Goal: Transaction & Acquisition: Purchase product/service

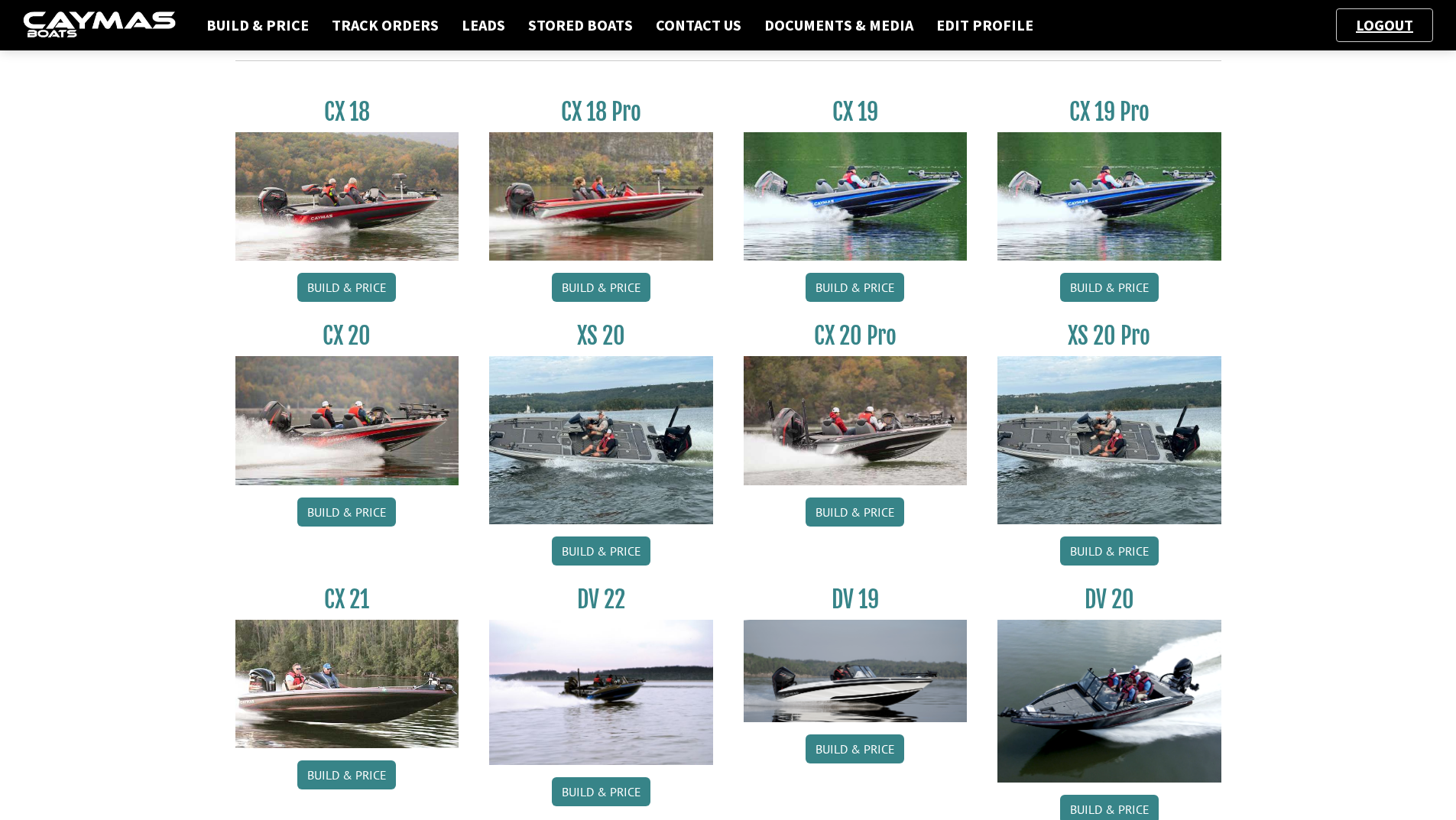
scroll to position [688, 0]
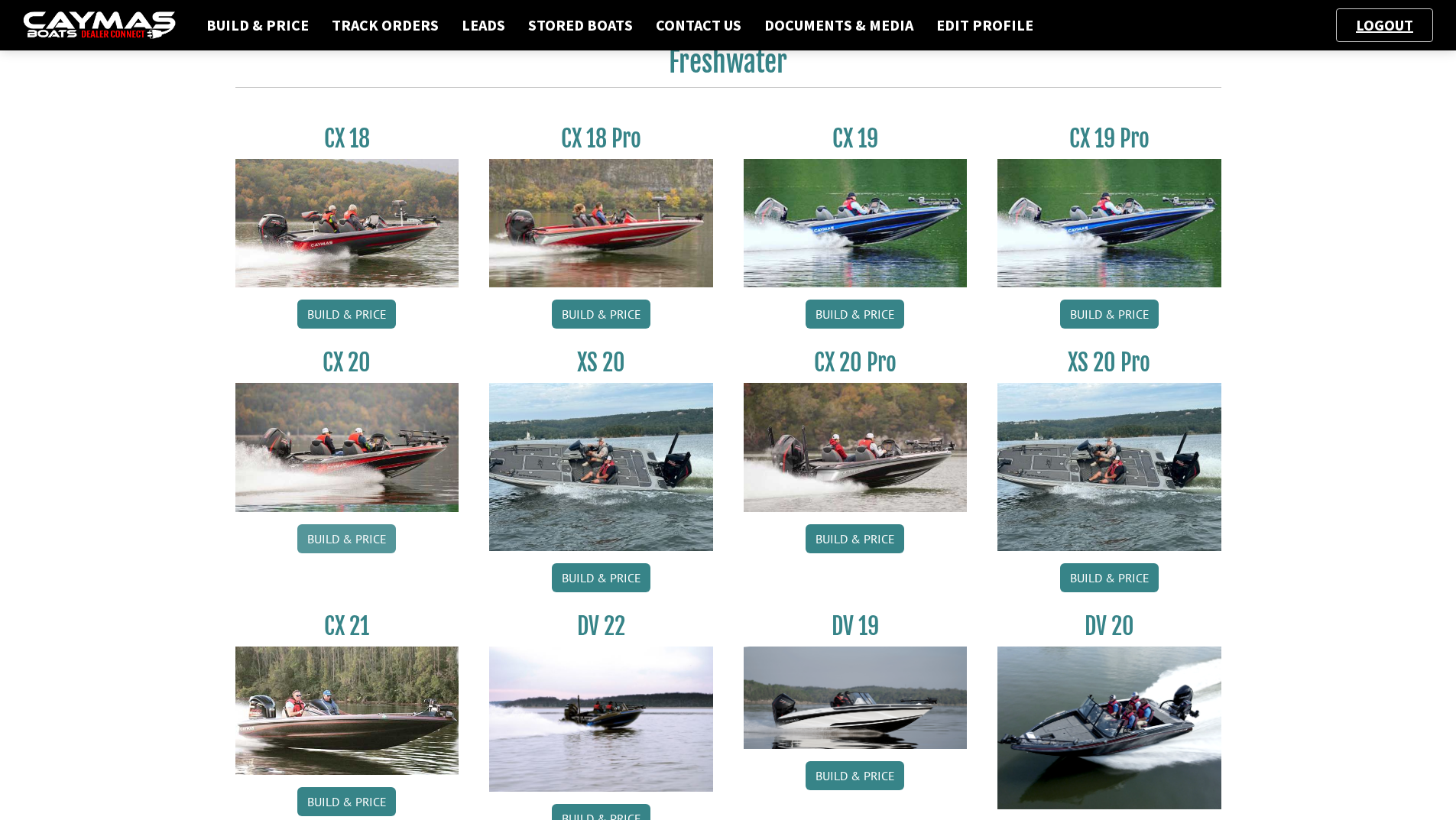
click at [338, 546] on link "Build & Price" at bounding box center [346, 539] width 99 height 29
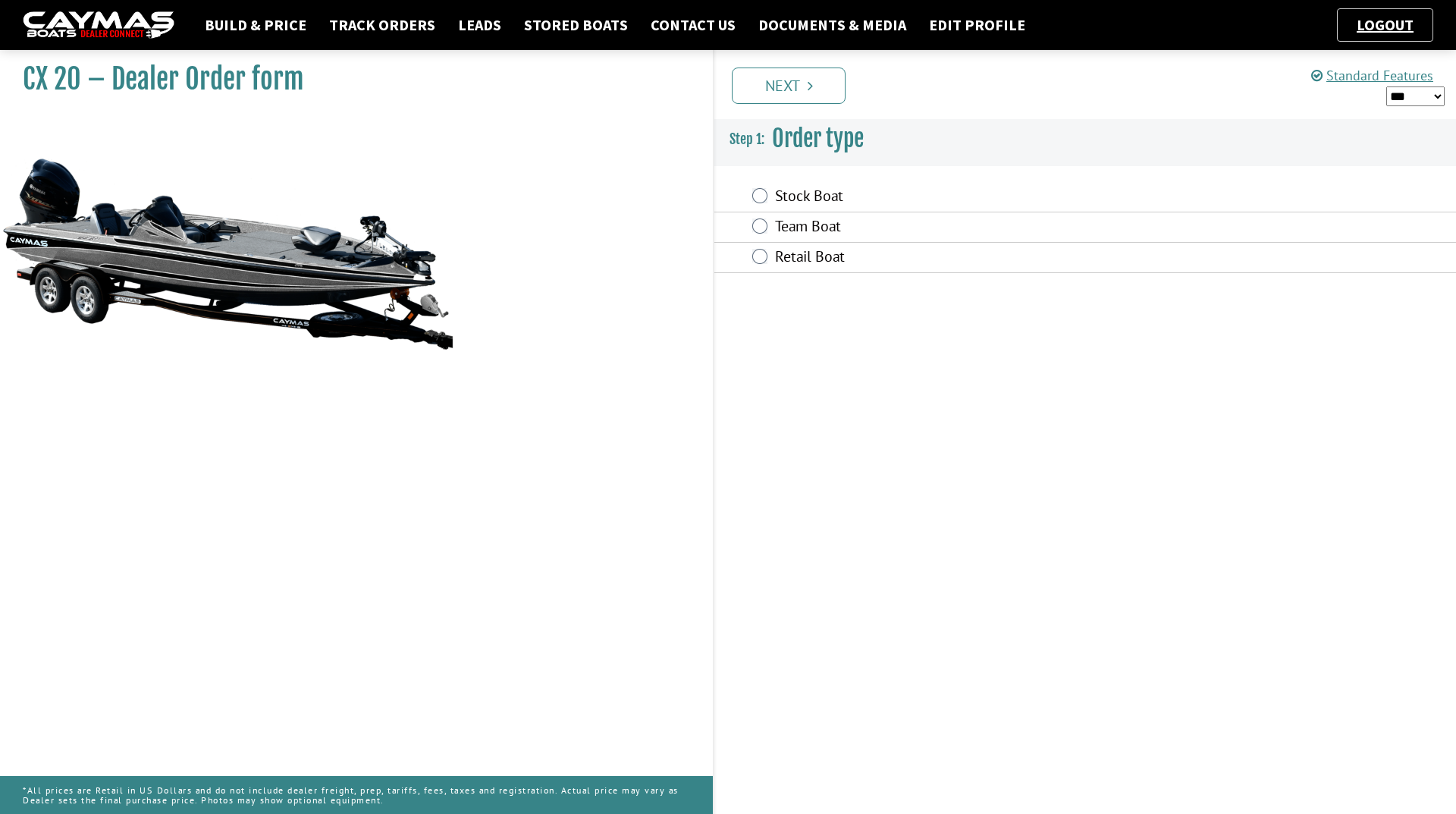
click at [792, 231] on label "Team Boat" at bounding box center [980, 228] width 409 height 22
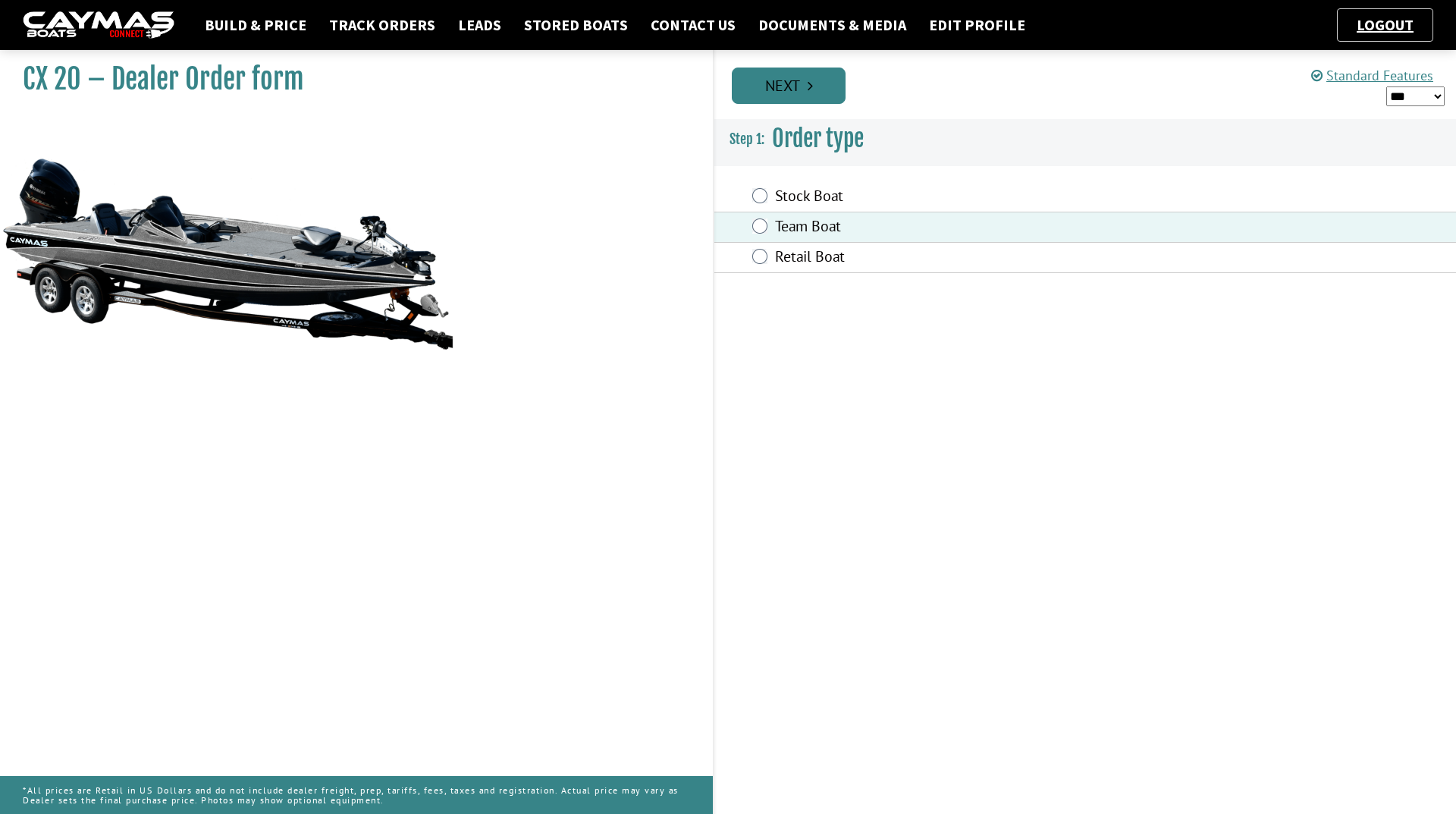
click at [802, 88] on link "Next" at bounding box center [789, 86] width 114 height 36
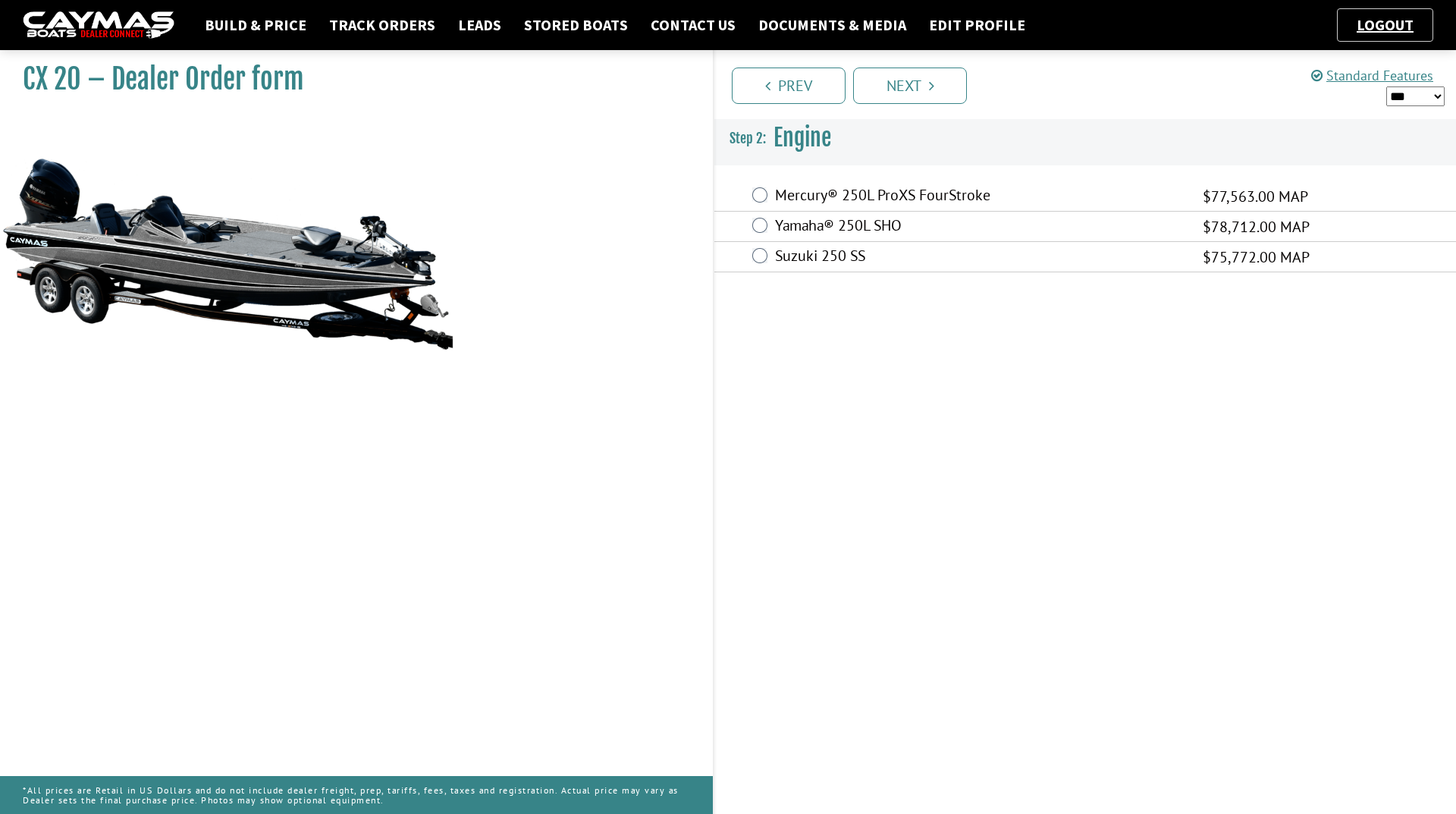
click at [867, 193] on label "Mercury® 250L ProXS FourStroke" at bounding box center [980, 197] width 409 height 22
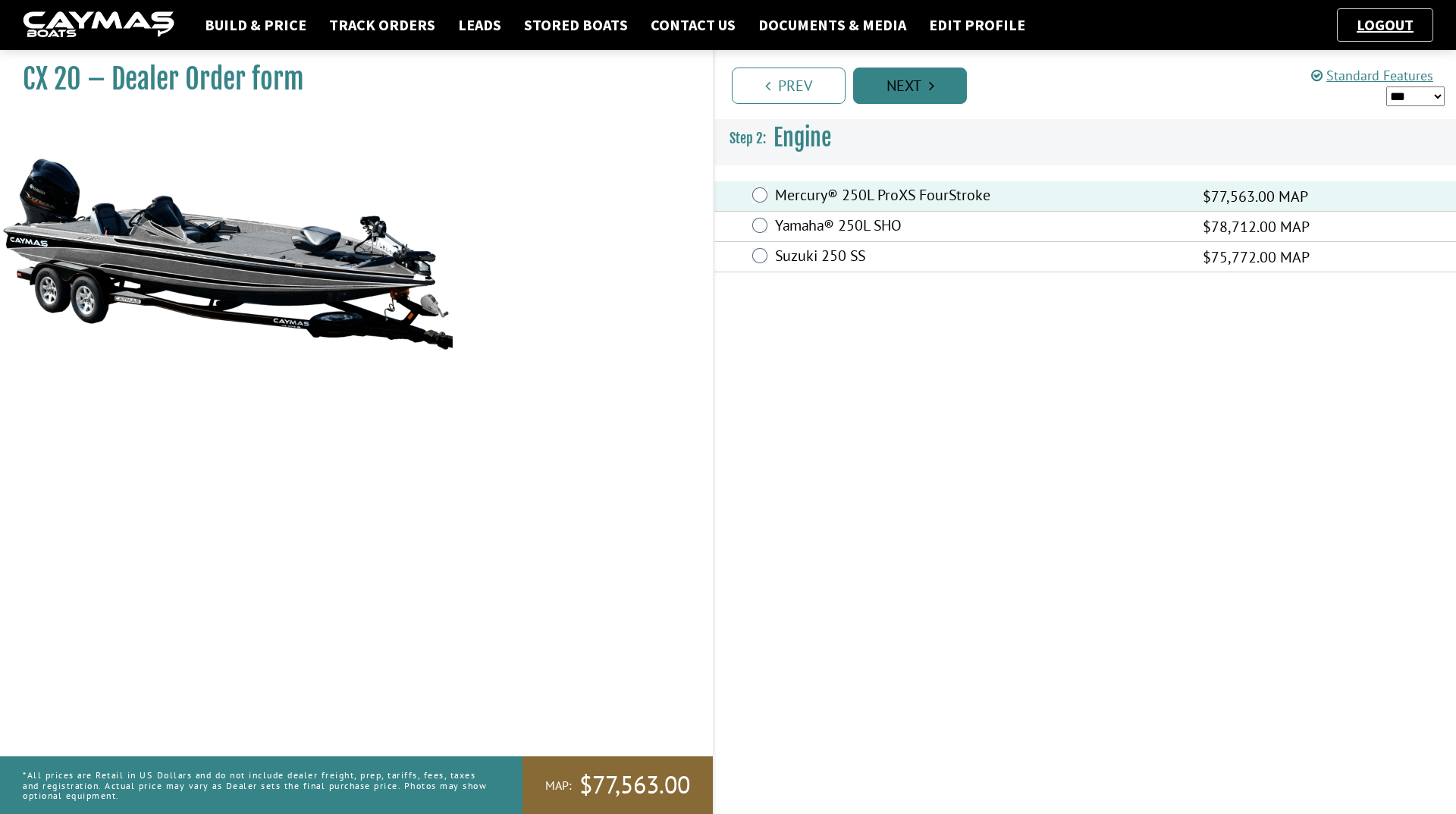
click at [922, 82] on link "Next" at bounding box center [910, 86] width 114 height 36
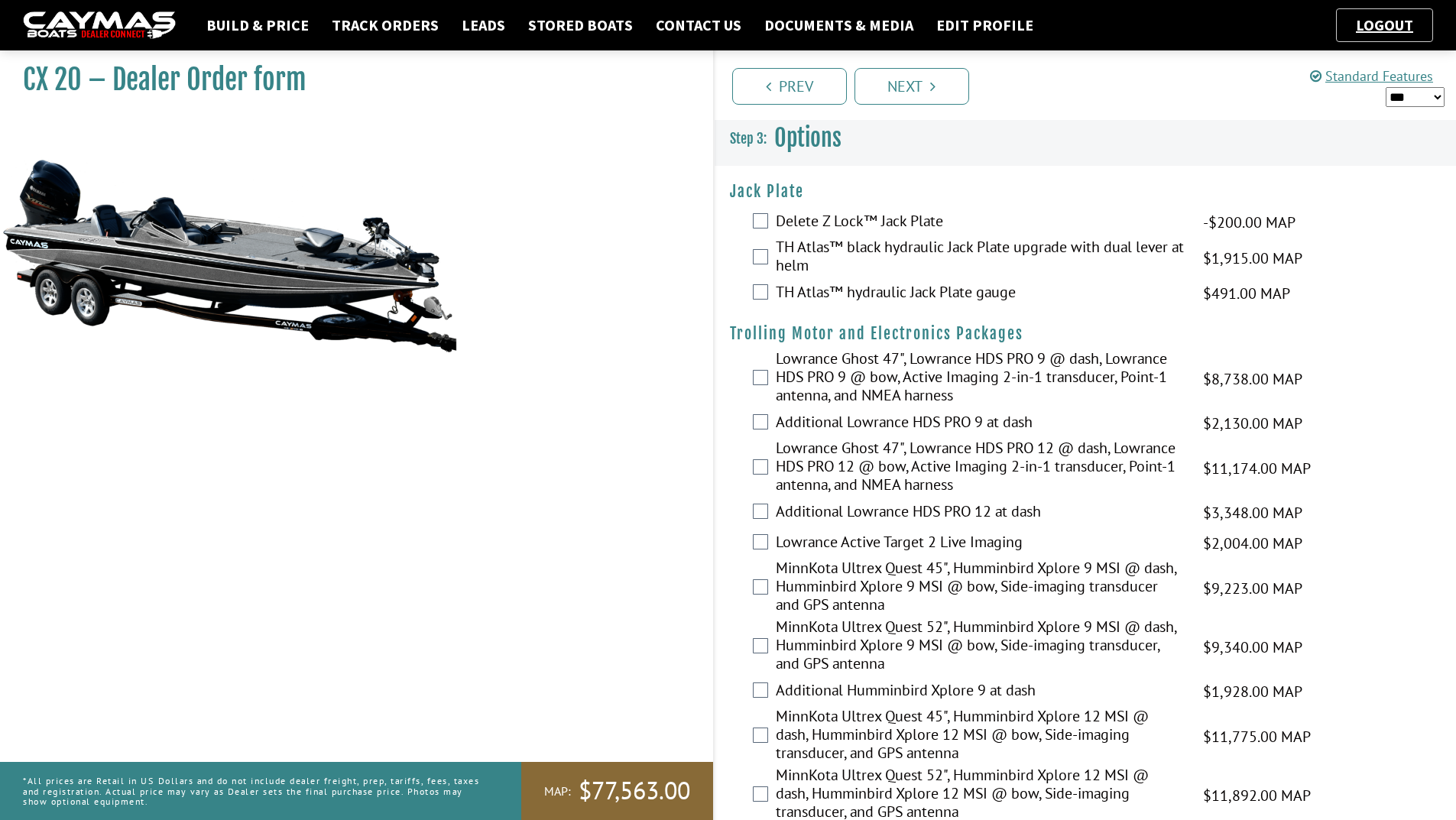
click at [960, 251] on label "TH Atlas™ black hydraulic Jack Plate upgrade with dual lever at helm" at bounding box center [979, 258] width 408 height 41
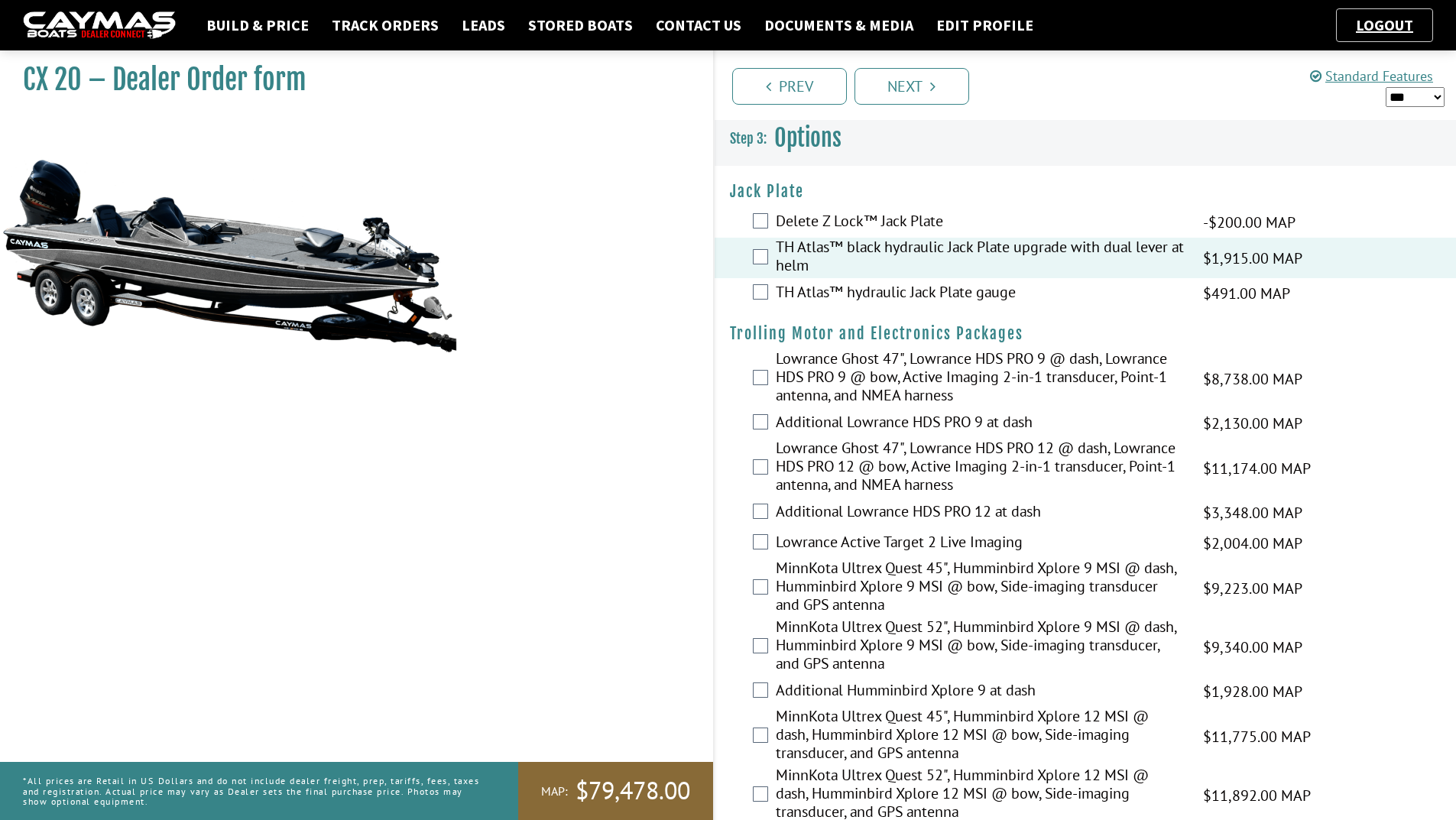
click at [930, 291] on label "TH Atlas™ hydraulic Jack Plate gauge" at bounding box center [979, 294] width 408 height 22
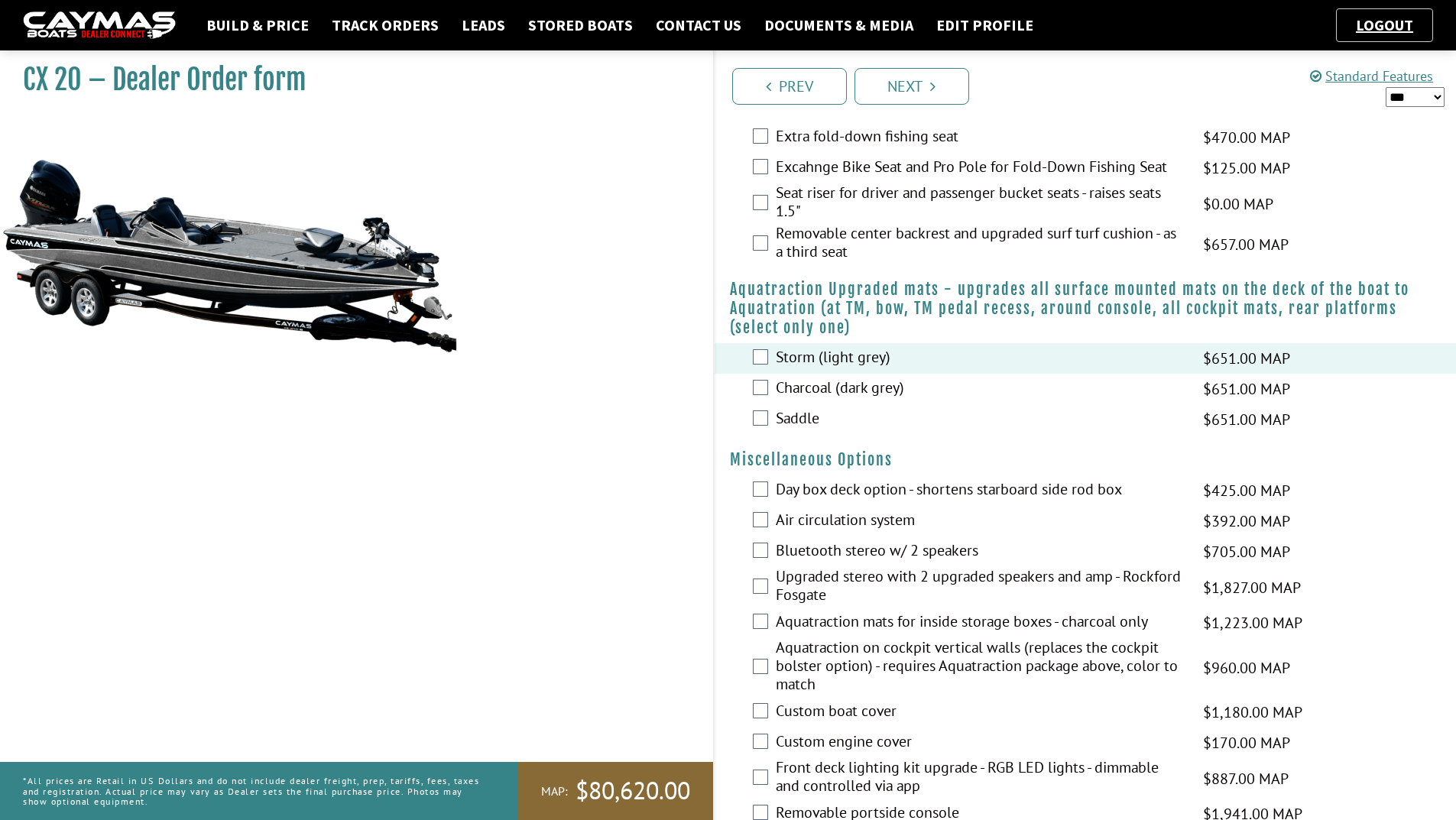
scroll to position [1452, 0]
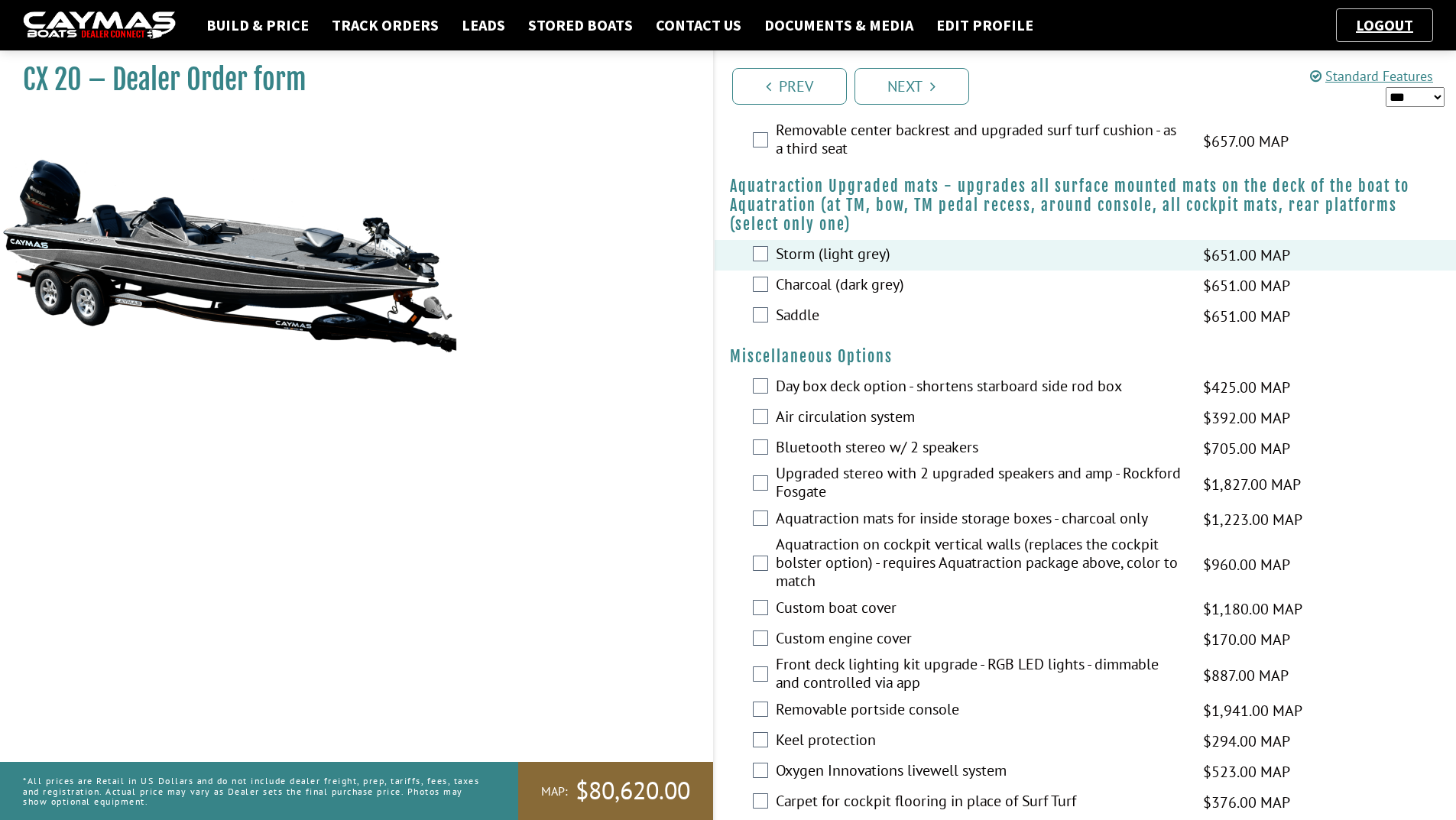
click at [864, 606] on label "Custom boat cover" at bounding box center [979, 610] width 408 height 22
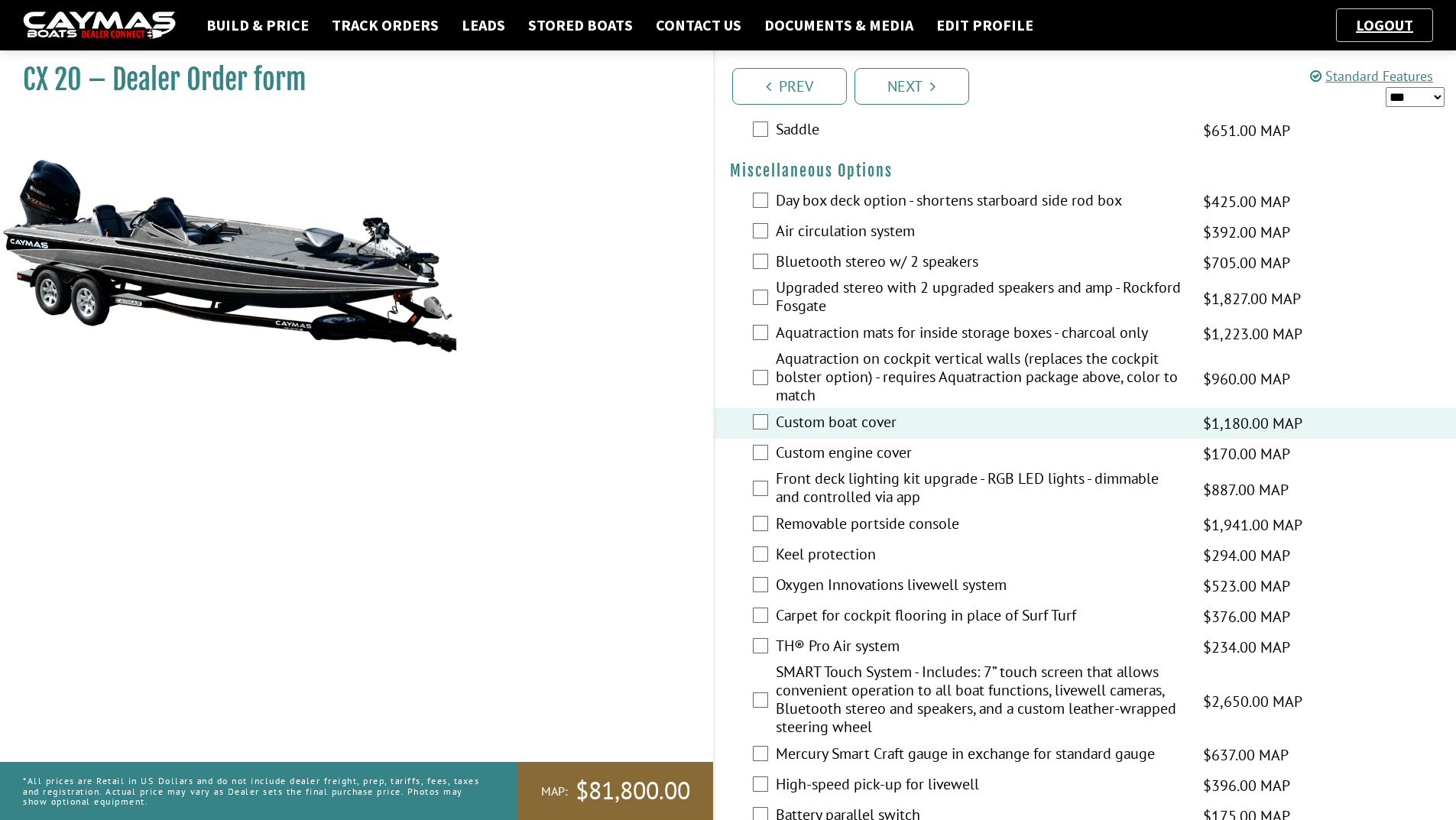
scroll to position [1606, 0]
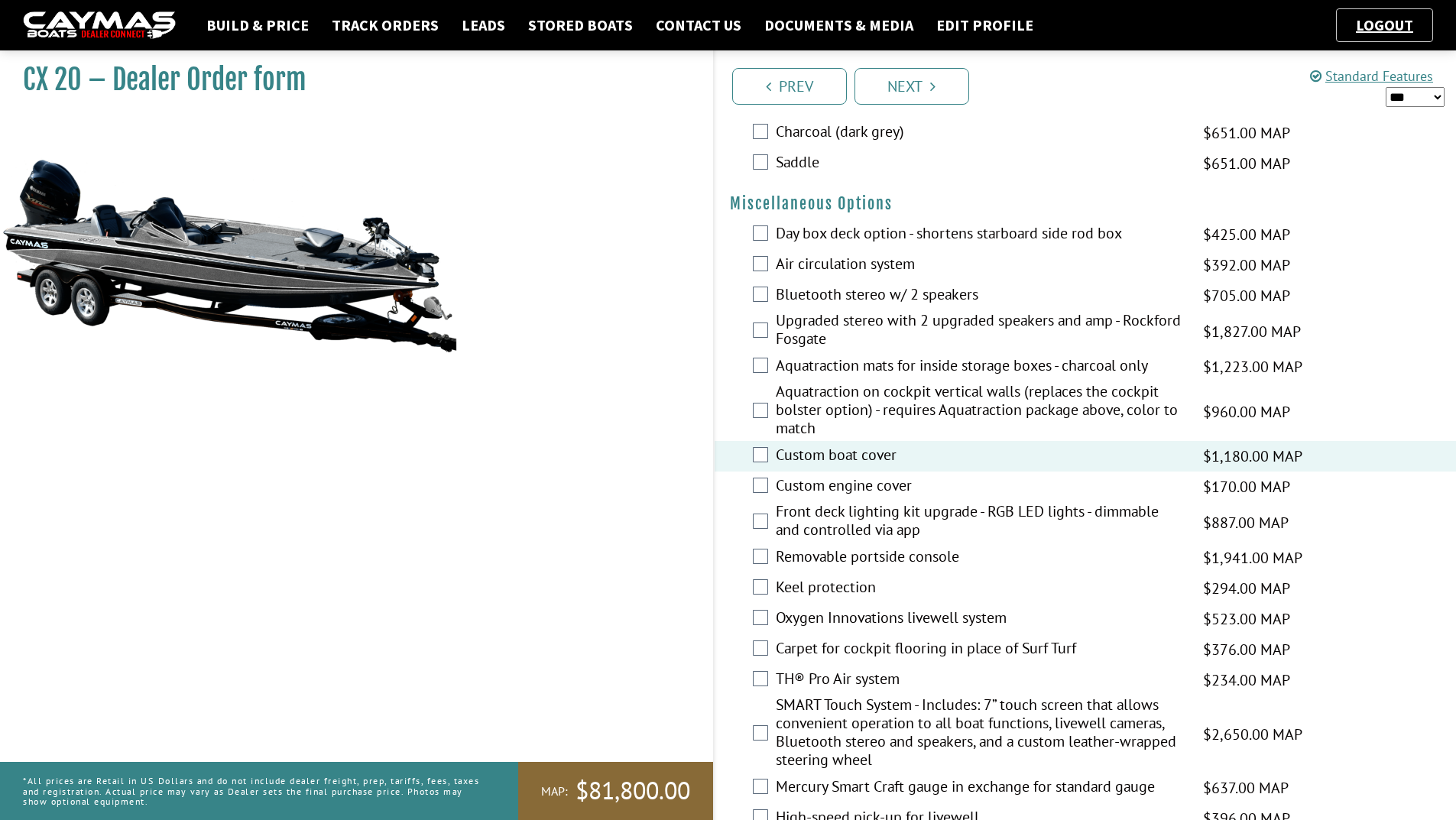
click at [888, 560] on label "Removable portside console" at bounding box center [979, 559] width 408 height 22
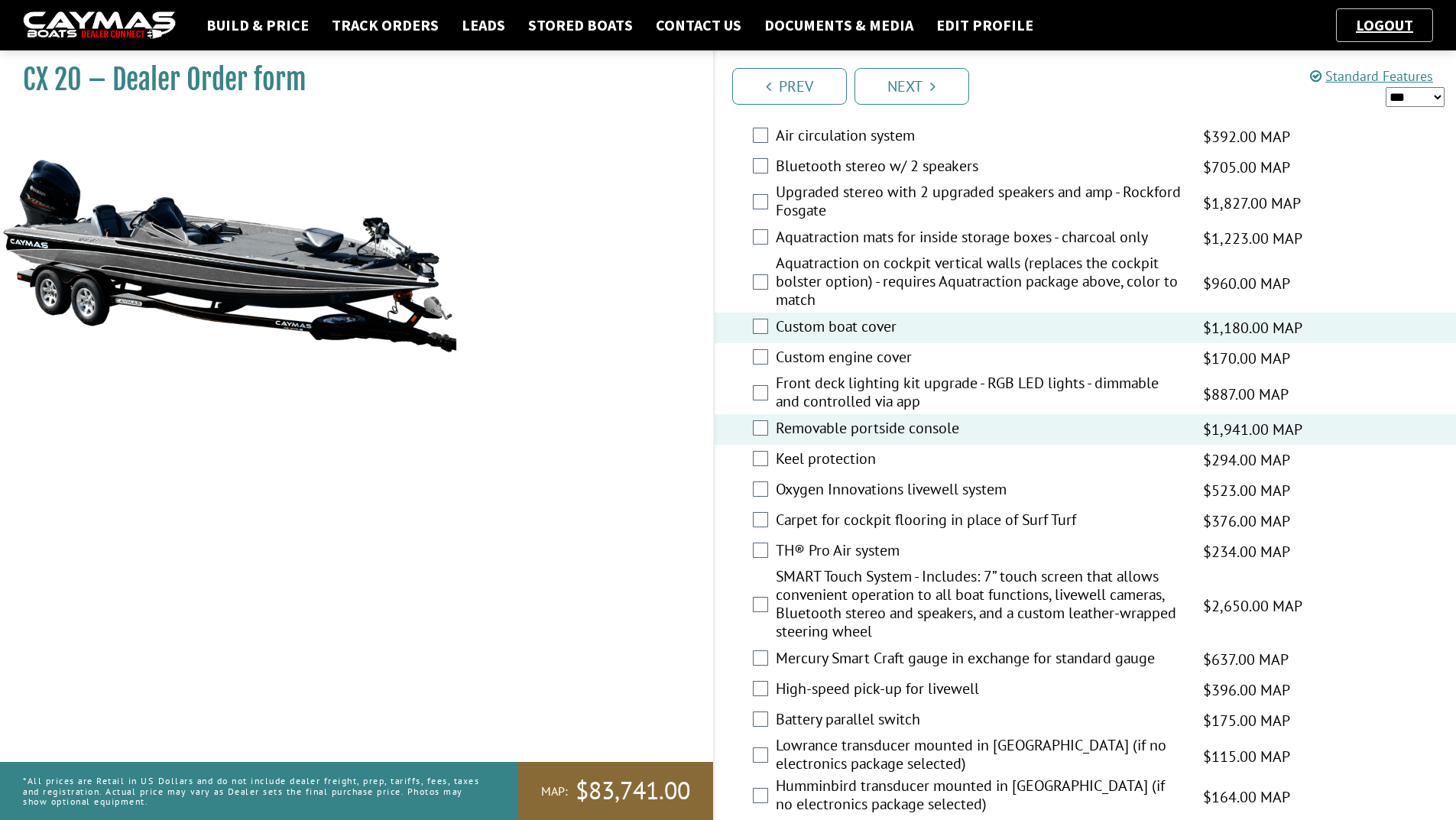
scroll to position [1758, 0]
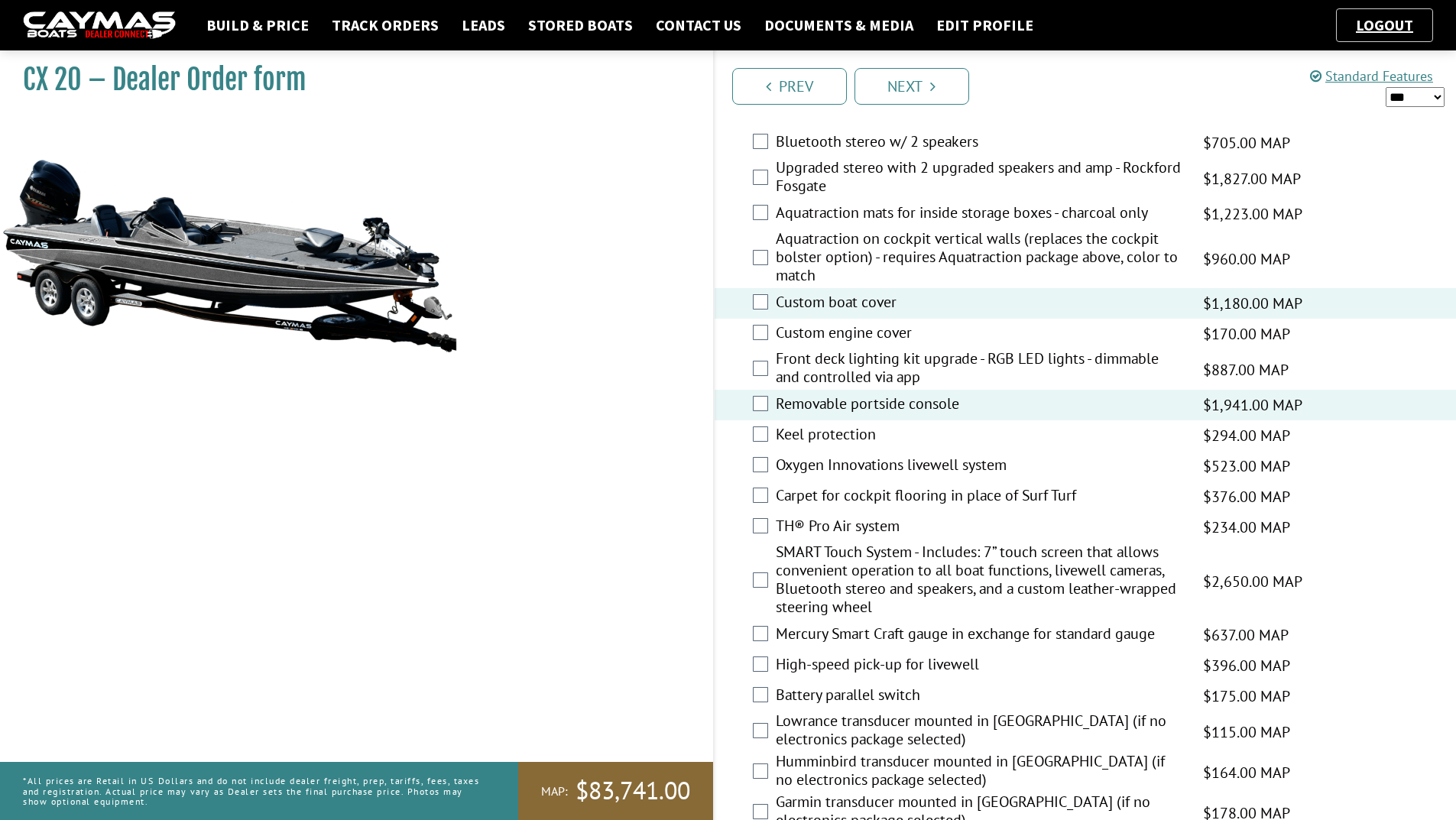
click at [832, 431] on label "Keel protection" at bounding box center [979, 436] width 408 height 22
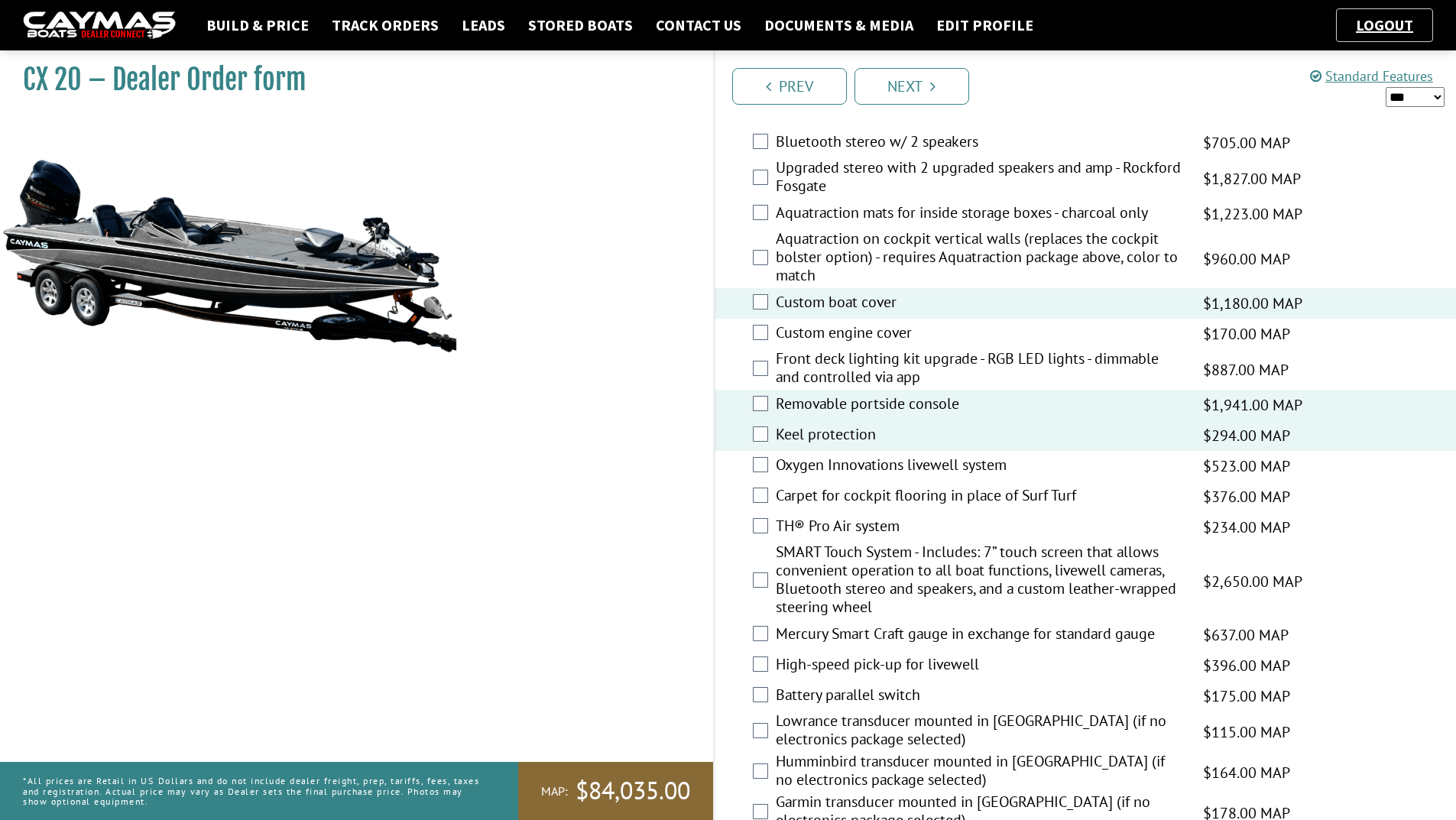
click at [840, 464] on label "Oxygen Innovations livewell system" at bounding box center [979, 467] width 408 height 22
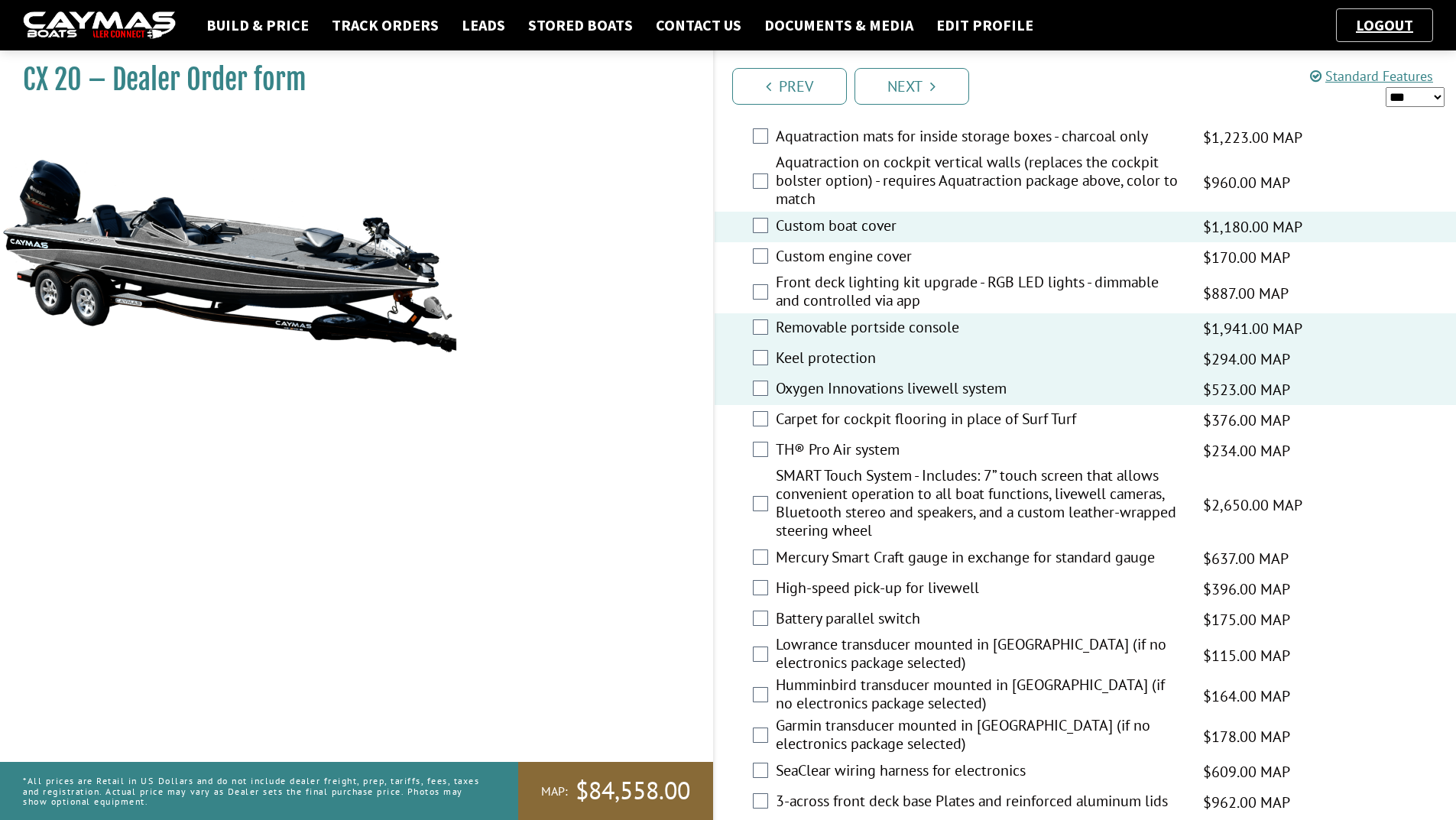
scroll to position [1911, 0]
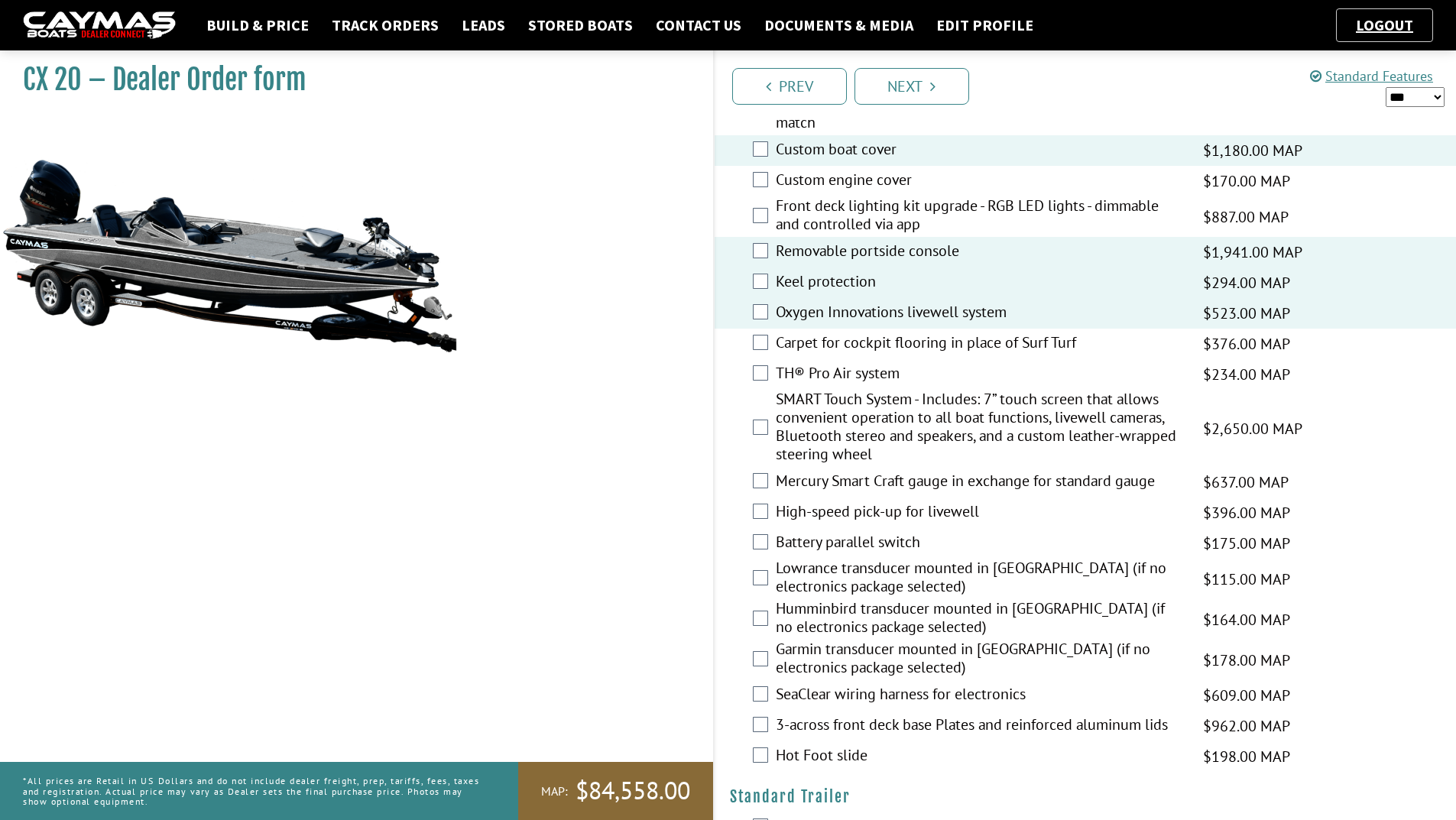
click at [815, 370] on label "TH® Pro Air system" at bounding box center [979, 375] width 408 height 22
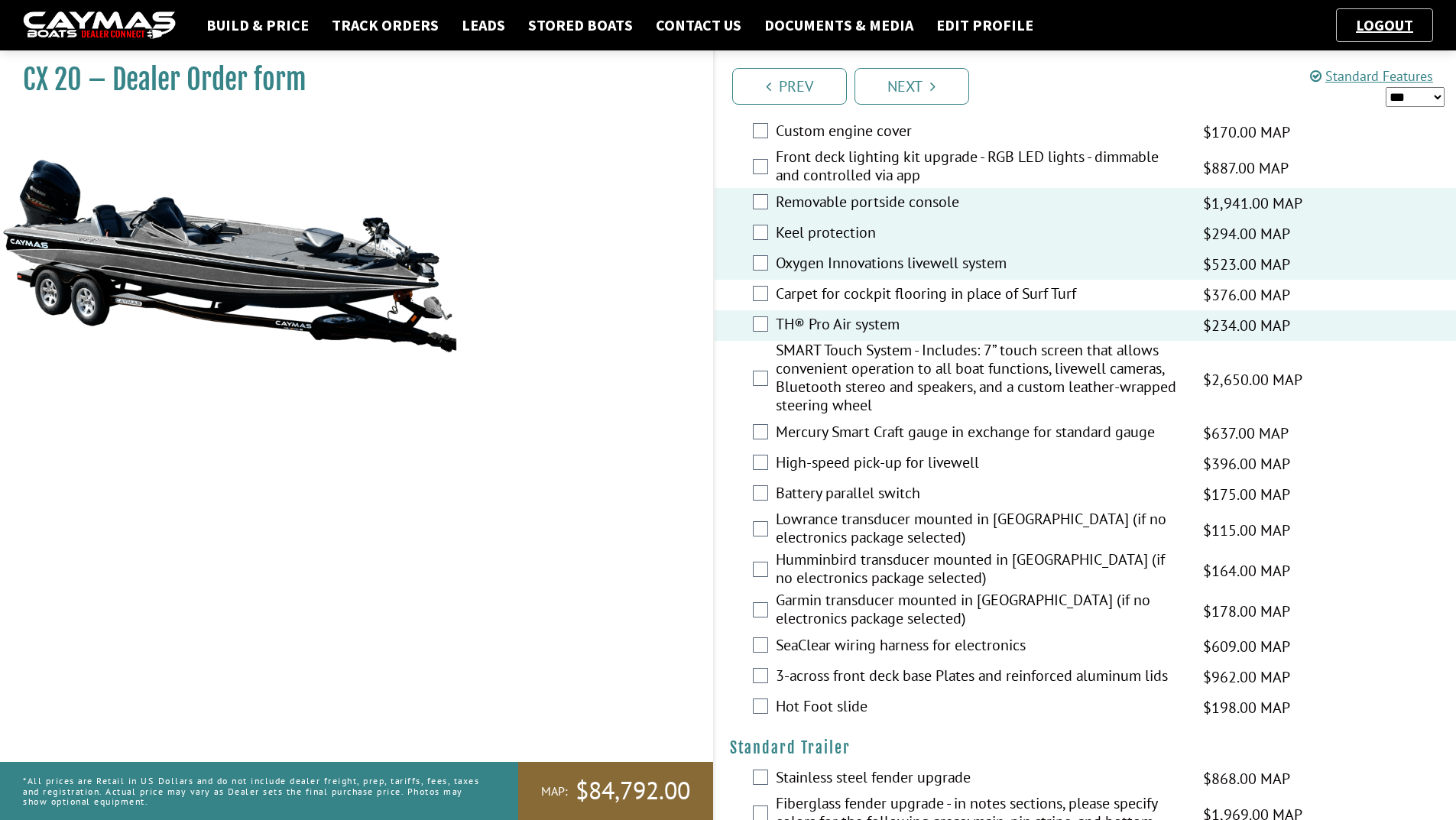
scroll to position [1988, 0]
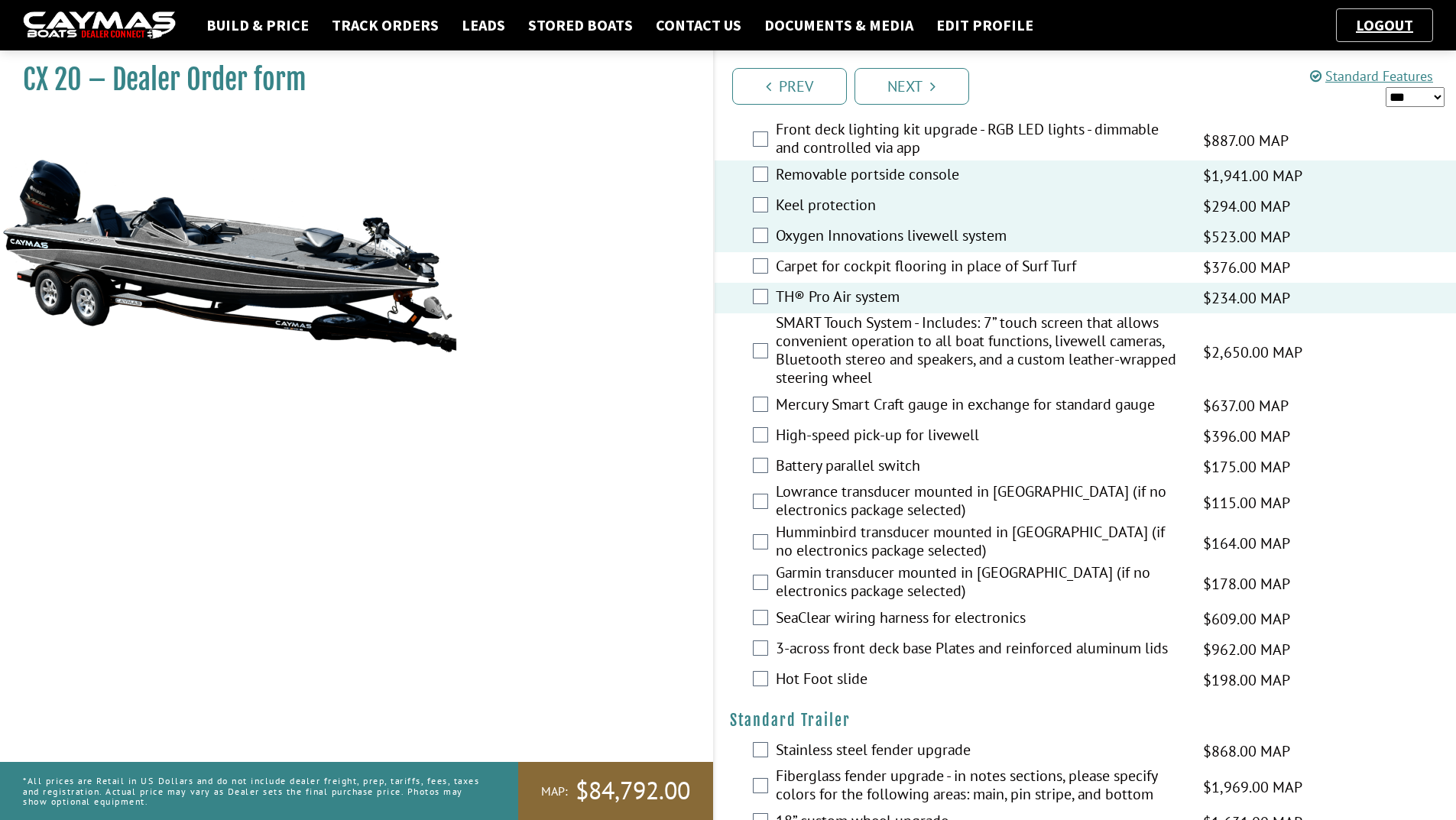
click at [858, 469] on label "Battery parallel switch" at bounding box center [979, 468] width 408 height 22
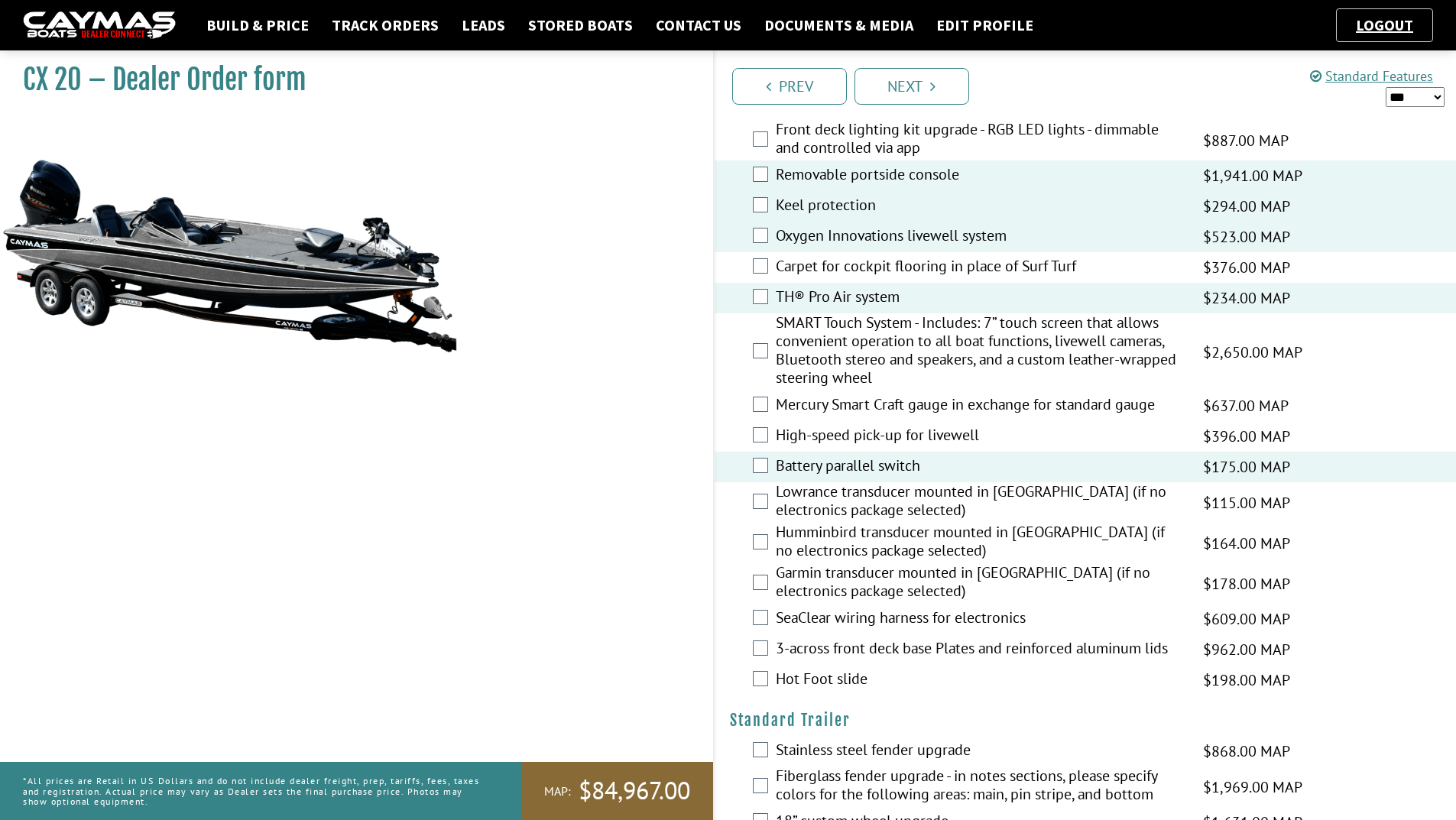
click at [855, 496] on label "Lowrance transducer mounted in hull (if no electronics package selected)" at bounding box center [979, 502] width 408 height 41
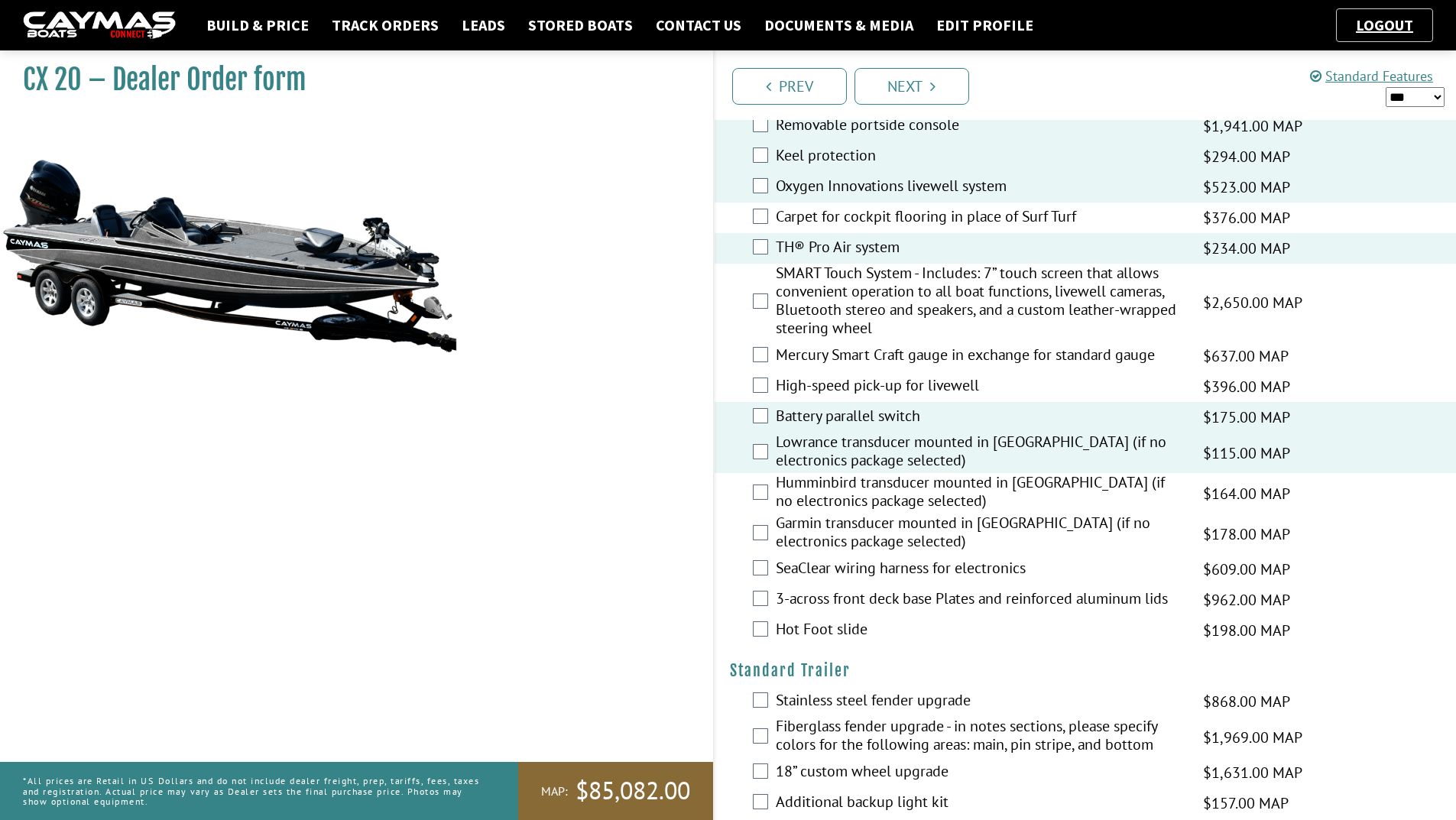
scroll to position [2064, 0]
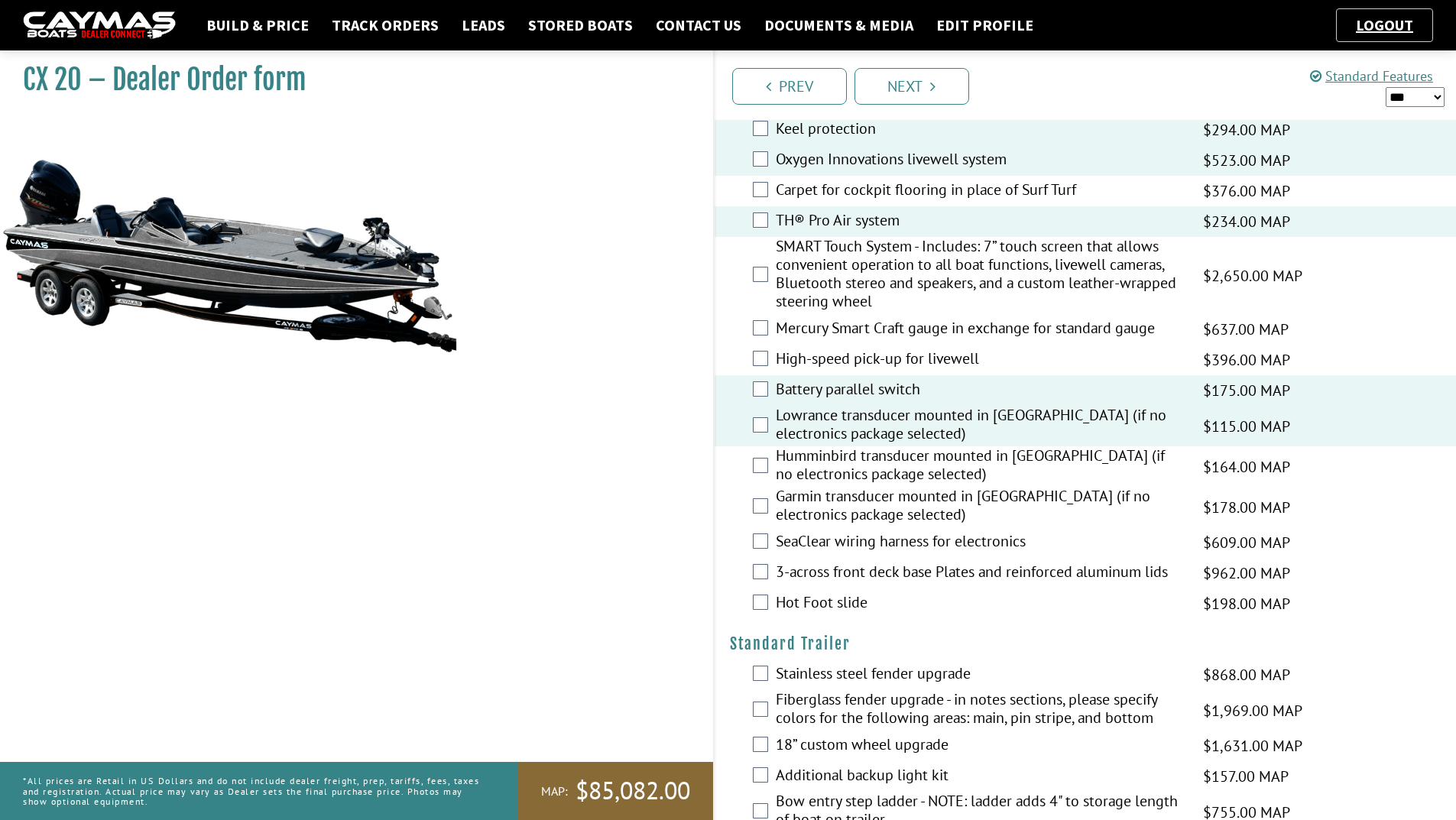
click at [865, 539] on label "SeaClear wiring harness for electronics" at bounding box center [979, 543] width 408 height 22
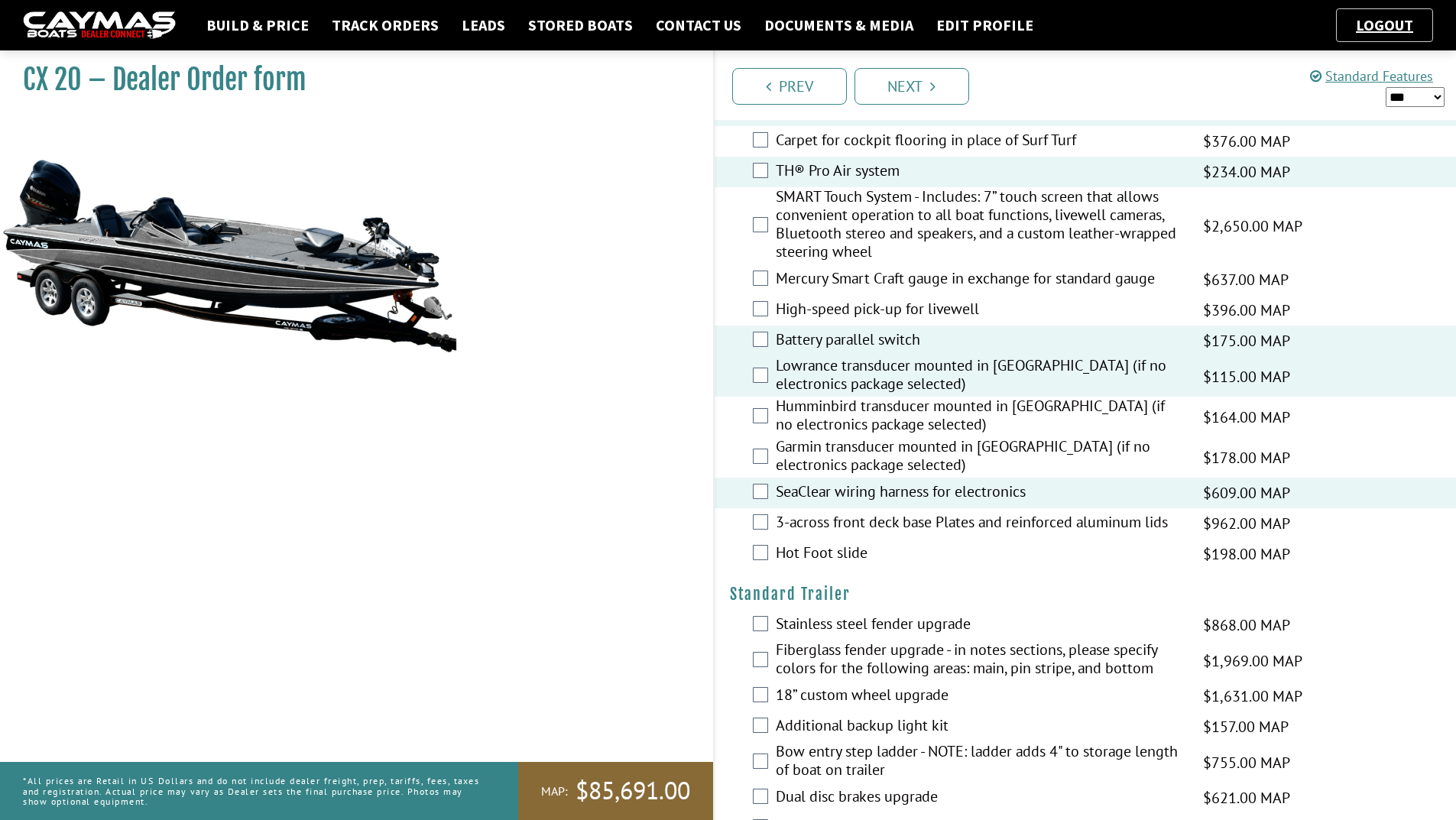
scroll to position [2141, 0]
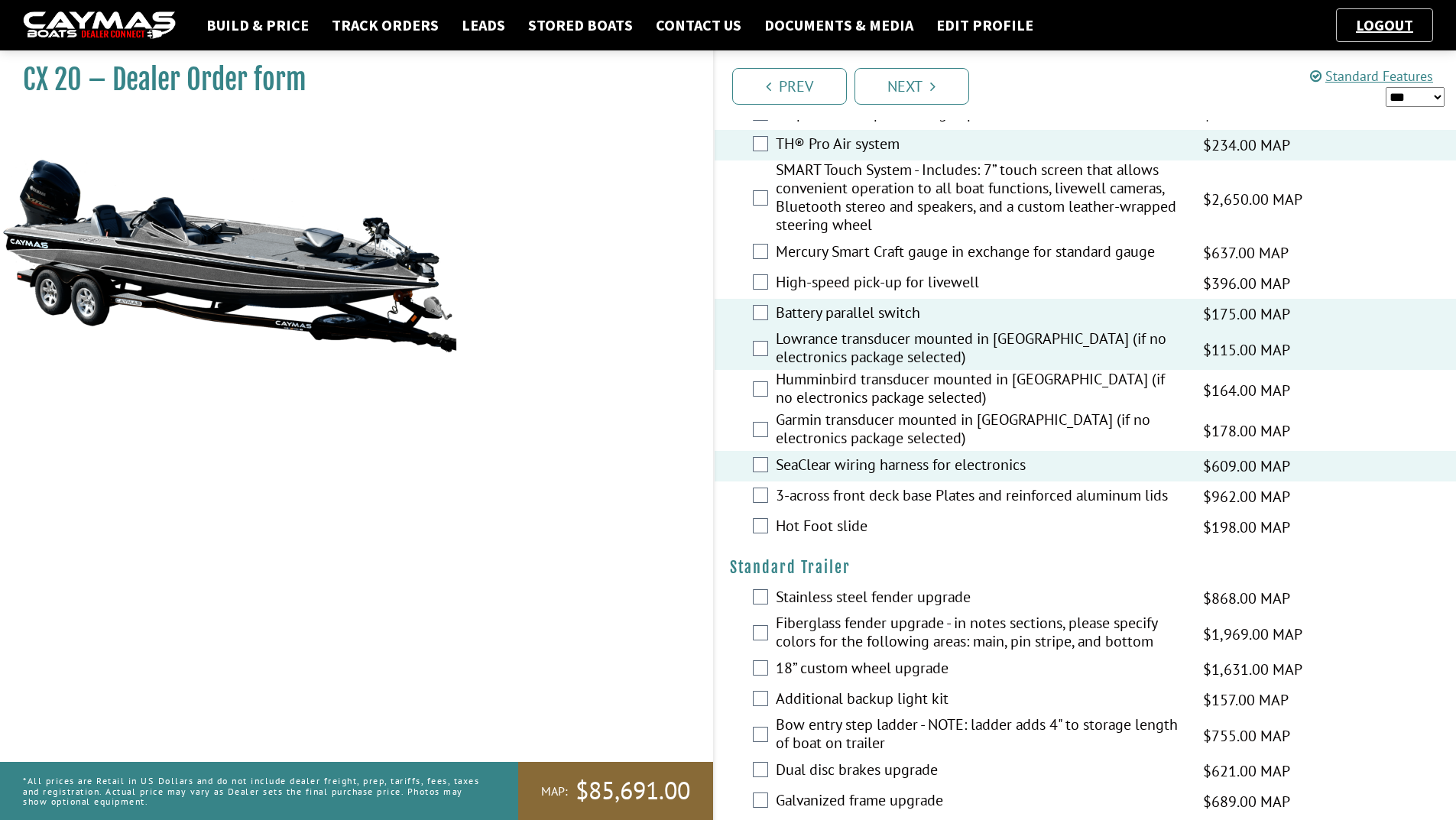
click at [852, 529] on label "Hot Foot slide" at bounding box center [979, 528] width 408 height 22
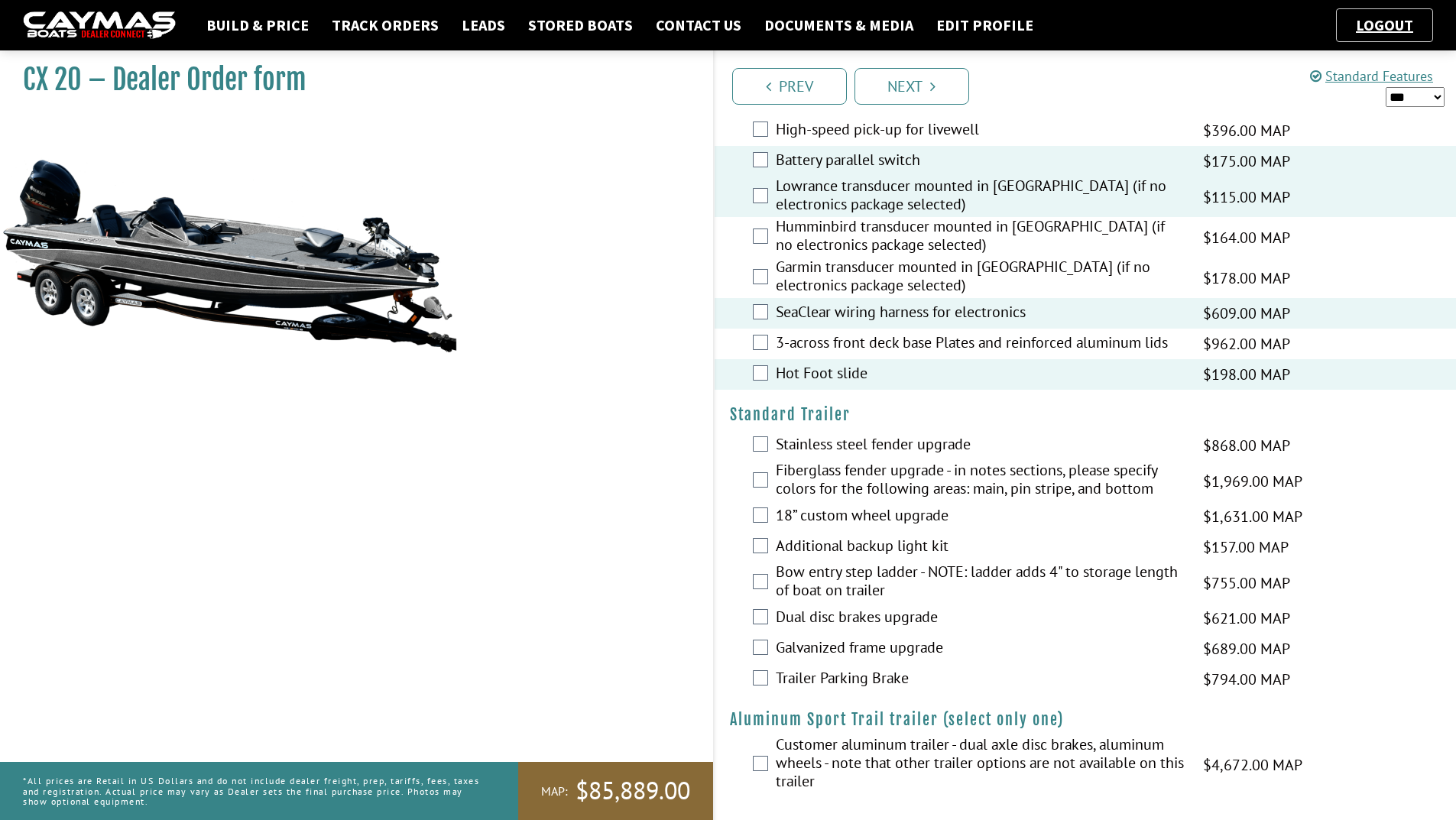
scroll to position [2296, 0]
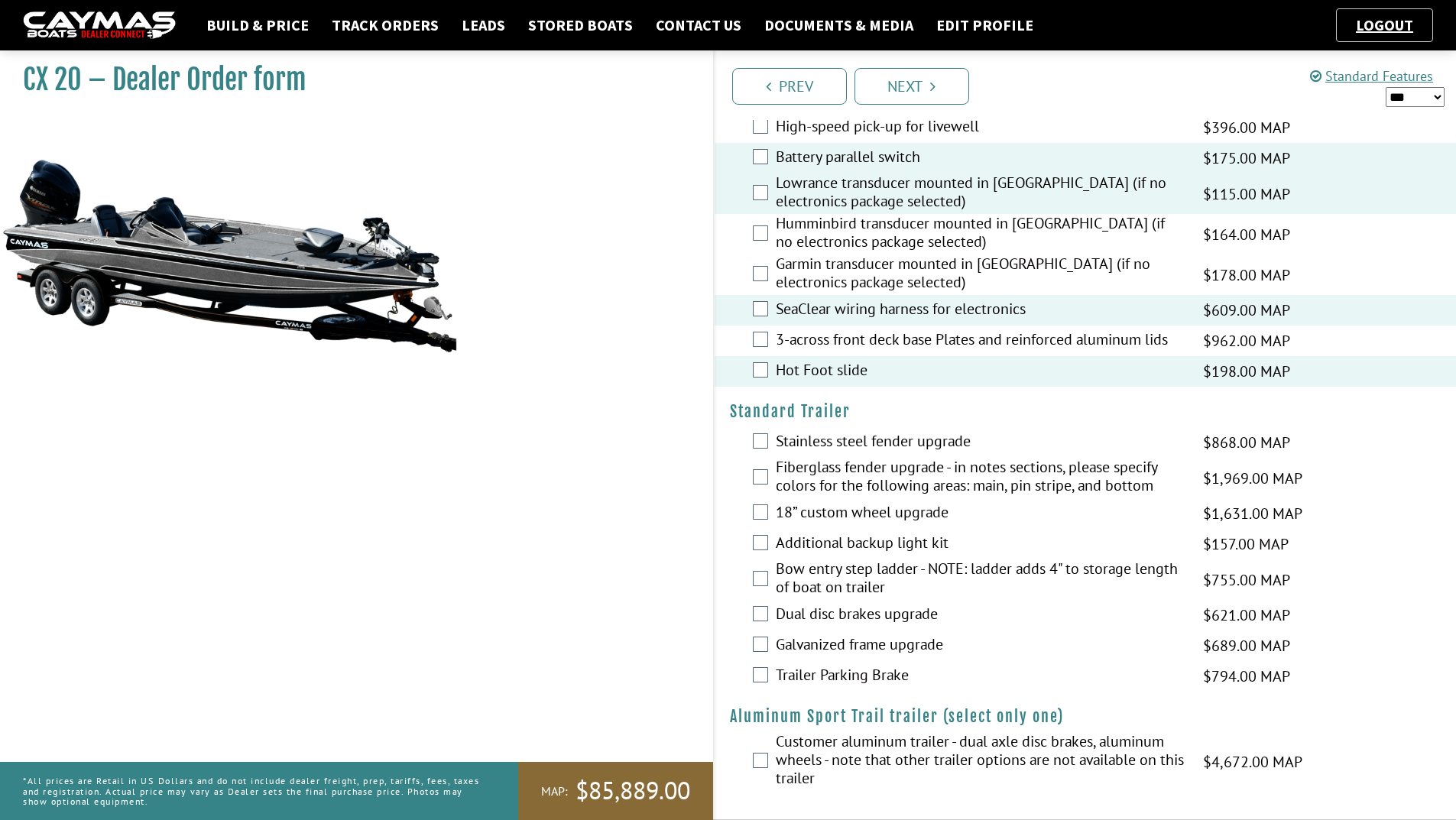
click at [863, 545] on label "Additional backup light kit" at bounding box center [979, 545] width 408 height 22
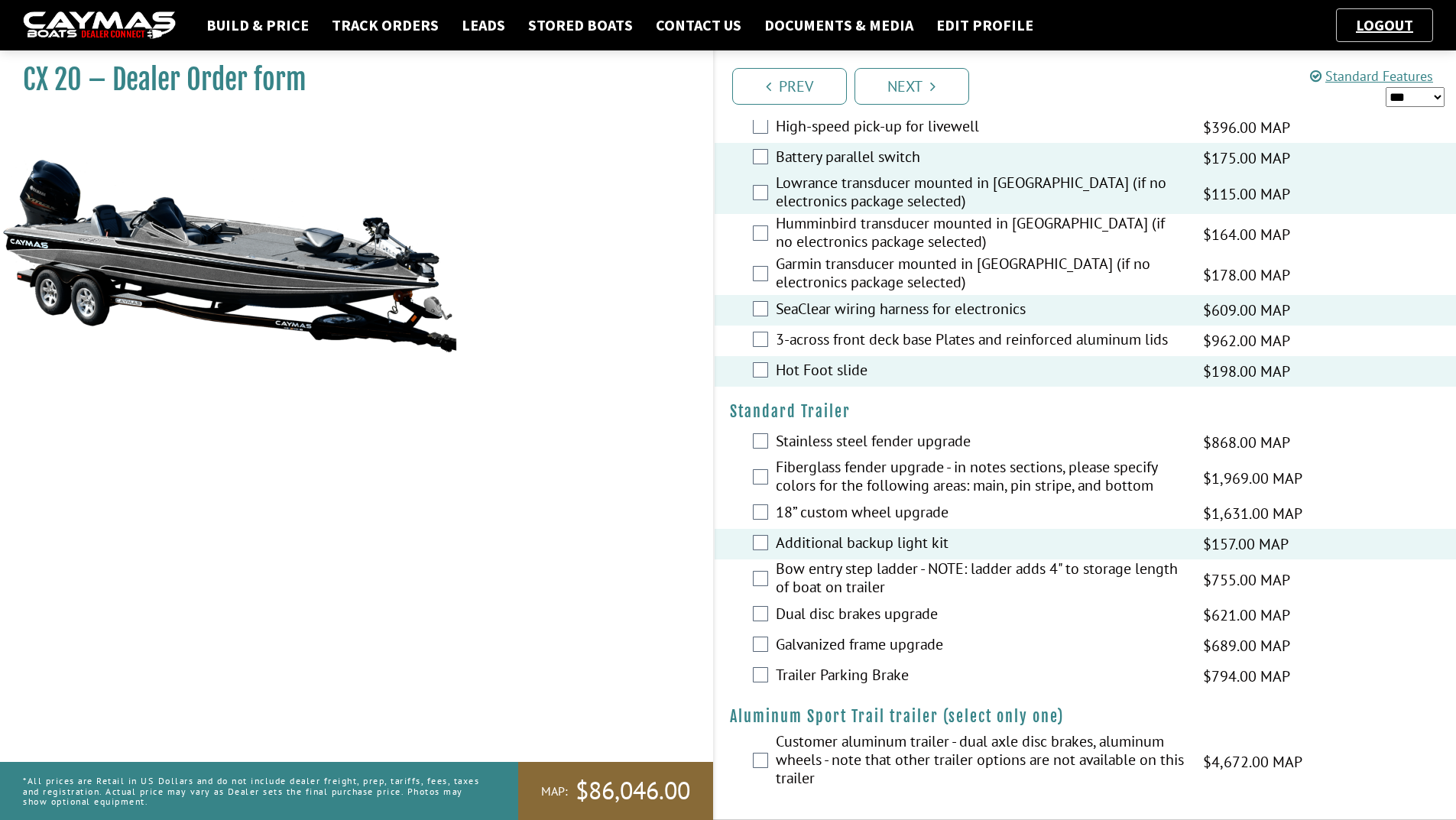
click at [853, 581] on label "Bow entry step ladder - NOTE: ladder adds 4" to storage length of boat on trail…" at bounding box center [979, 580] width 408 height 41
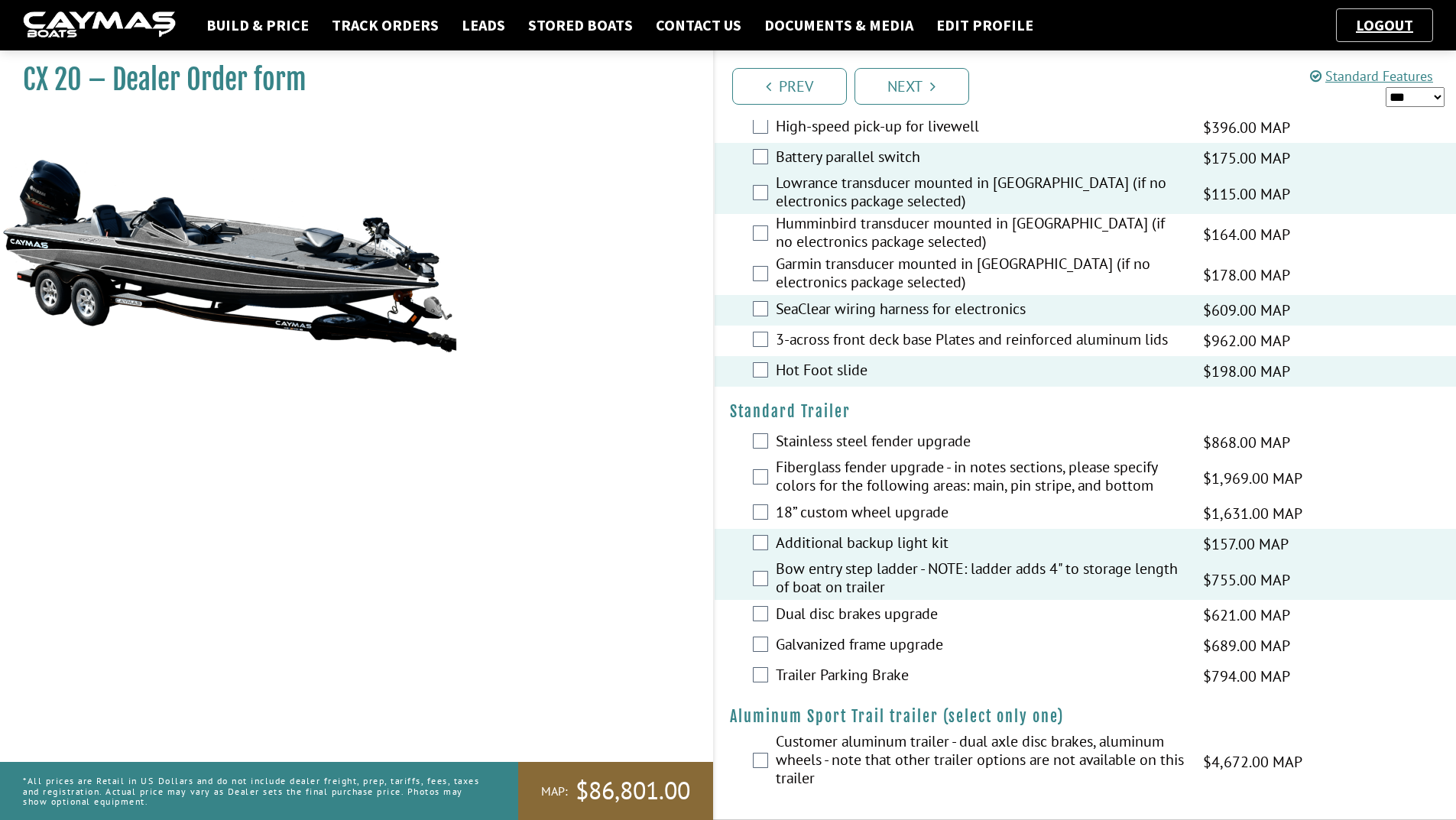
click at [845, 620] on label "Dual disc brakes upgrade" at bounding box center [979, 616] width 408 height 22
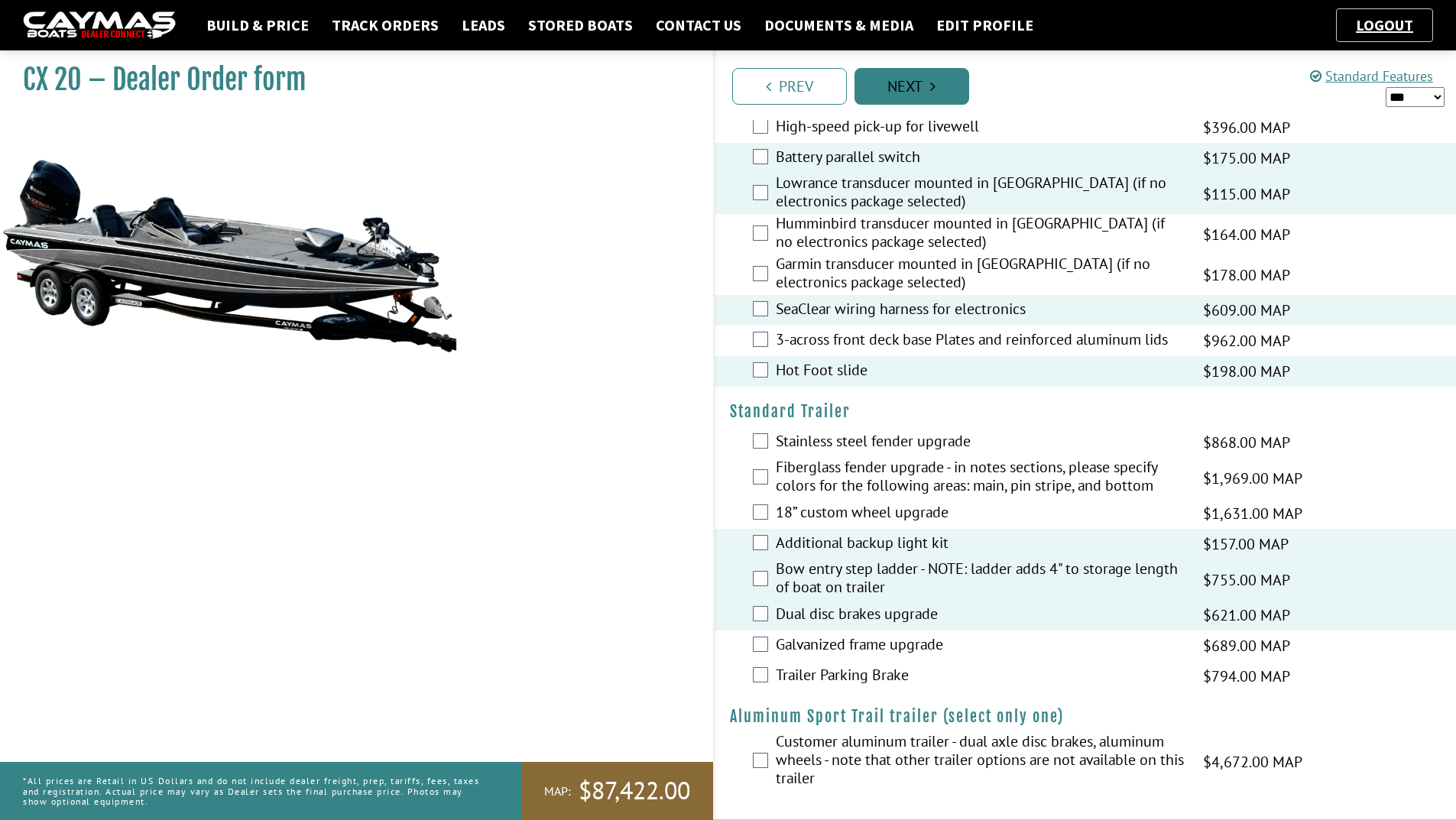
click at [911, 81] on link "Next" at bounding box center [912, 86] width 115 height 37
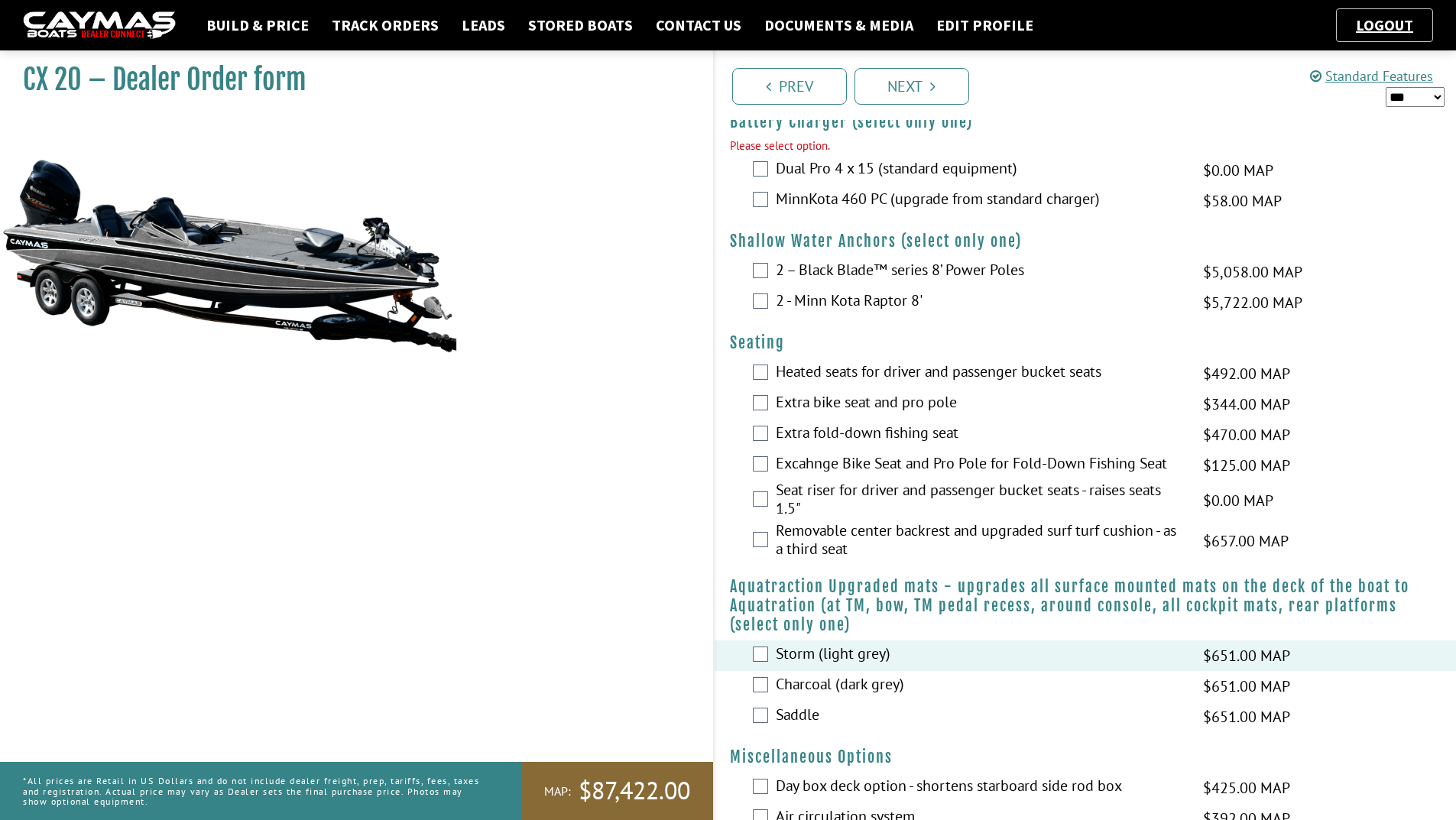
scroll to position [1054, 0]
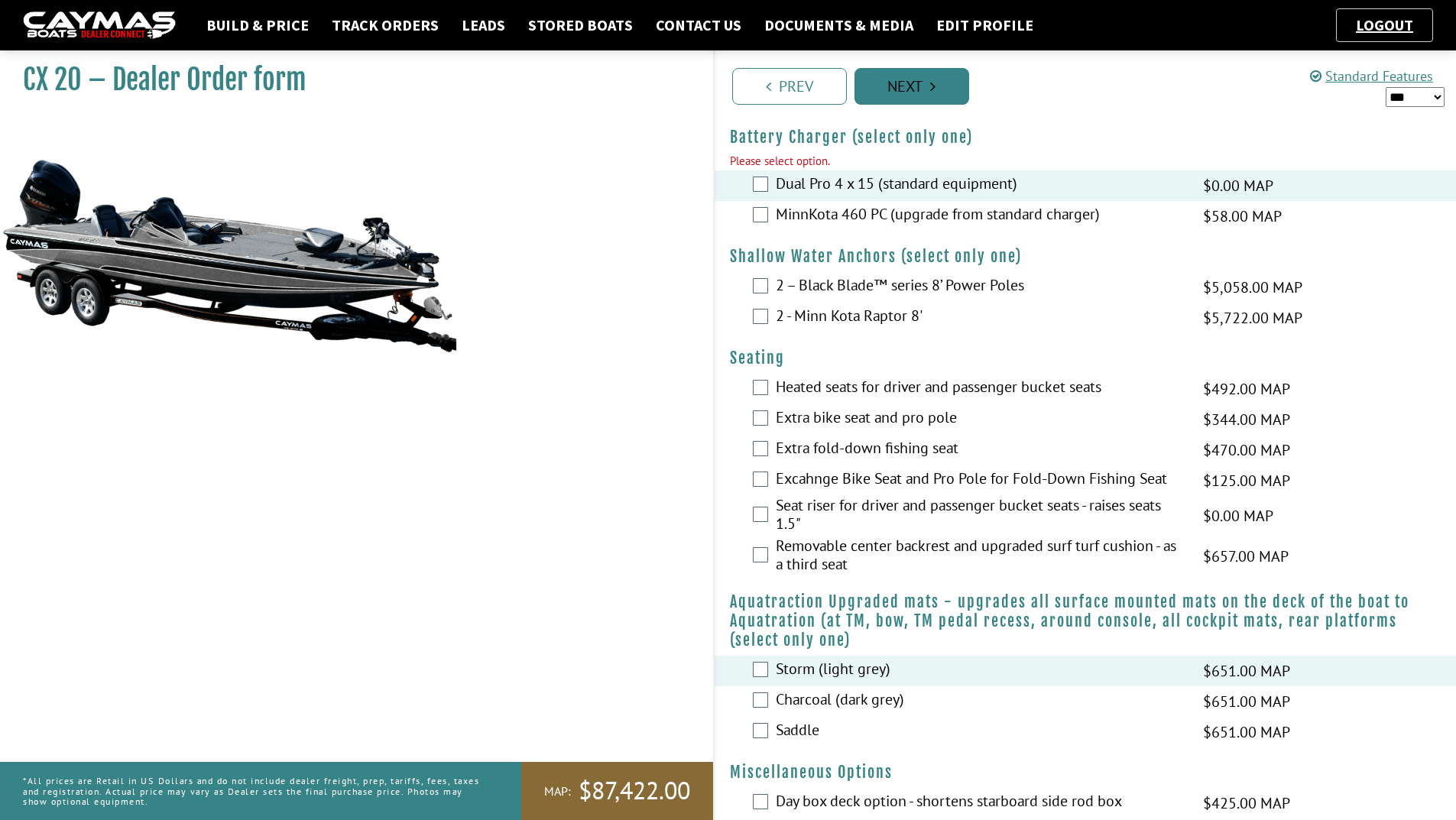
click at [915, 97] on link "Next" at bounding box center [912, 86] width 115 height 37
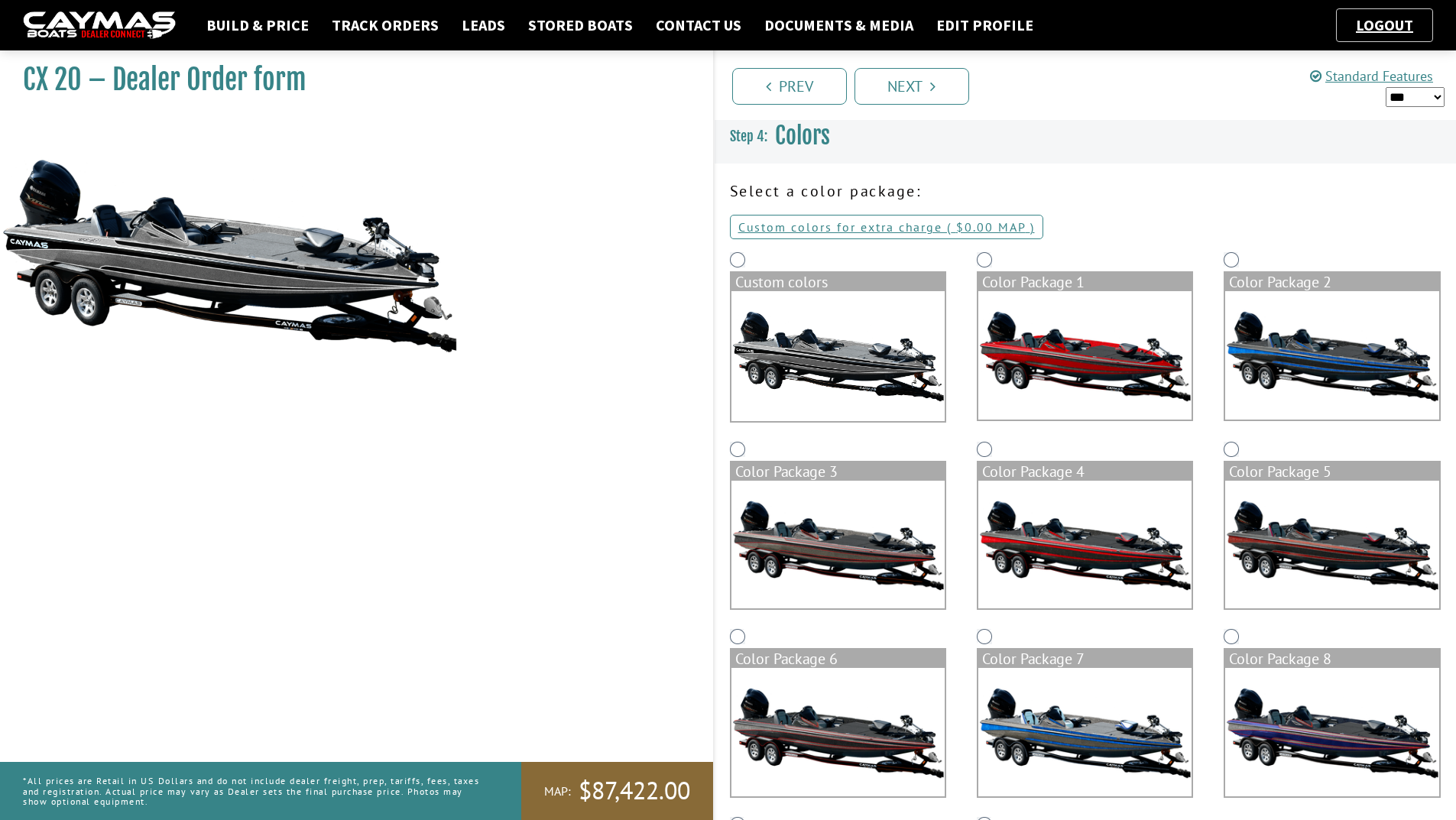
scroll to position [0, 0]
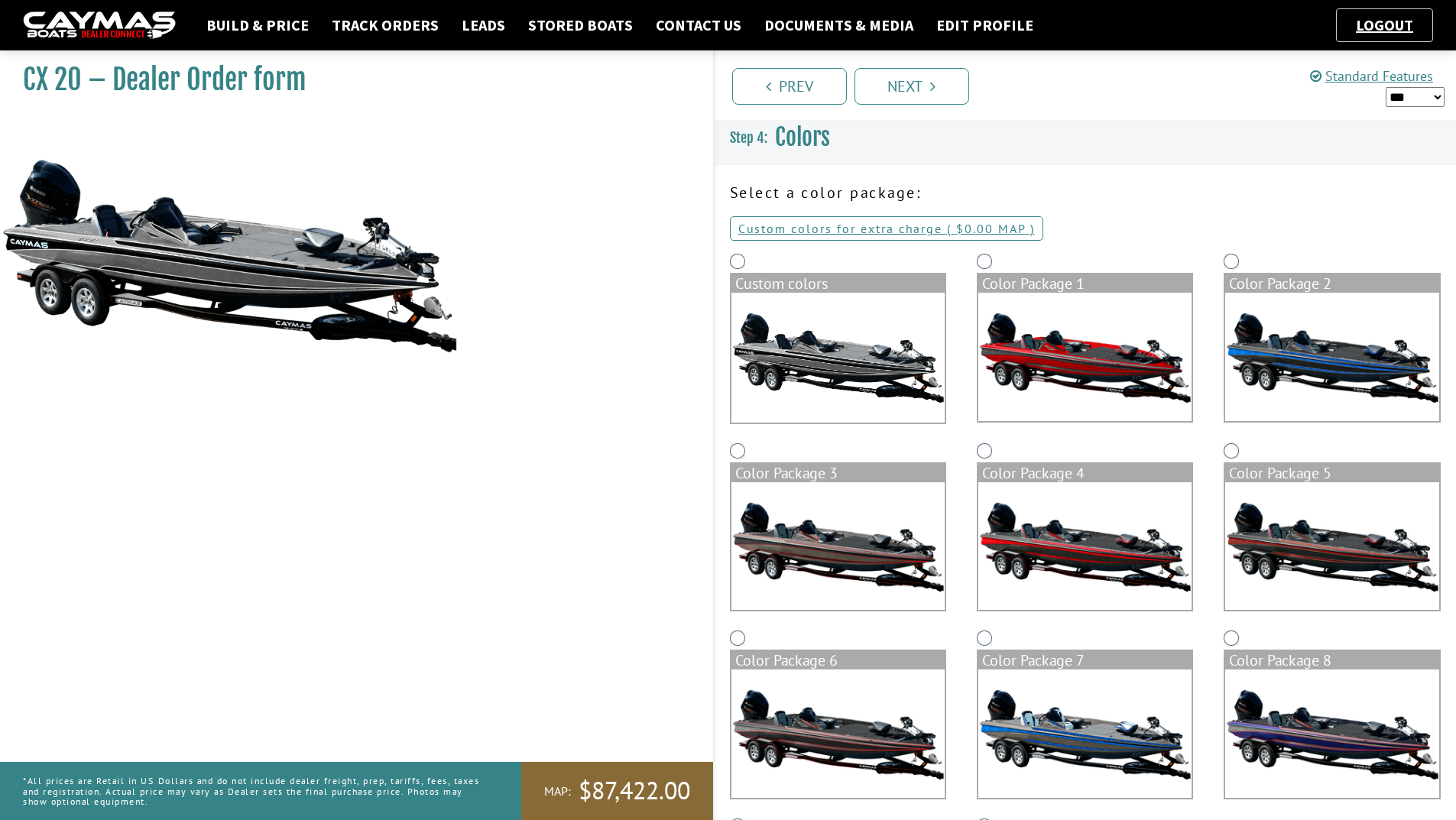
click at [816, 358] on img at bounding box center [837, 358] width 213 height 130
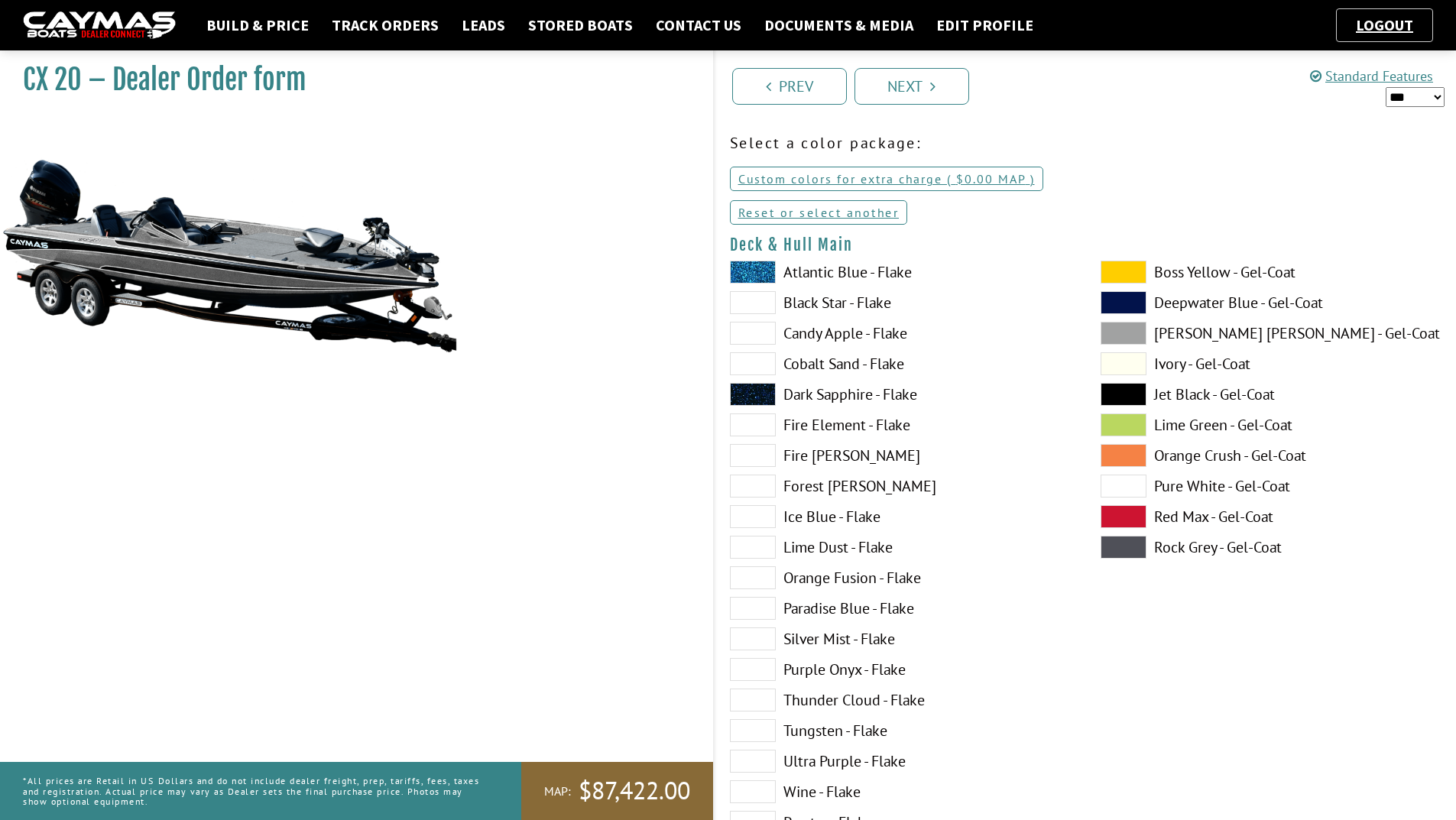
scroll to position [77, 0]
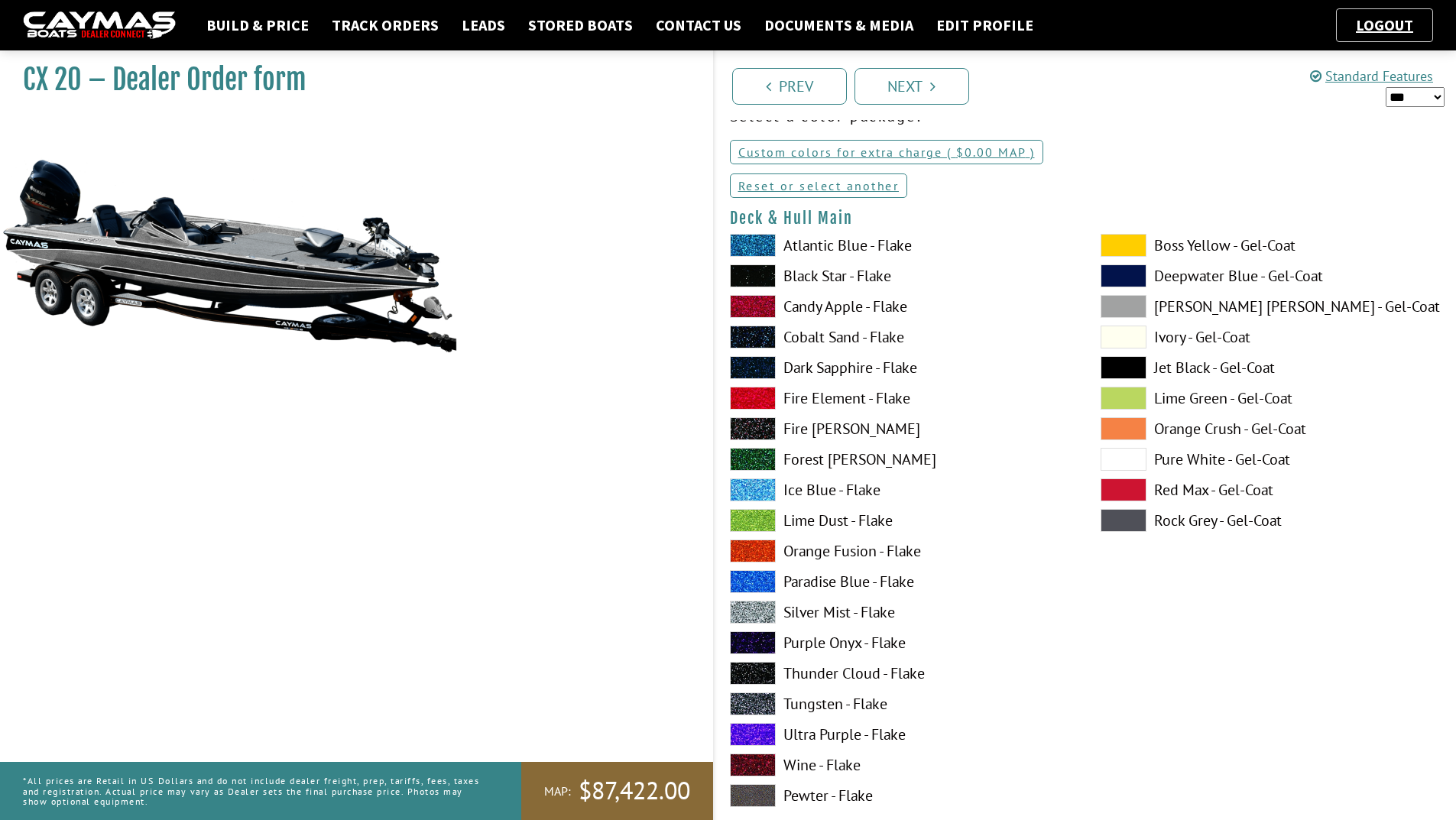
click at [875, 708] on label "Tungsten - Flake" at bounding box center [900, 704] width 340 height 23
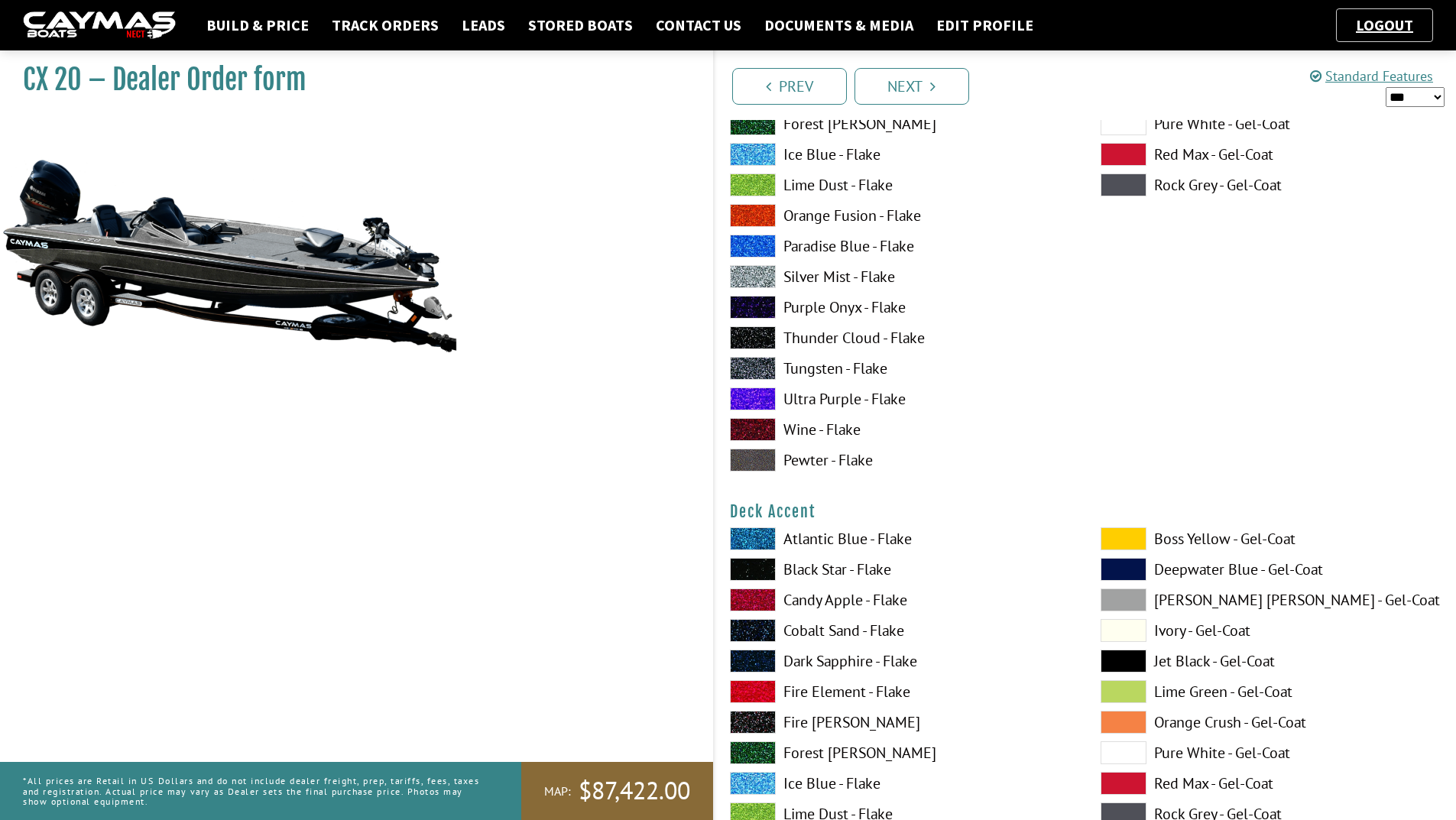
scroll to position [459, 0]
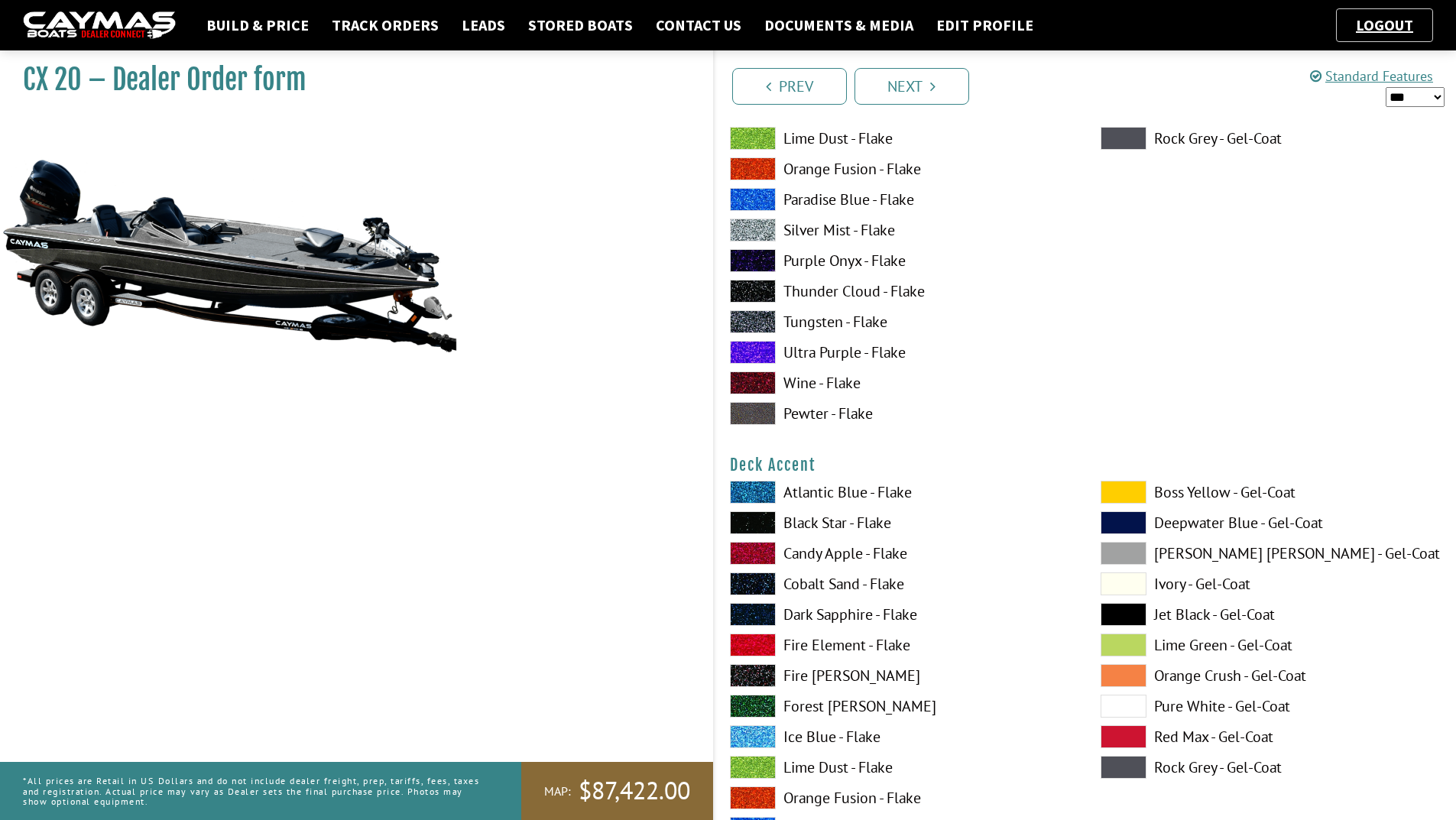
click at [765, 644] on span at bounding box center [752, 645] width 46 height 23
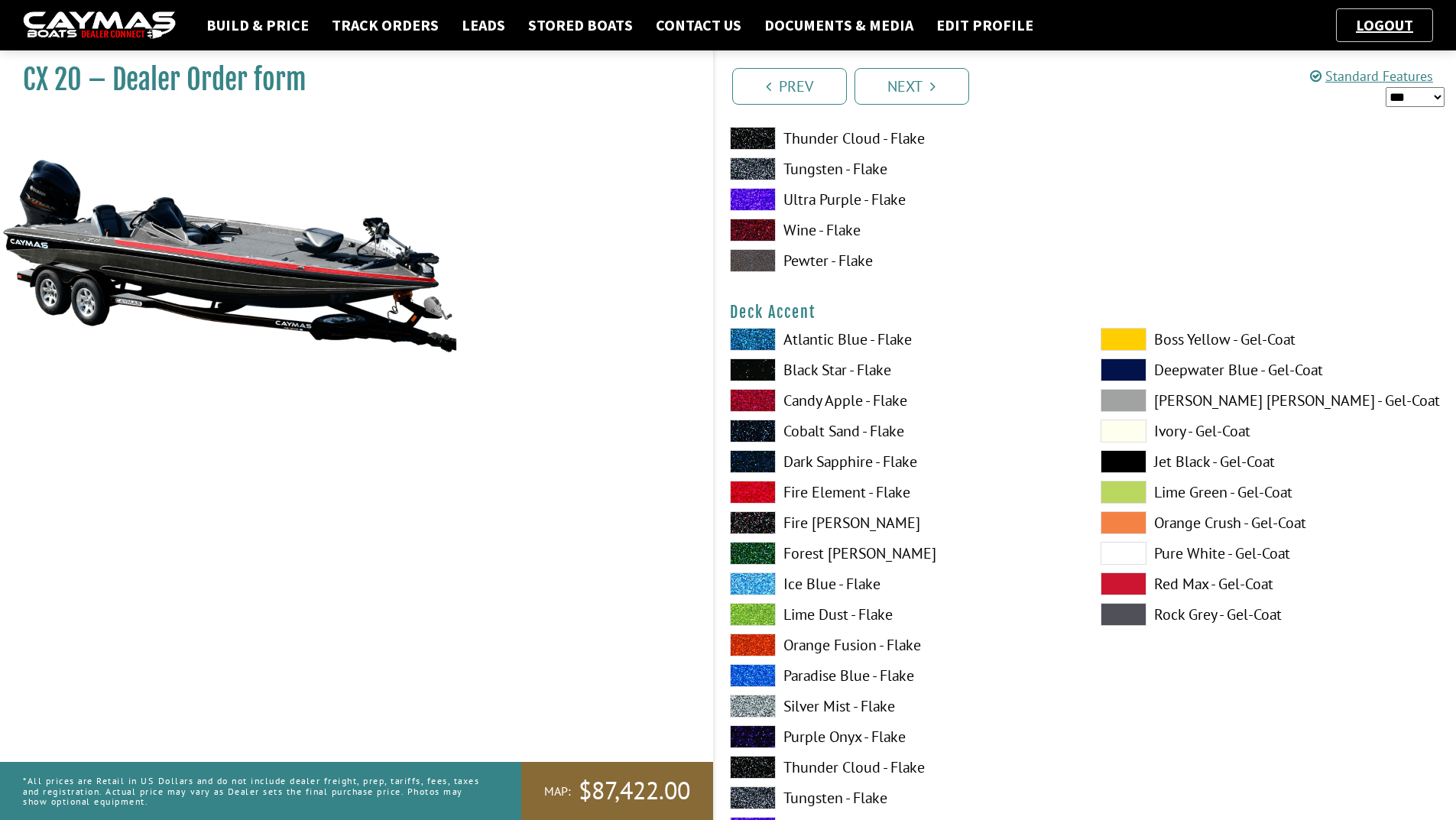
scroll to position [688, 0]
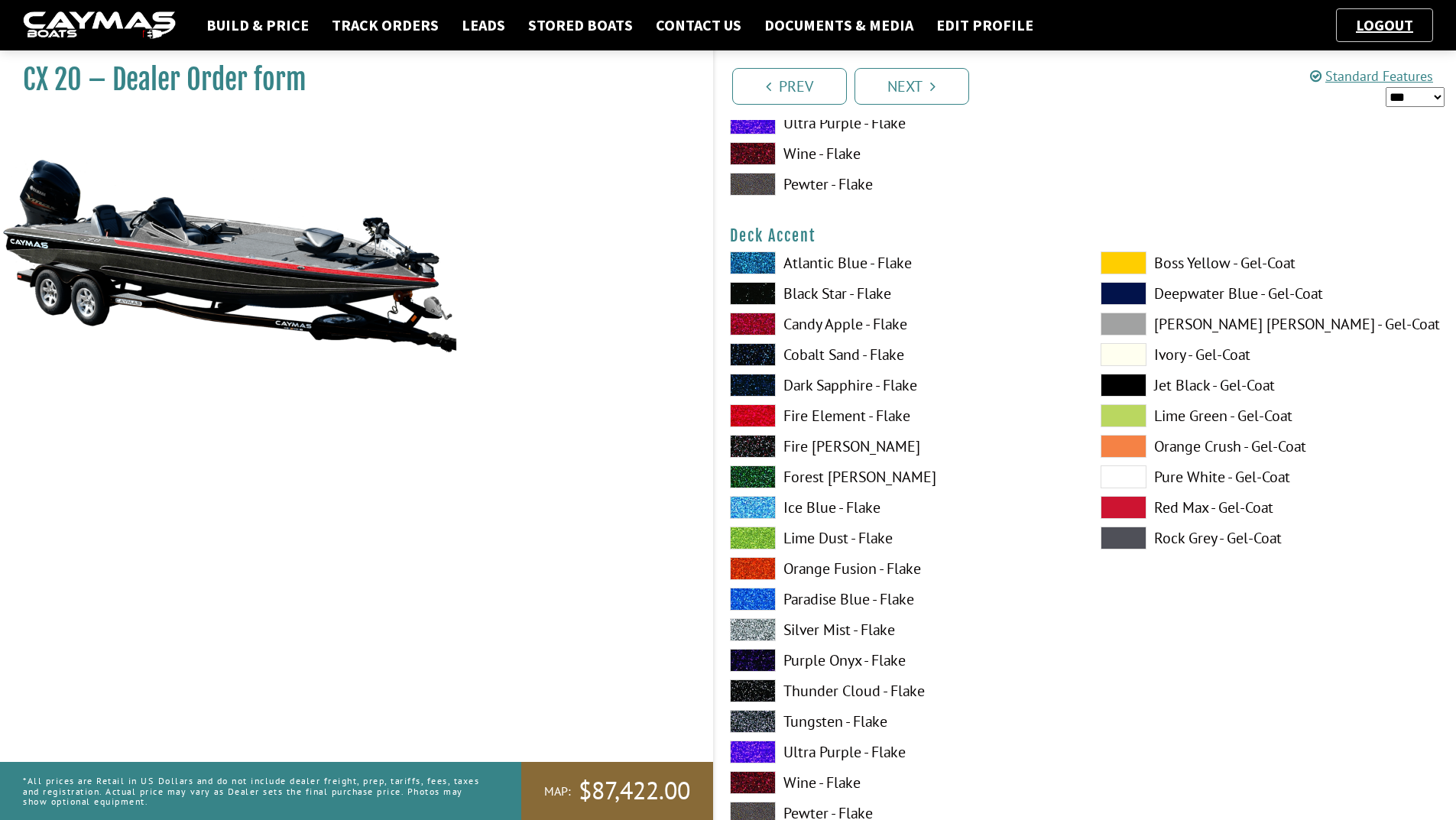
click at [757, 727] on span at bounding box center [752, 722] width 46 height 23
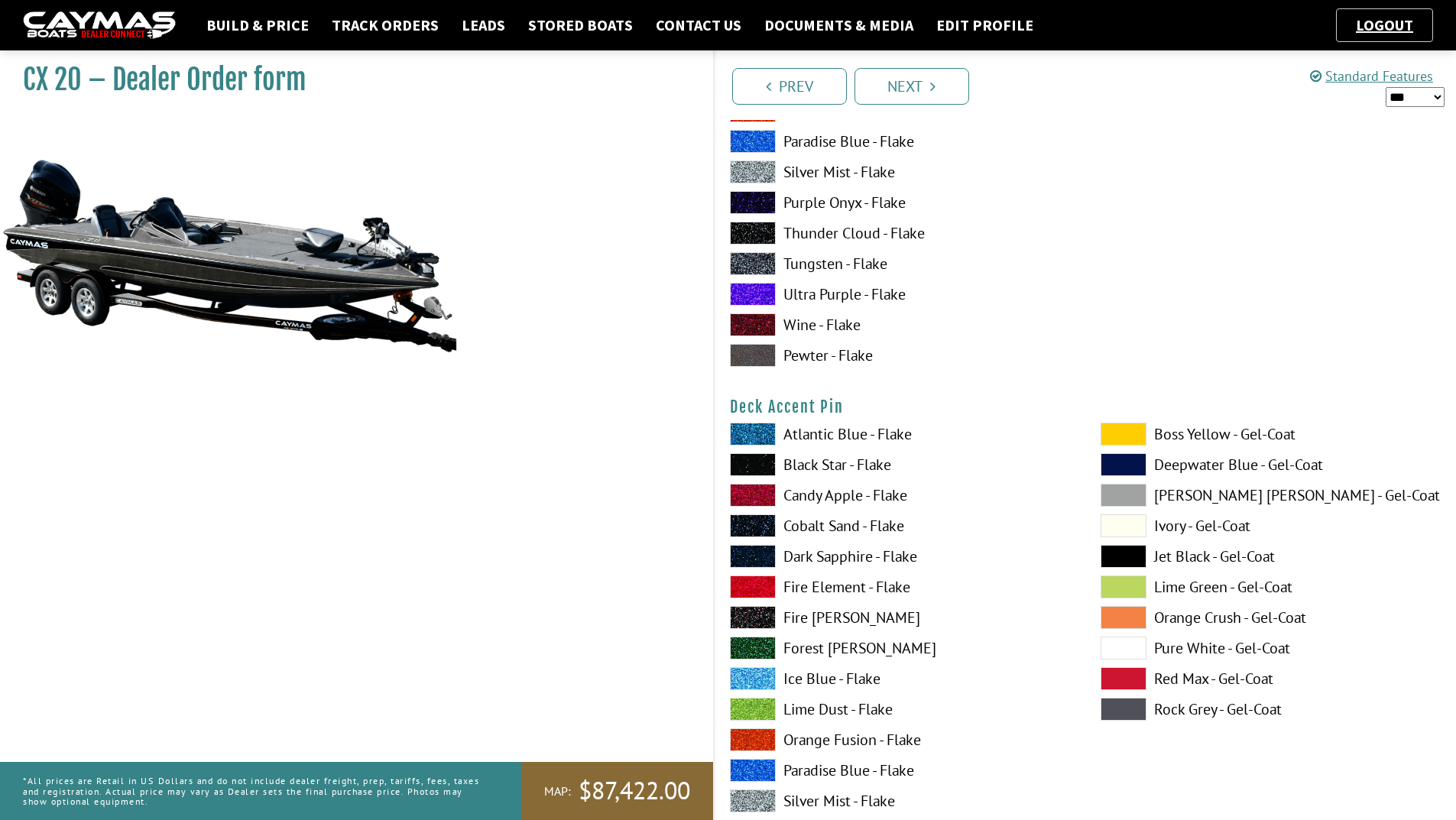
scroll to position [1147, 0]
click at [752, 584] on span at bounding box center [752, 586] width 46 height 23
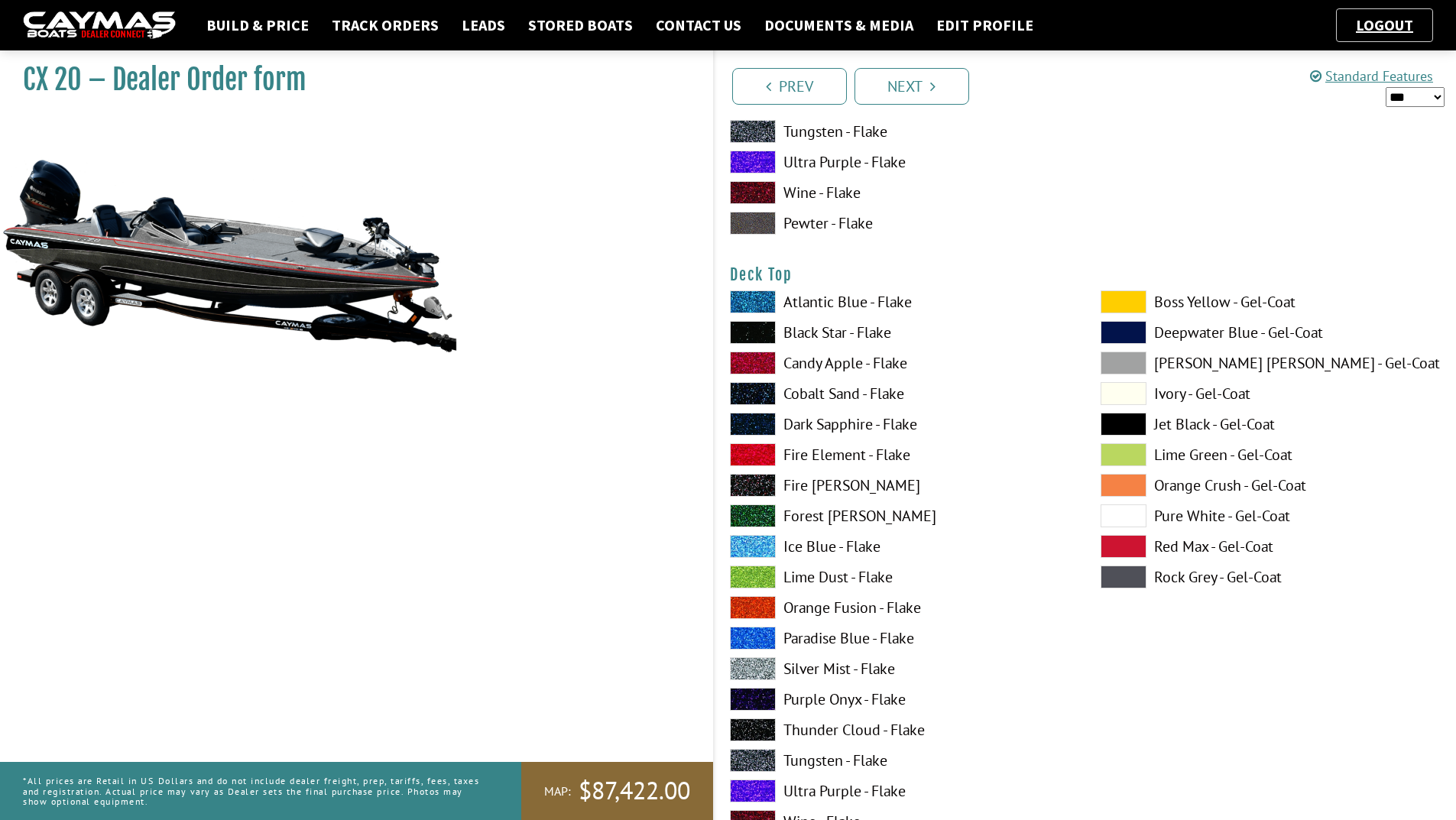
scroll to position [1911, 0]
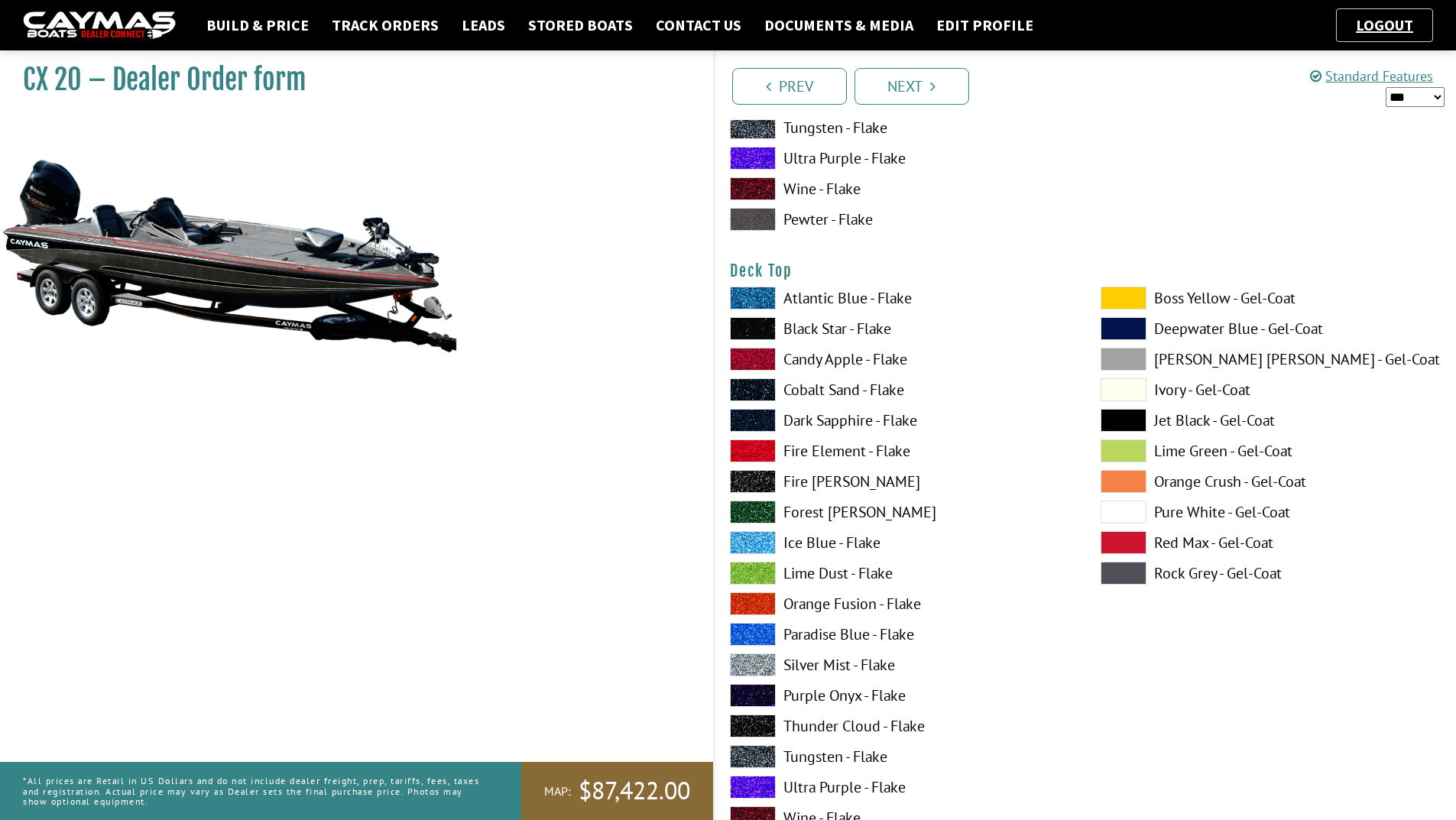
click at [760, 608] on span at bounding box center [752, 604] width 46 height 23
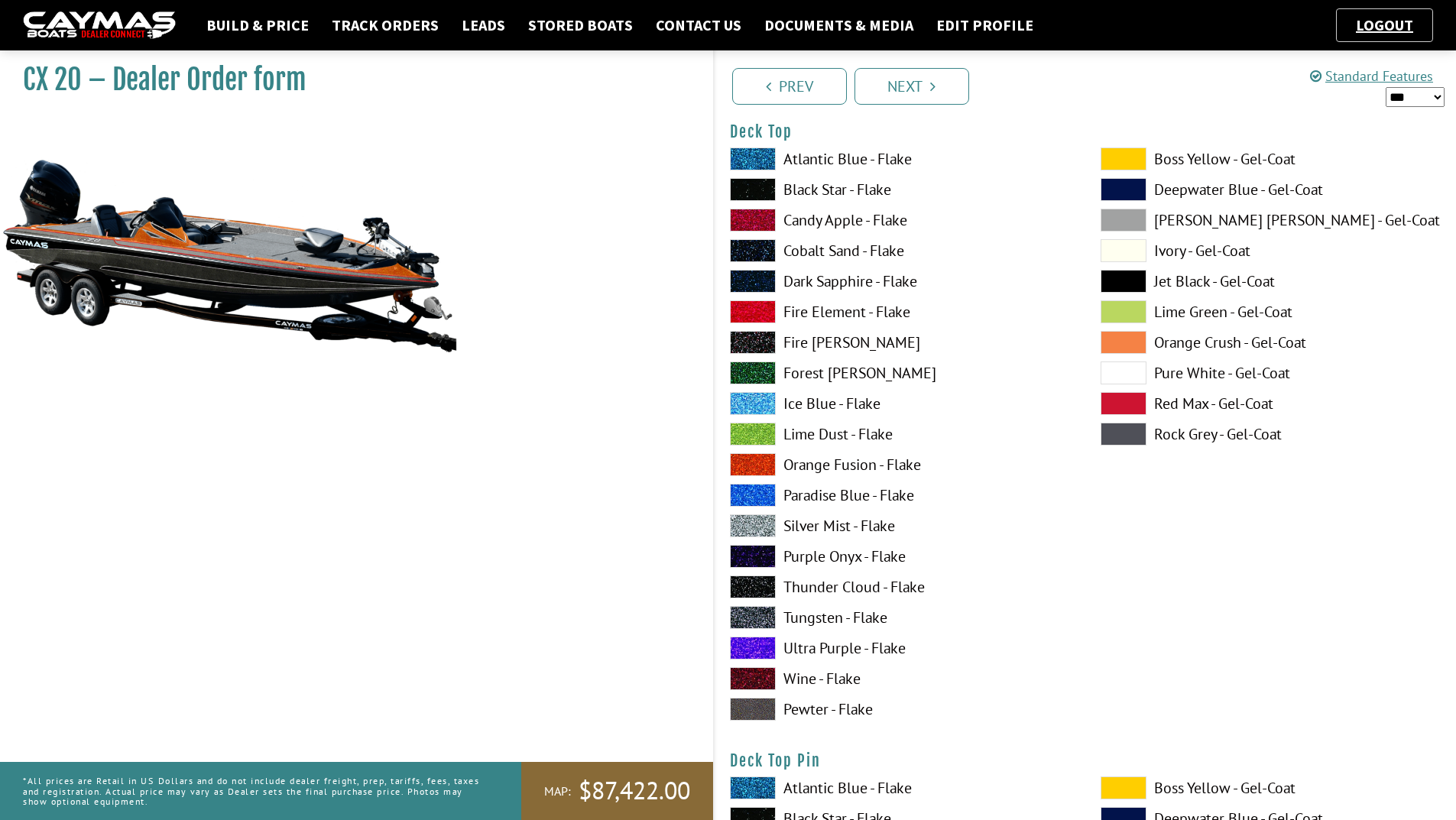
scroll to position [2064, 0]
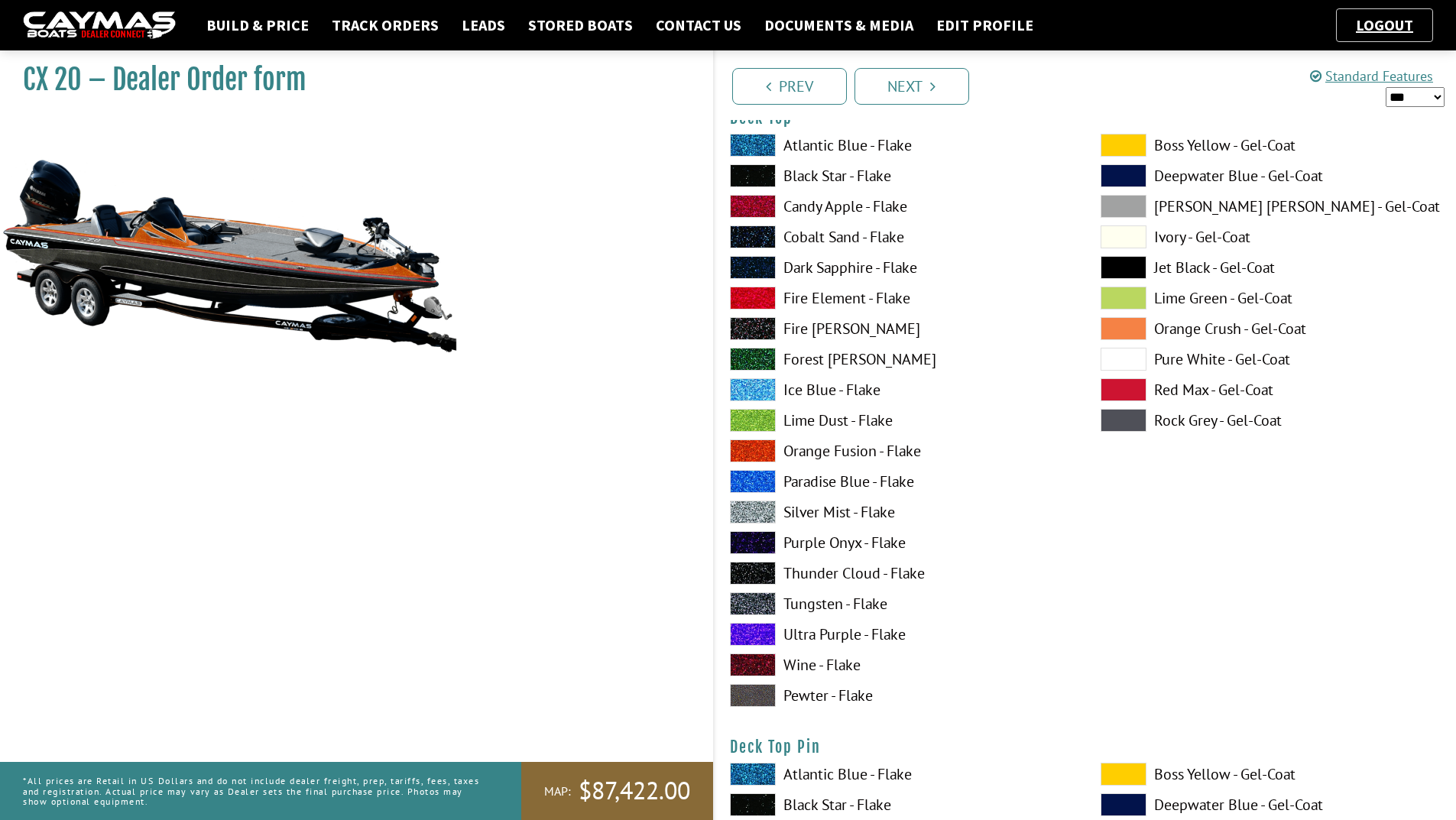
click at [761, 604] on span at bounding box center [752, 604] width 46 height 23
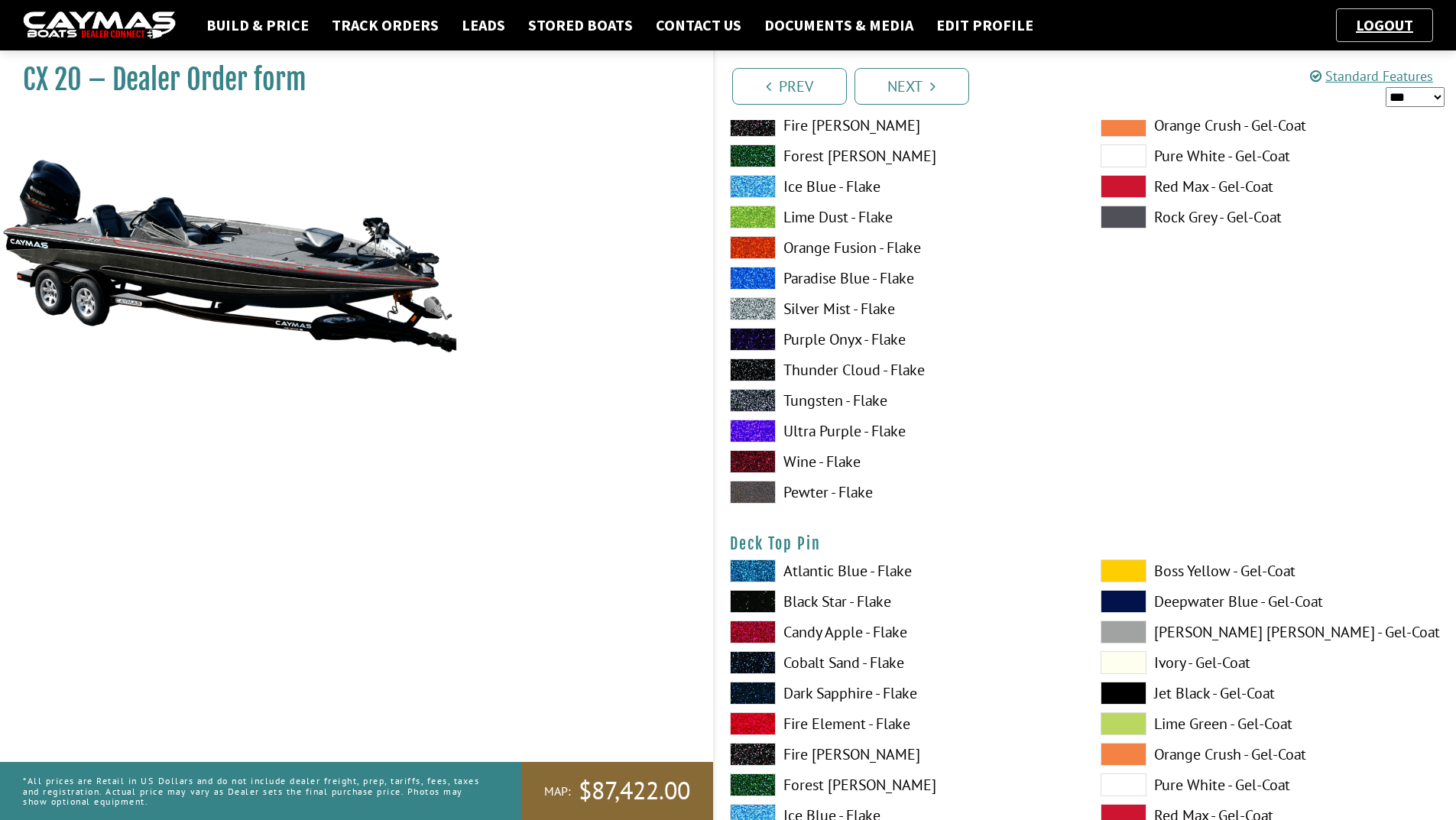
scroll to position [2294, 0]
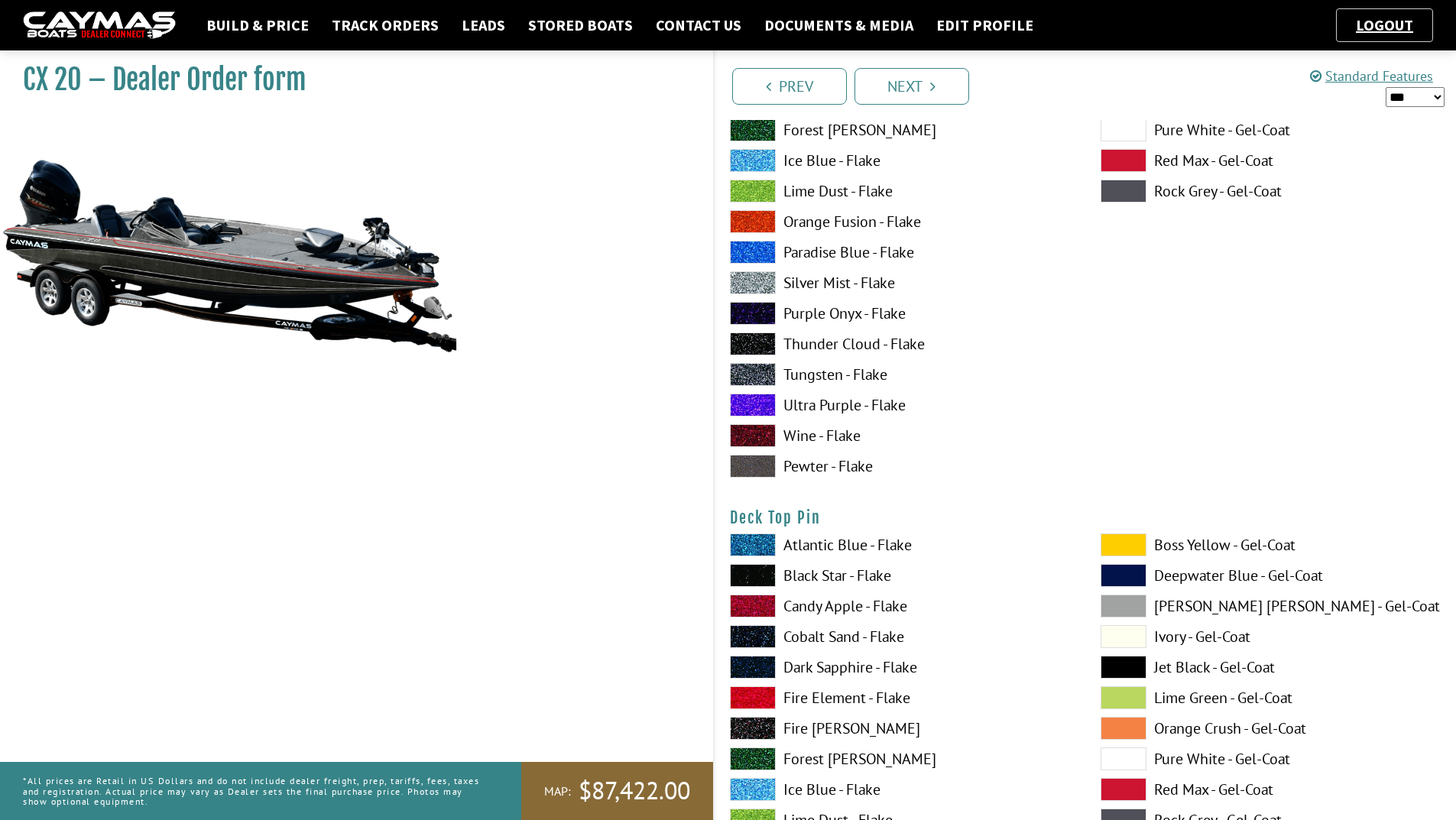
click at [760, 698] on span at bounding box center [752, 698] width 46 height 23
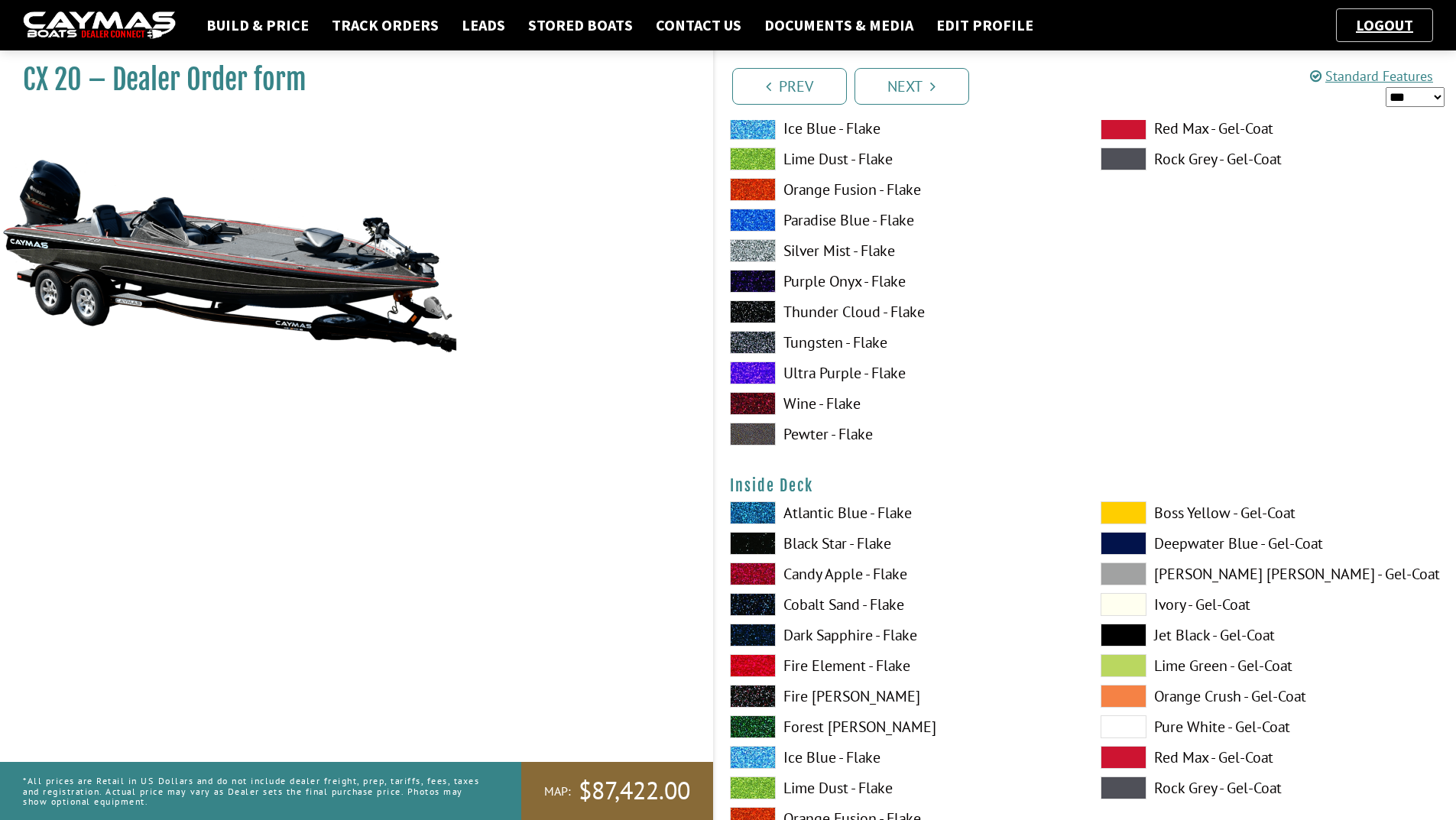
scroll to position [2981, 0]
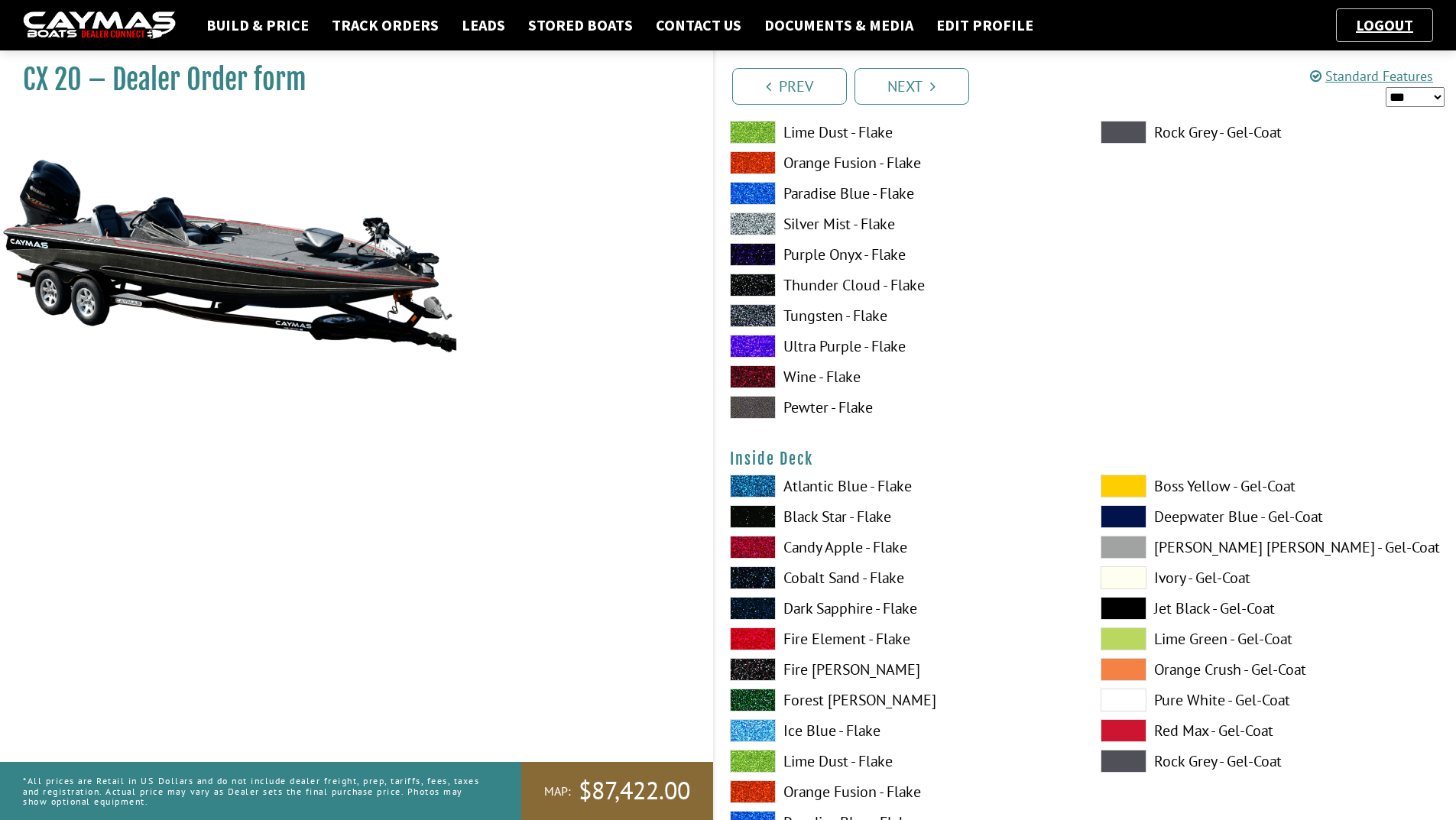
click at [755, 696] on span at bounding box center [752, 700] width 46 height 23
click at [1119, 546] on span at bounding box center [1123, 547] width 46 height 23
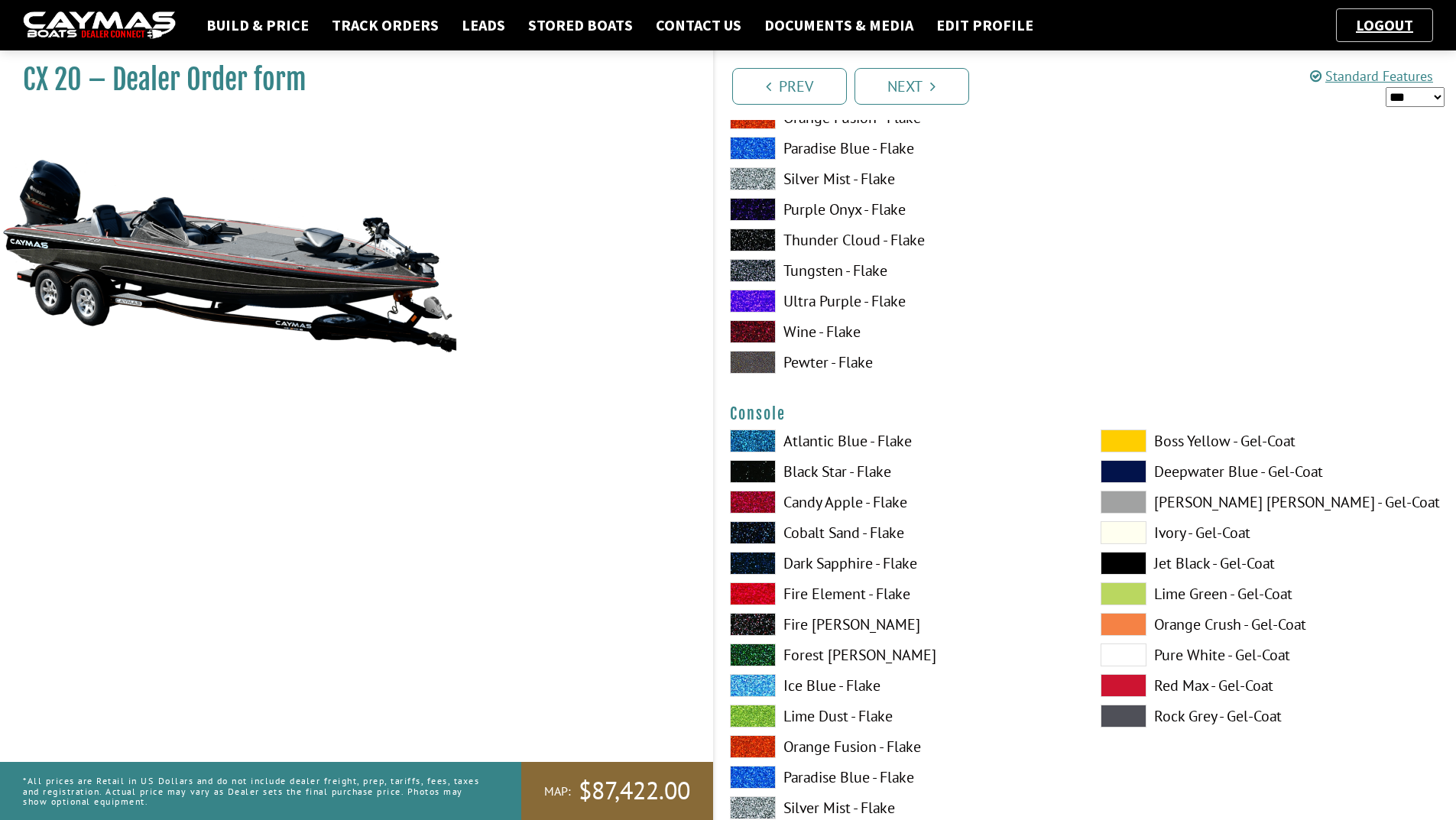
scroll to position [3670, 0]
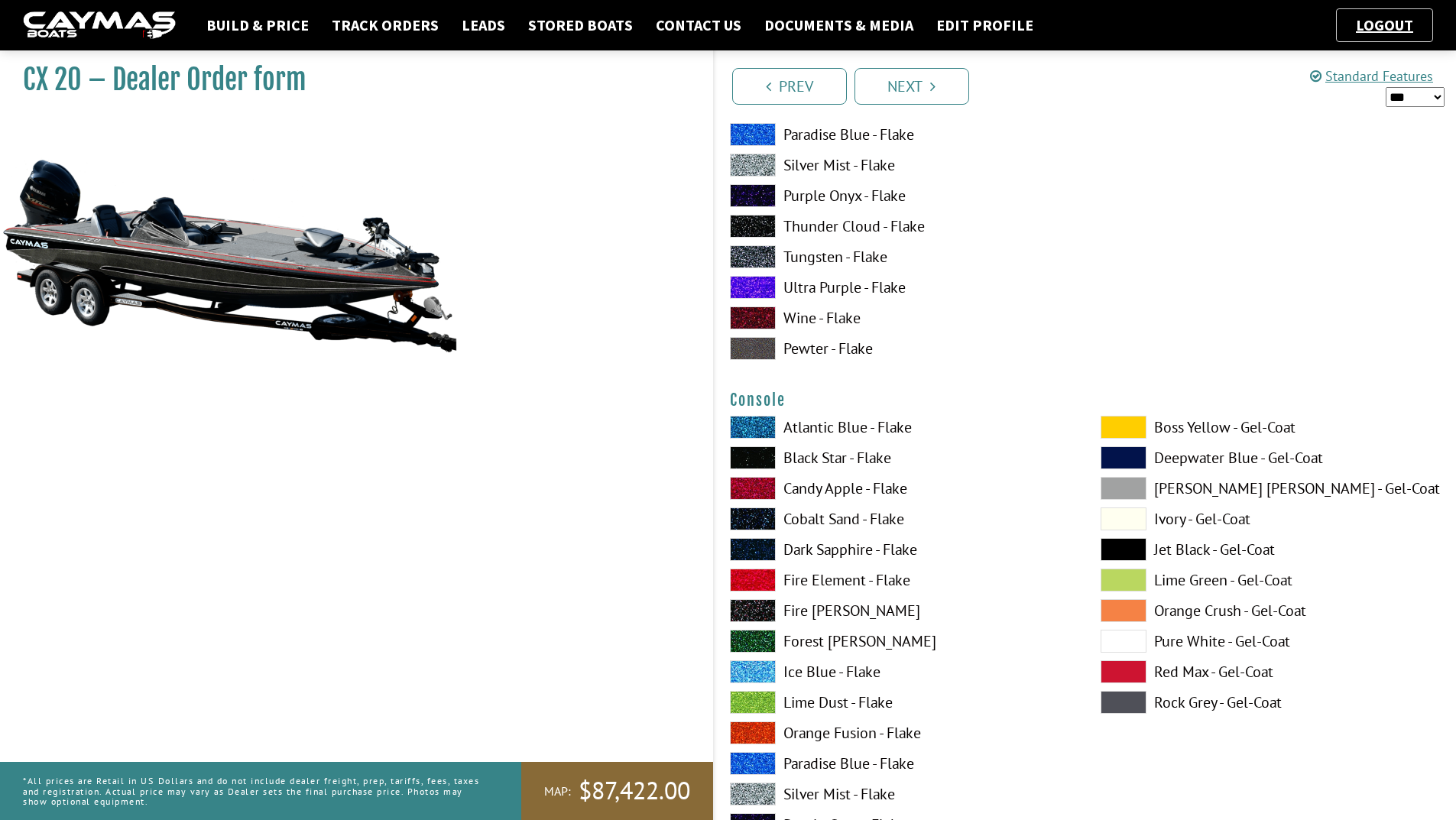
click at [762, 700] on span at bounding box center [752, 703] width 46 height 23
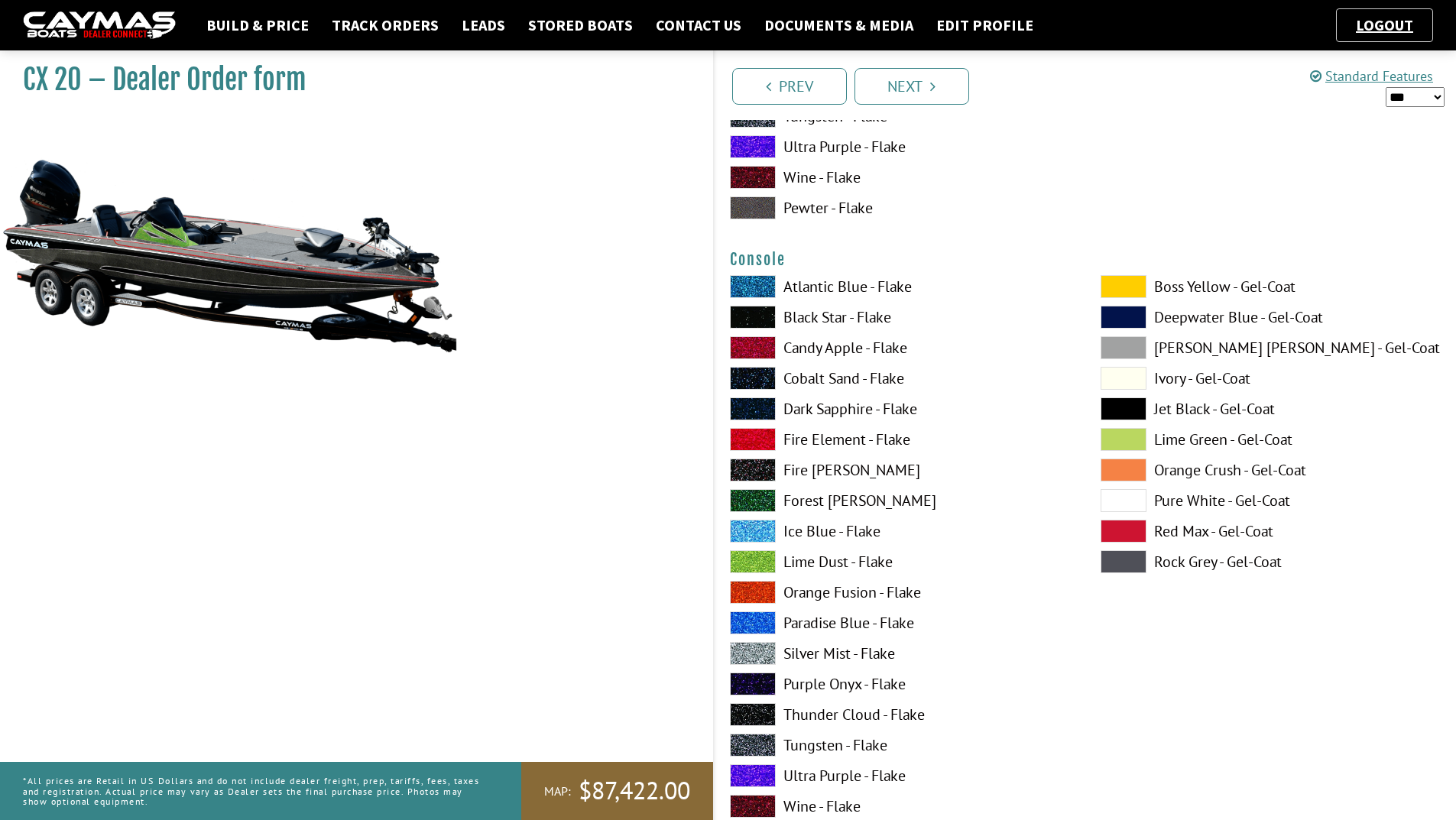
scroll to position [3823, 0]
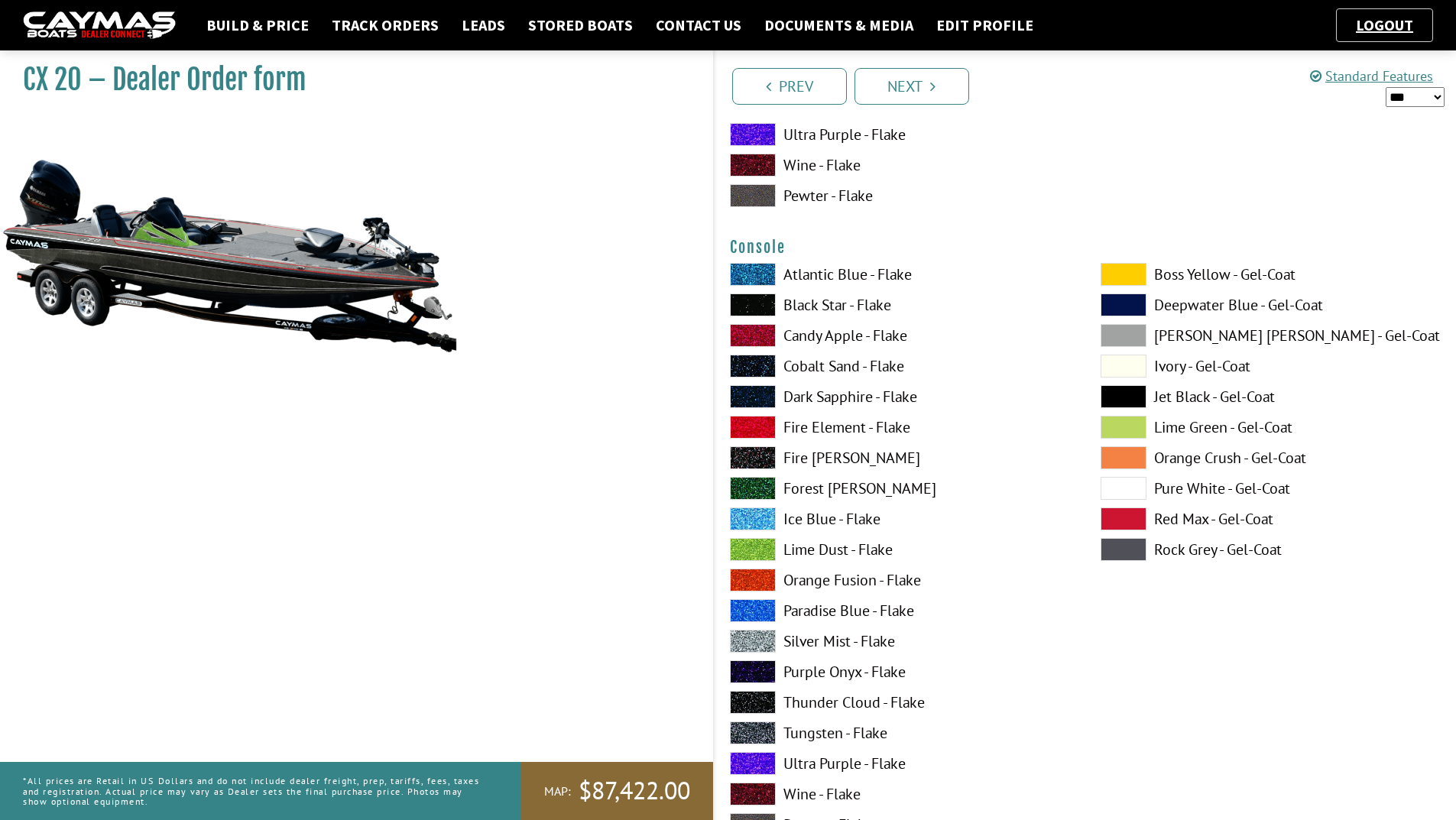
click at [754, 739] on span at bounding box center [752, 733] width 46 height 23
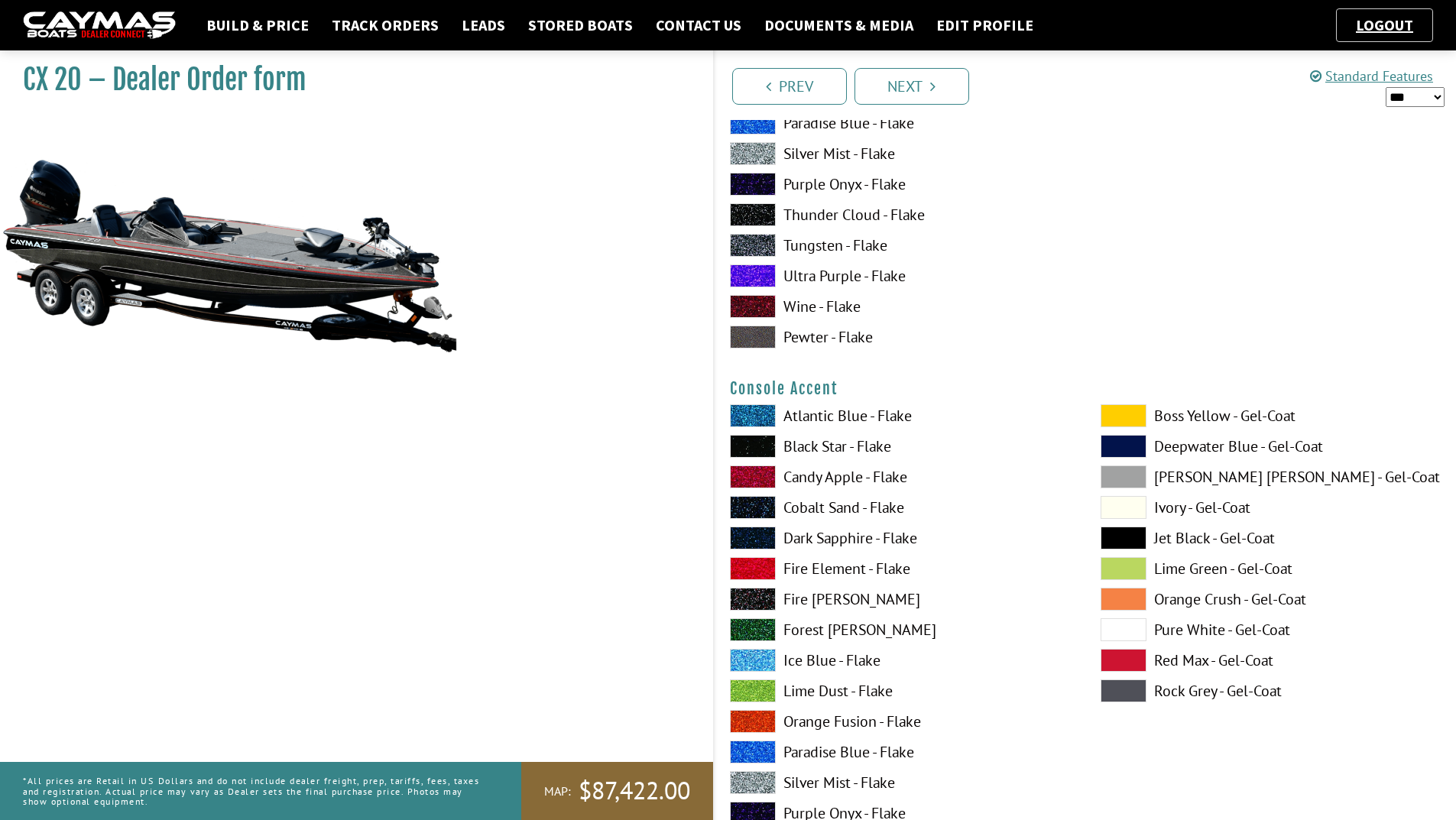
scroll to position [4358, 0]
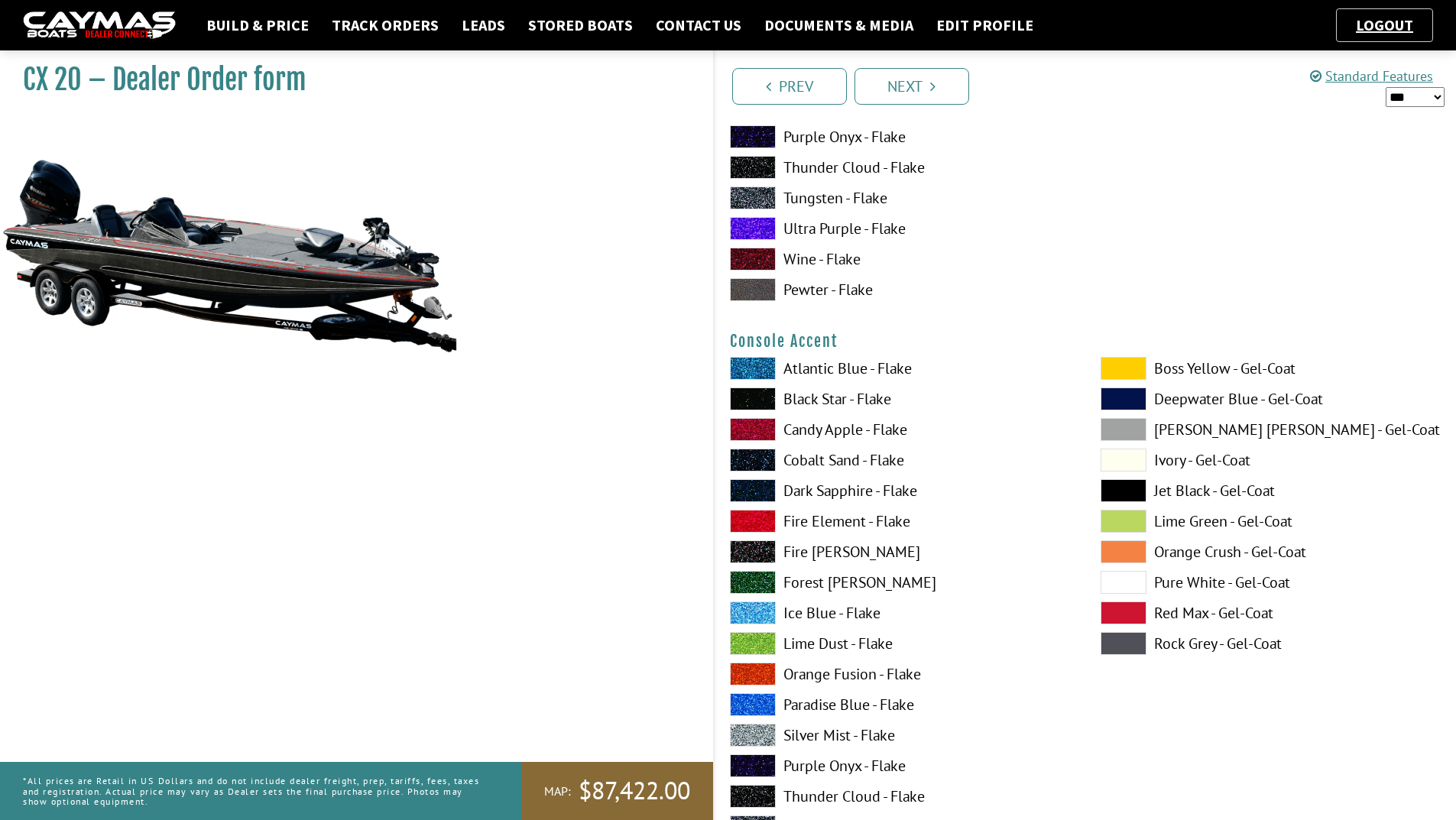
click at [746, 520] on span at bounding box center [752, 521] width 46 height 23
click at [759, 729] on span at bounding box center [752, 735] width 46 height 23
click at [764, 524] on span at bounding box center [752, 521] width 46 height 23
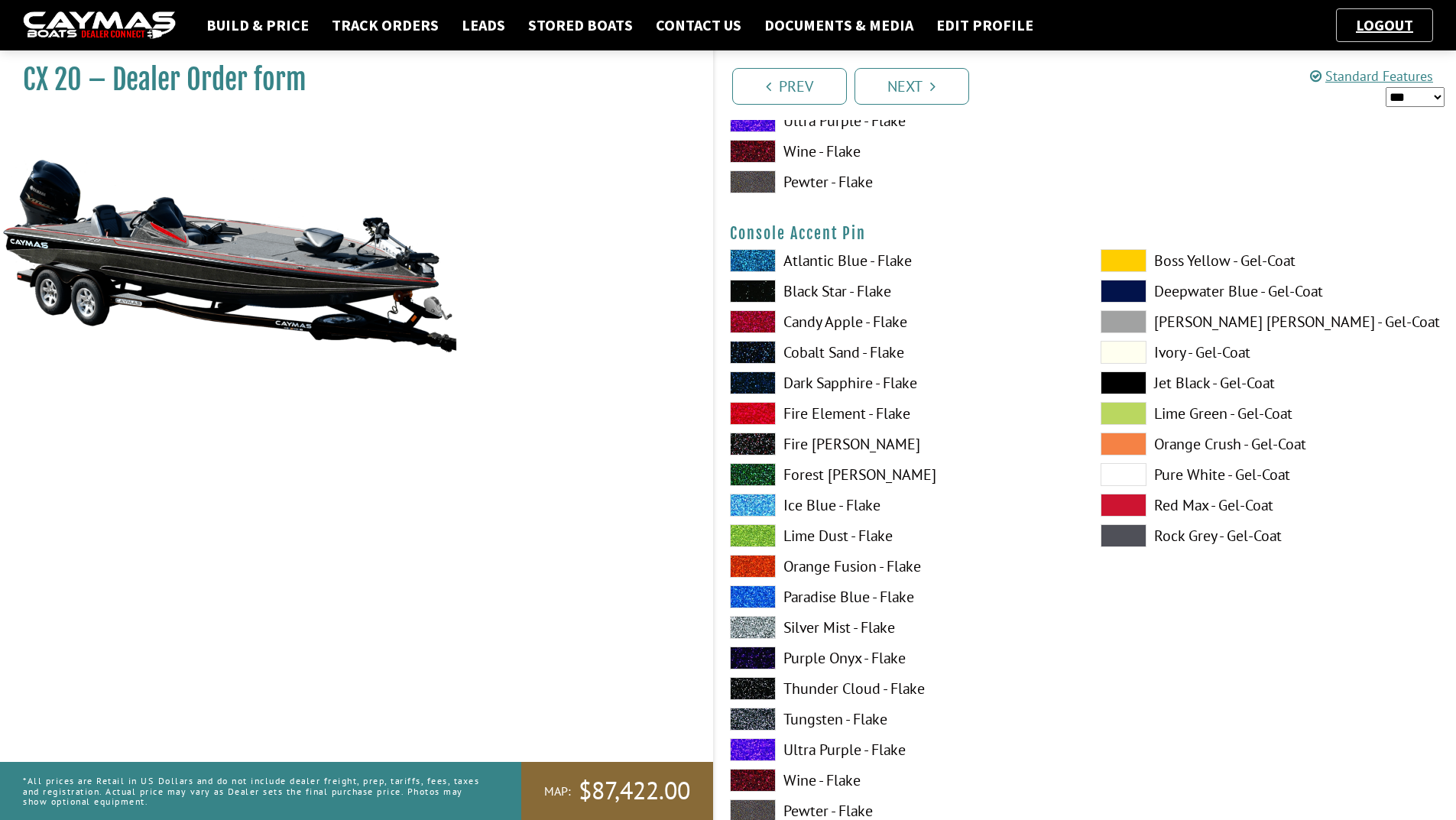
scroll to position [5122, 0]
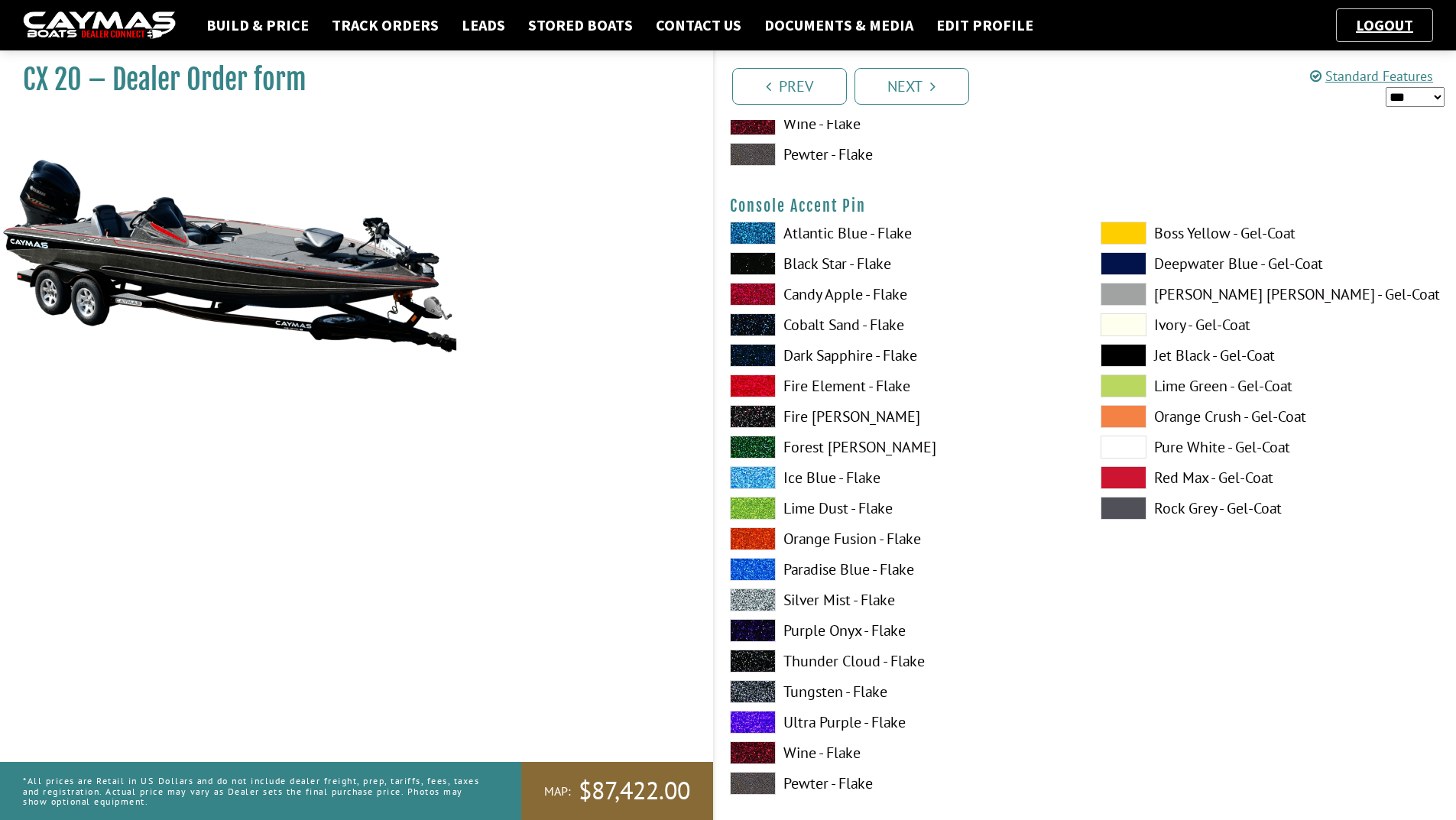
click at [758, 597] on span at bounding box center [752, 600] width 46 height 23
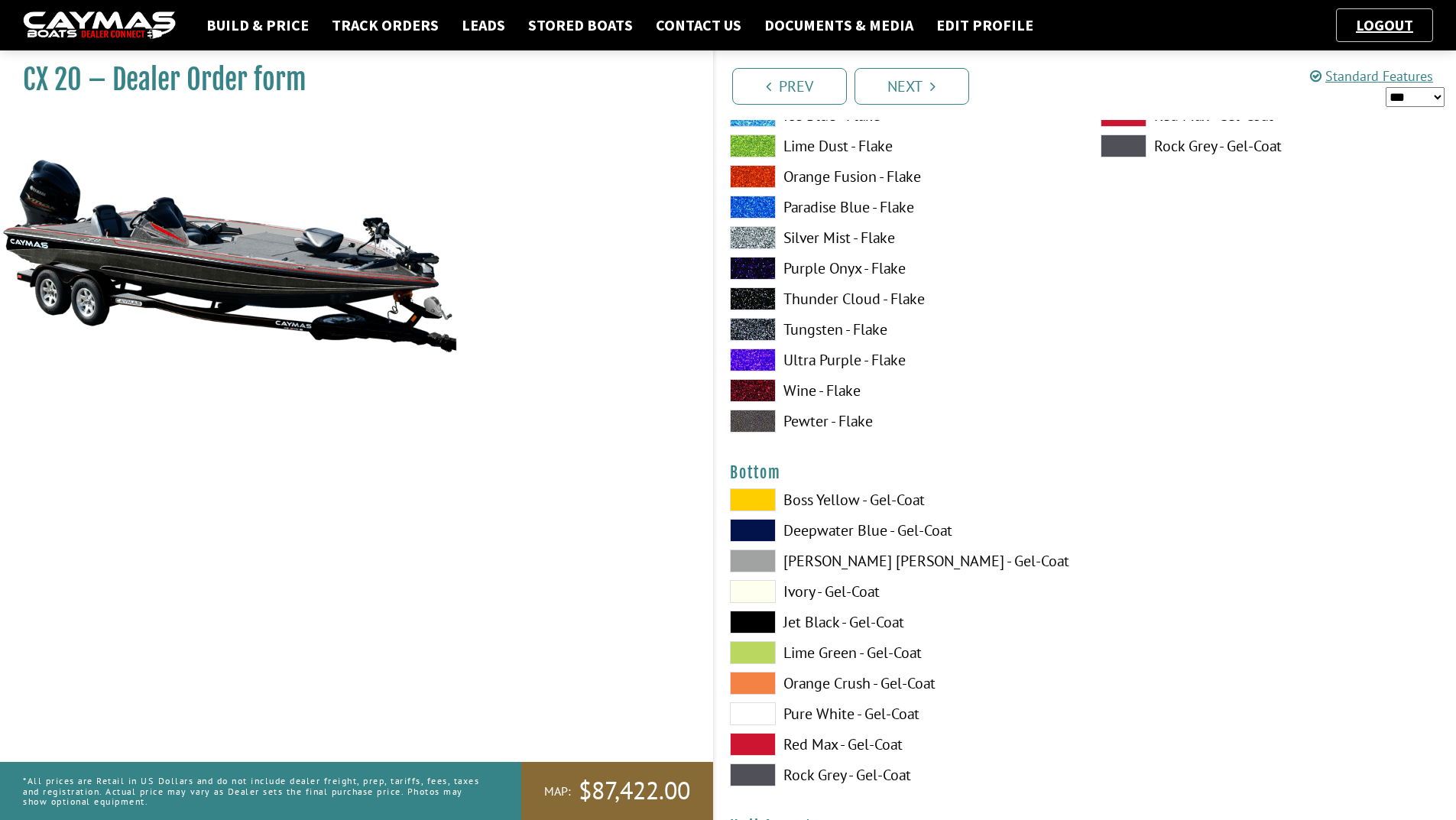
scroll to position [5581, 0]
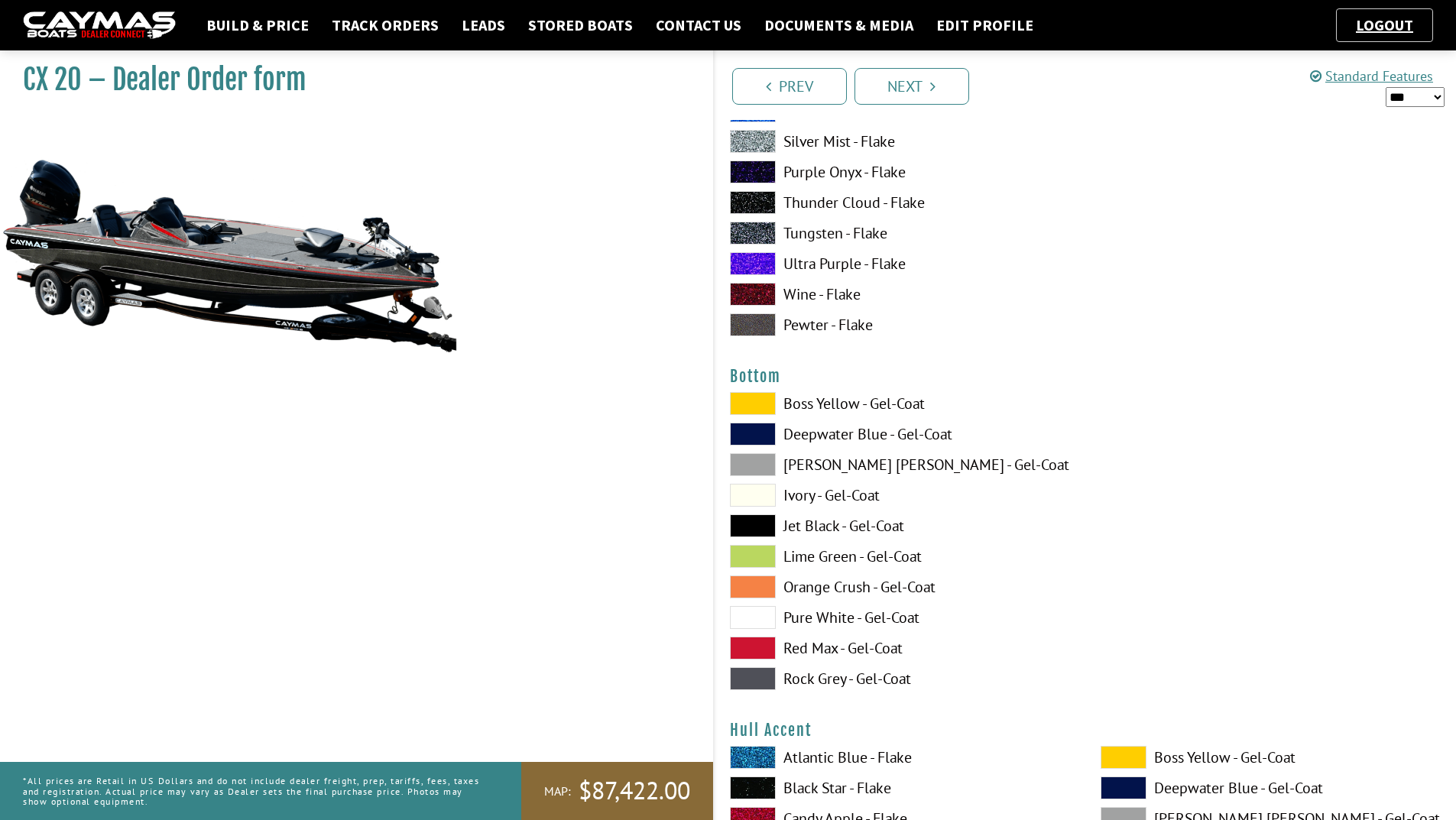
click at [741, 528] on span at bounding box center [752, 525] width 46 height 23
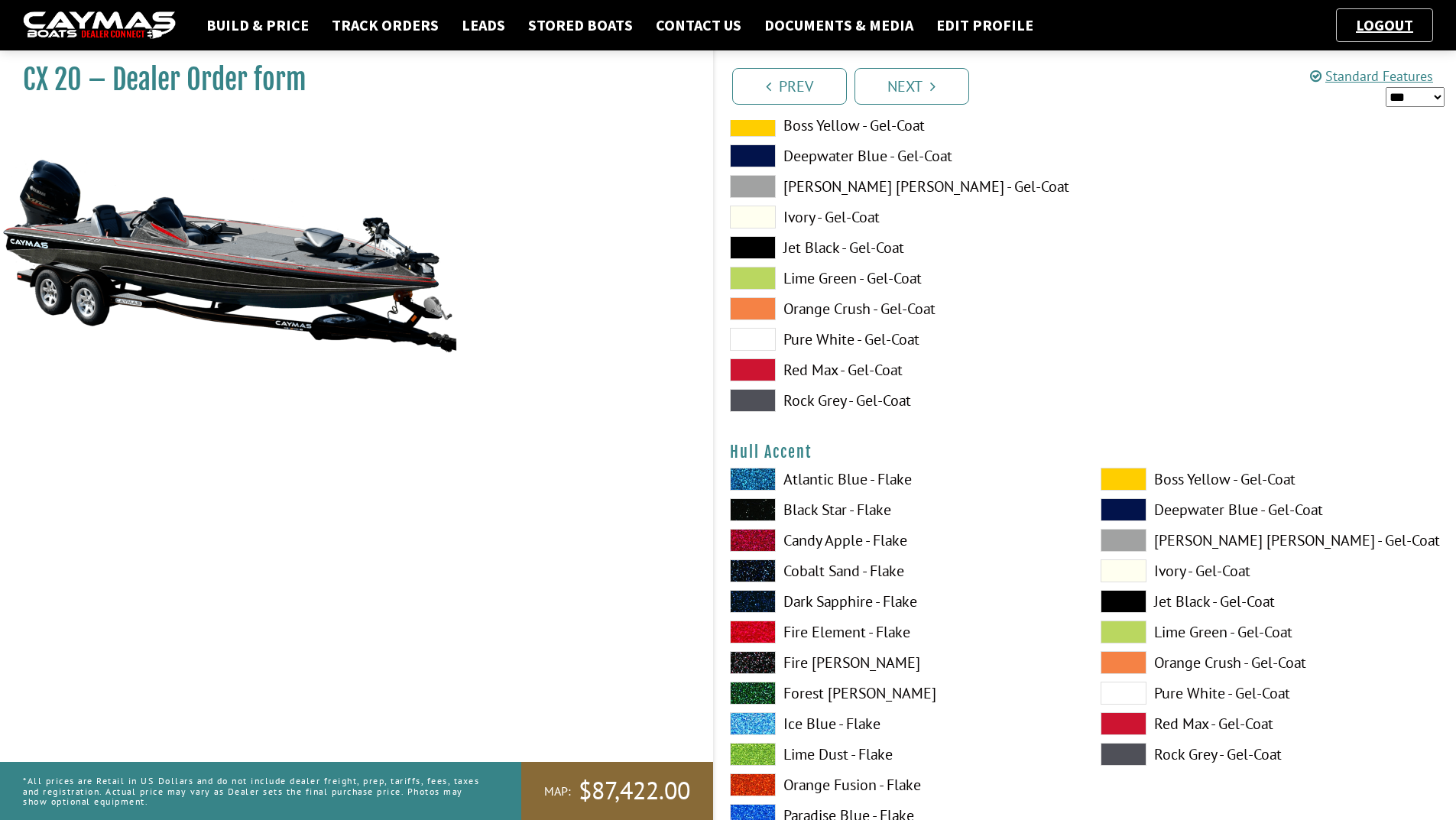
scroll to position [5887, 0]
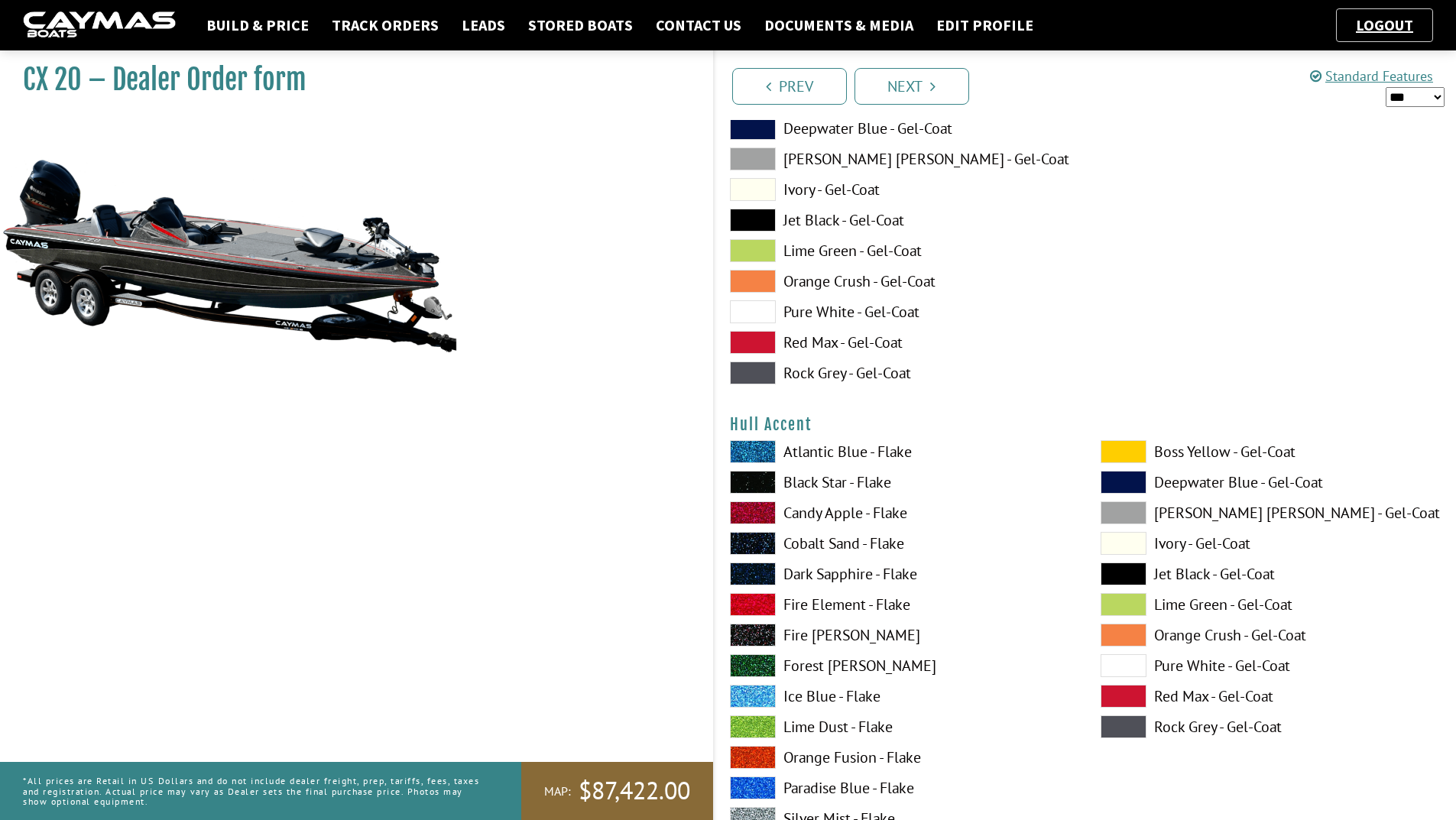
click at [754, 731] on span at bounding box center [752, 727] width 46 height 23
click at [752, 608] on span at bounding box center [752, 604] width 46 height 23
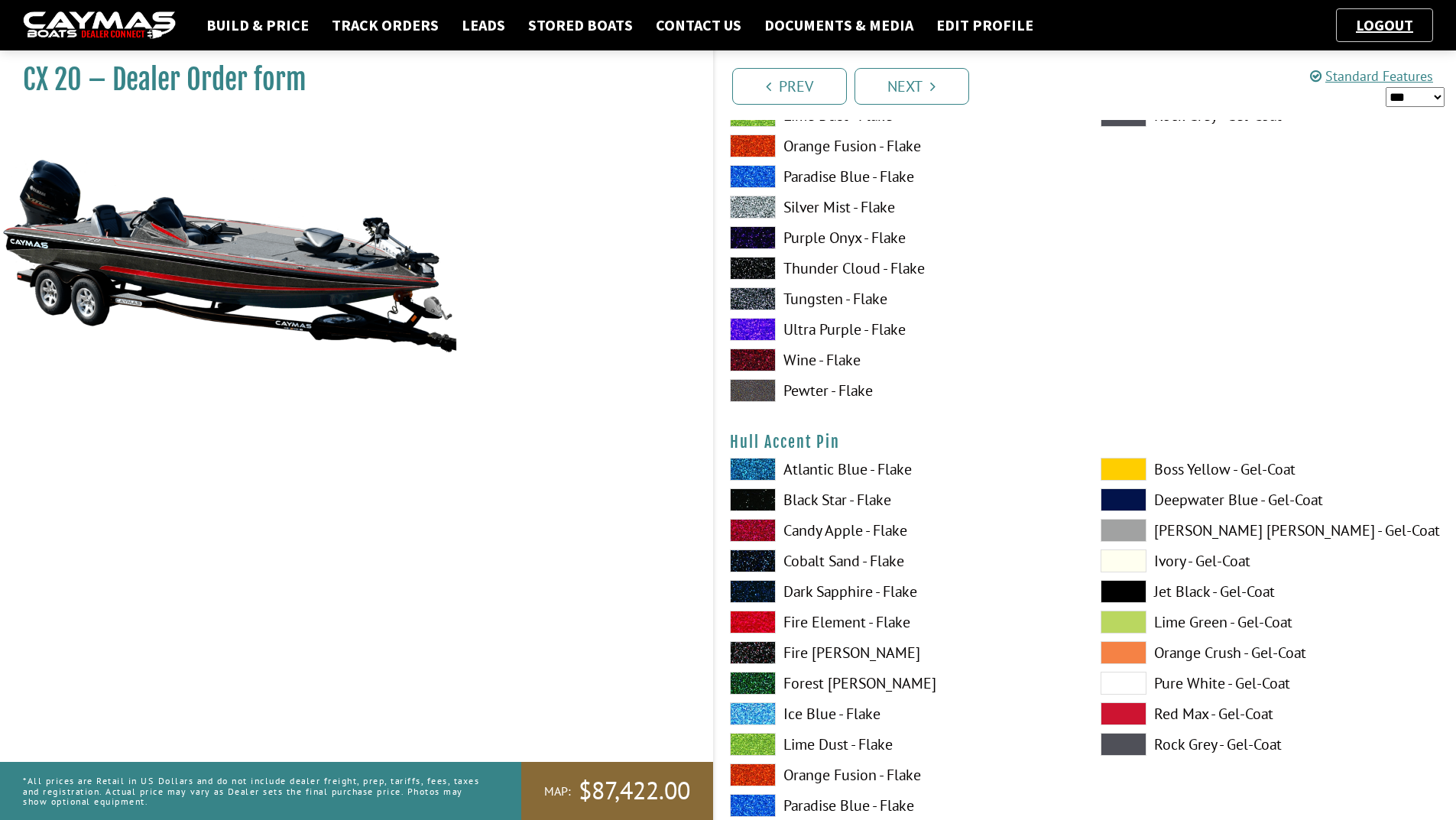
scroll to position [6575, 0]
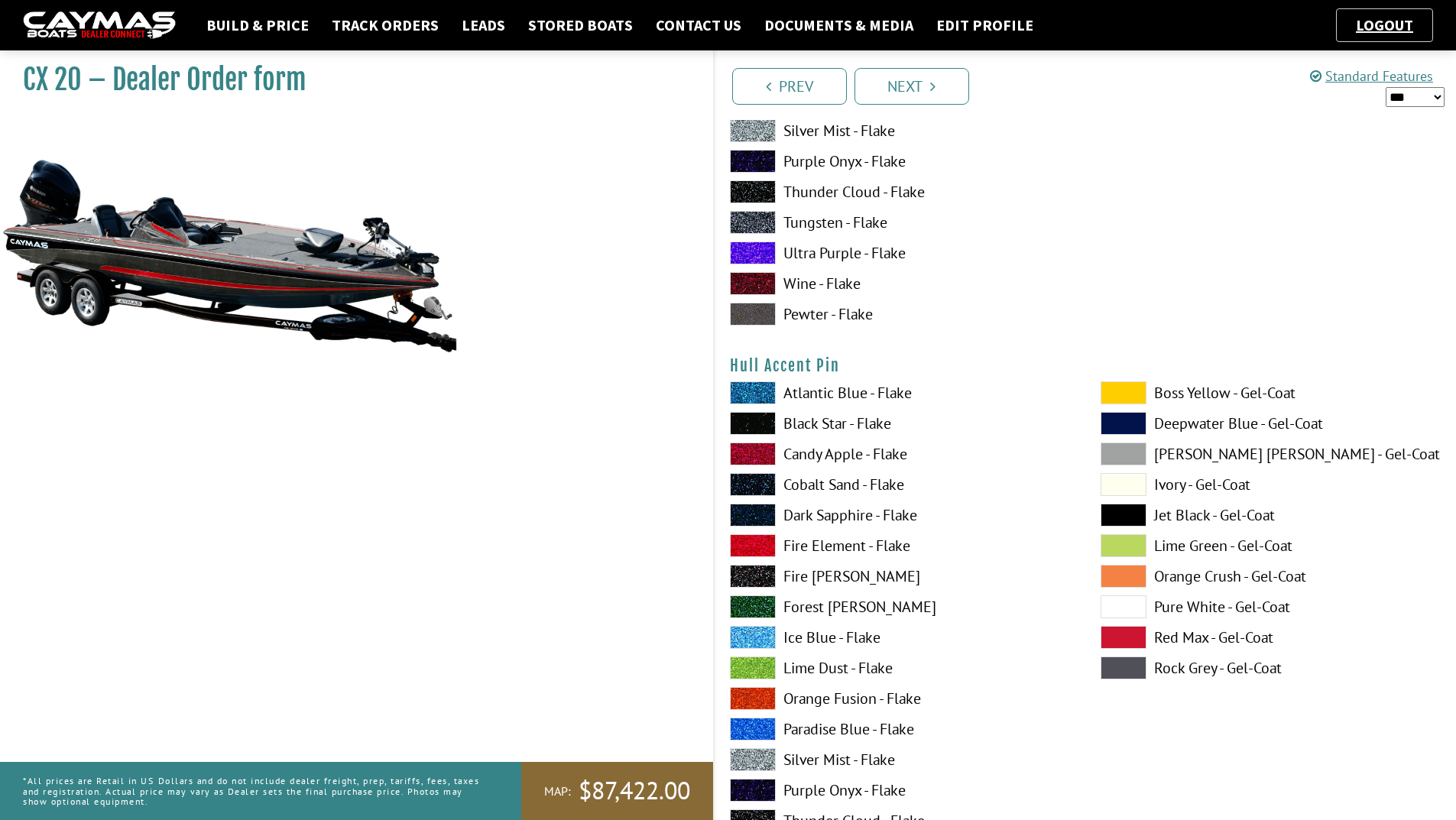
click at [750, 762] on span at bounding box center [752, 759] width 46 height 23
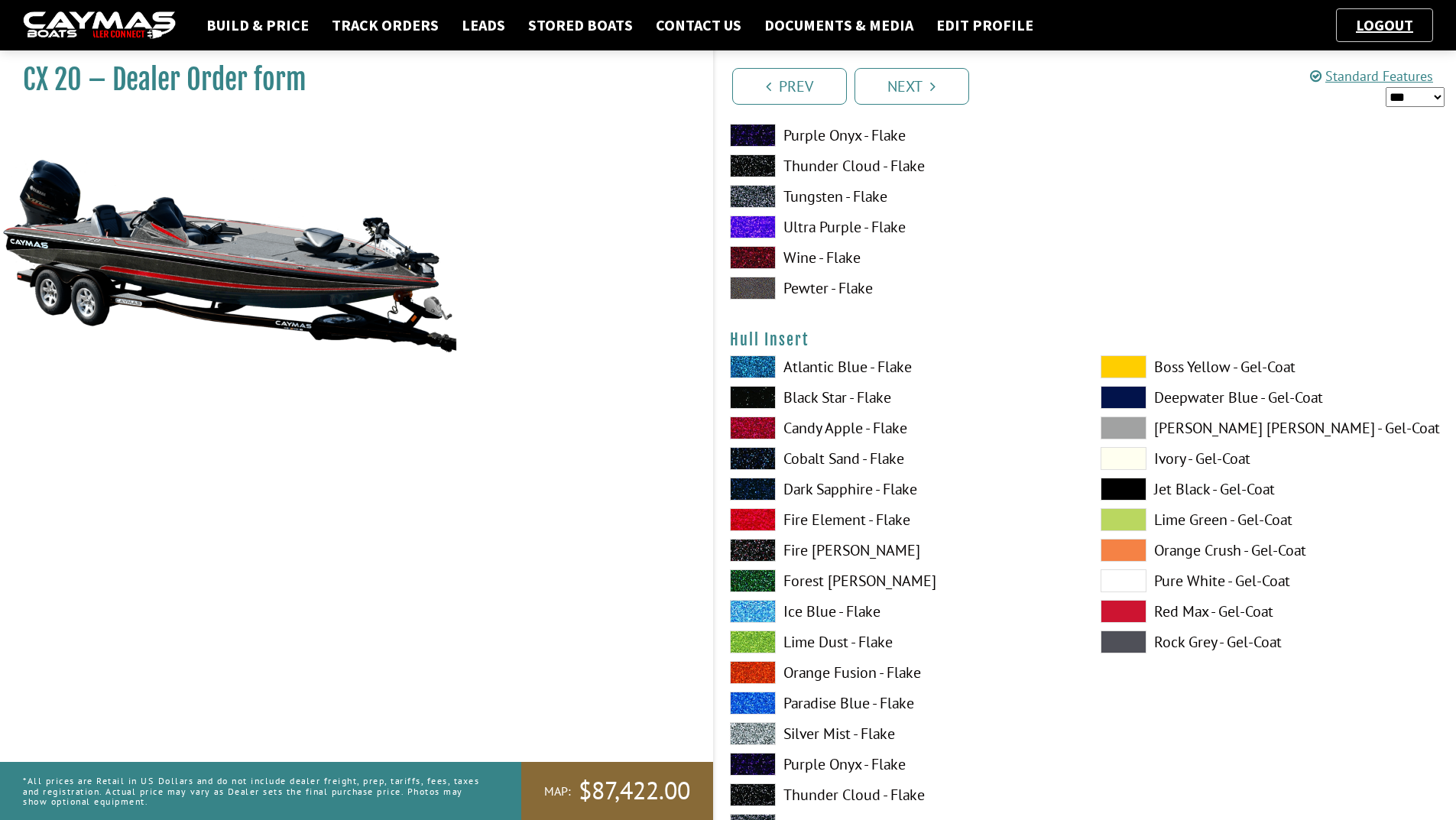
scroll to position [7263, 0]
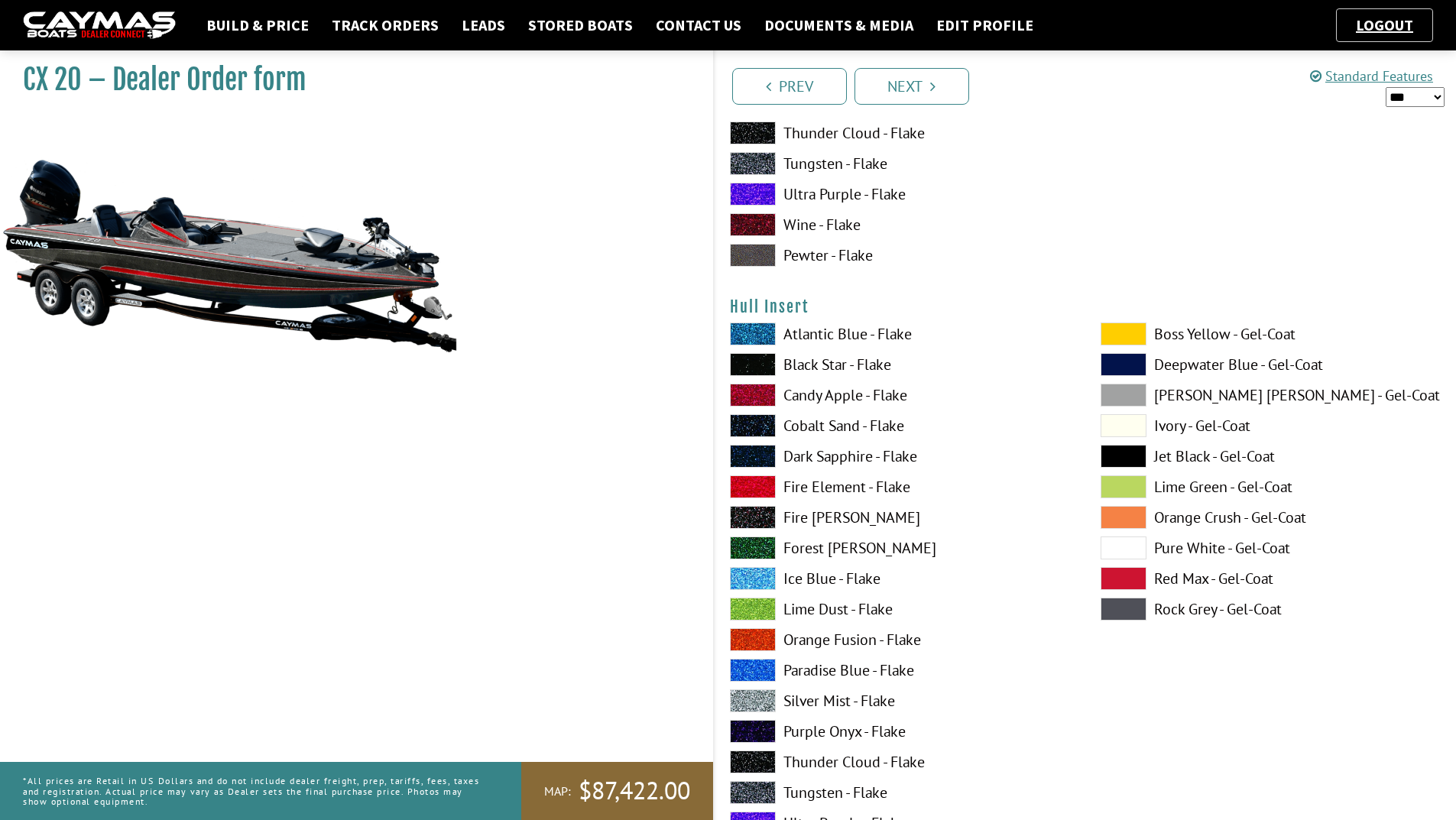
click at [763, 639] on span at bounding box center [752, 640] width 46 height 23
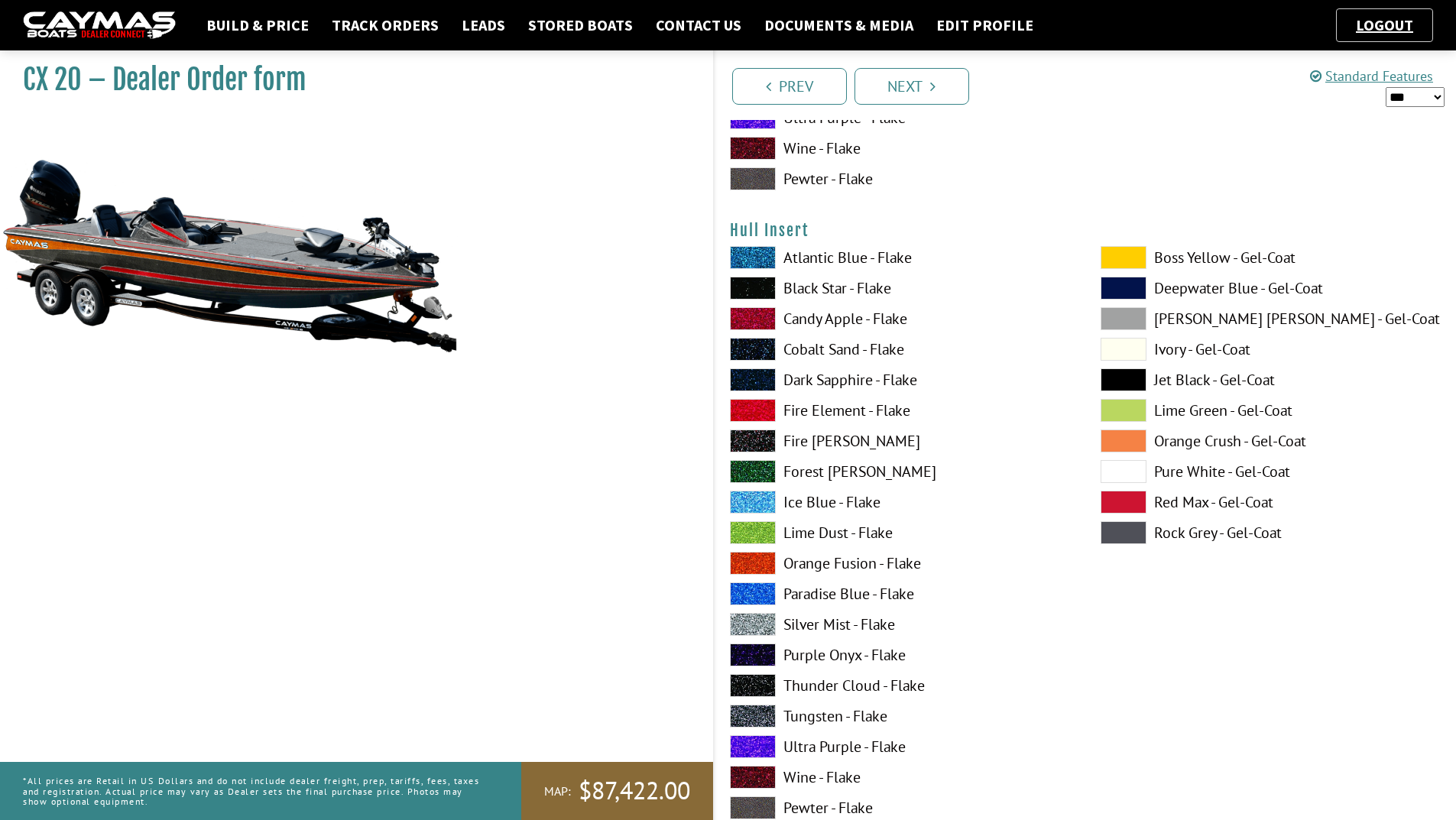
click at [762, 720] on span at bounding box center [752, 716] width 46 height 23
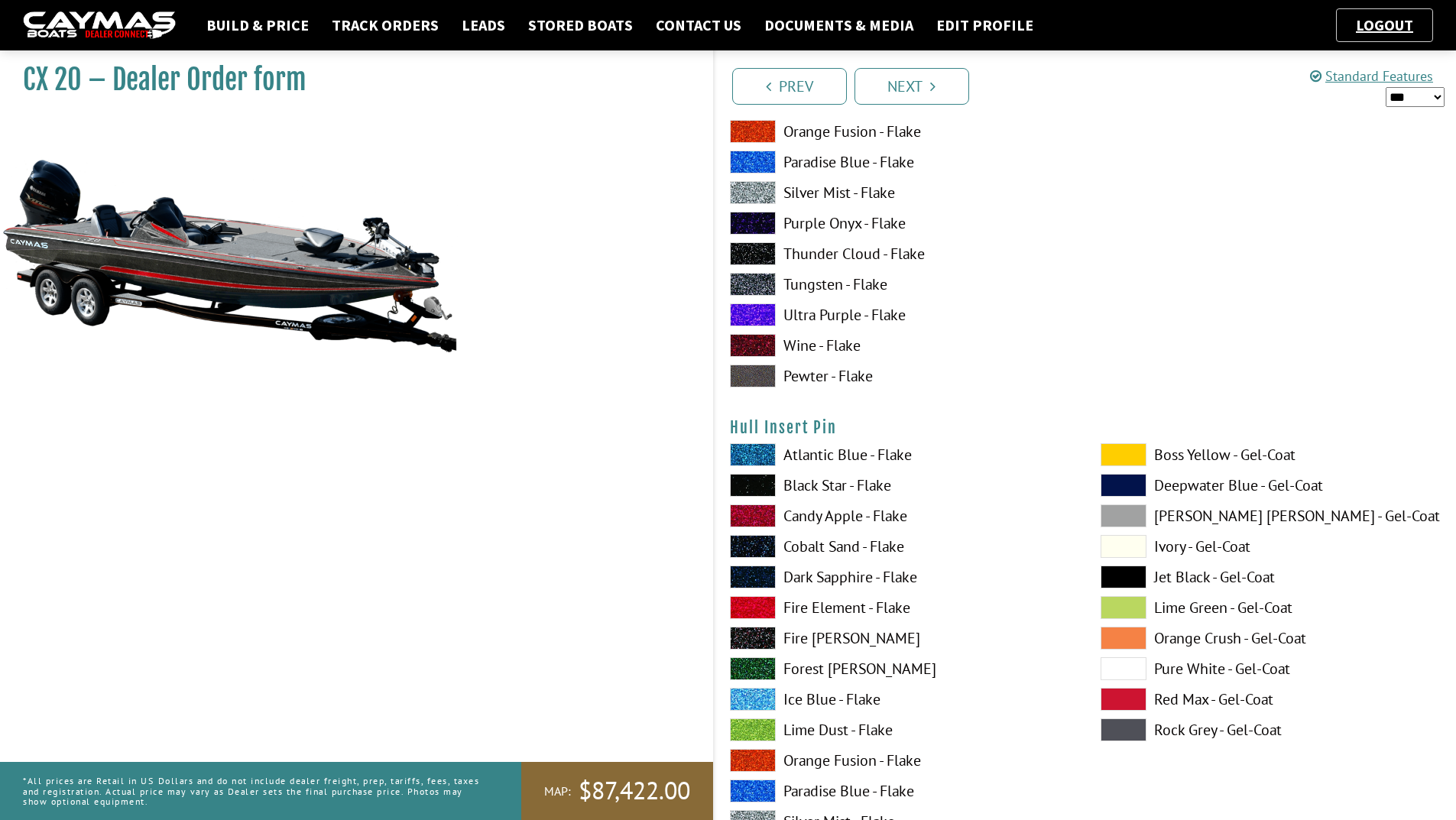
scroll to position [7798, 0]
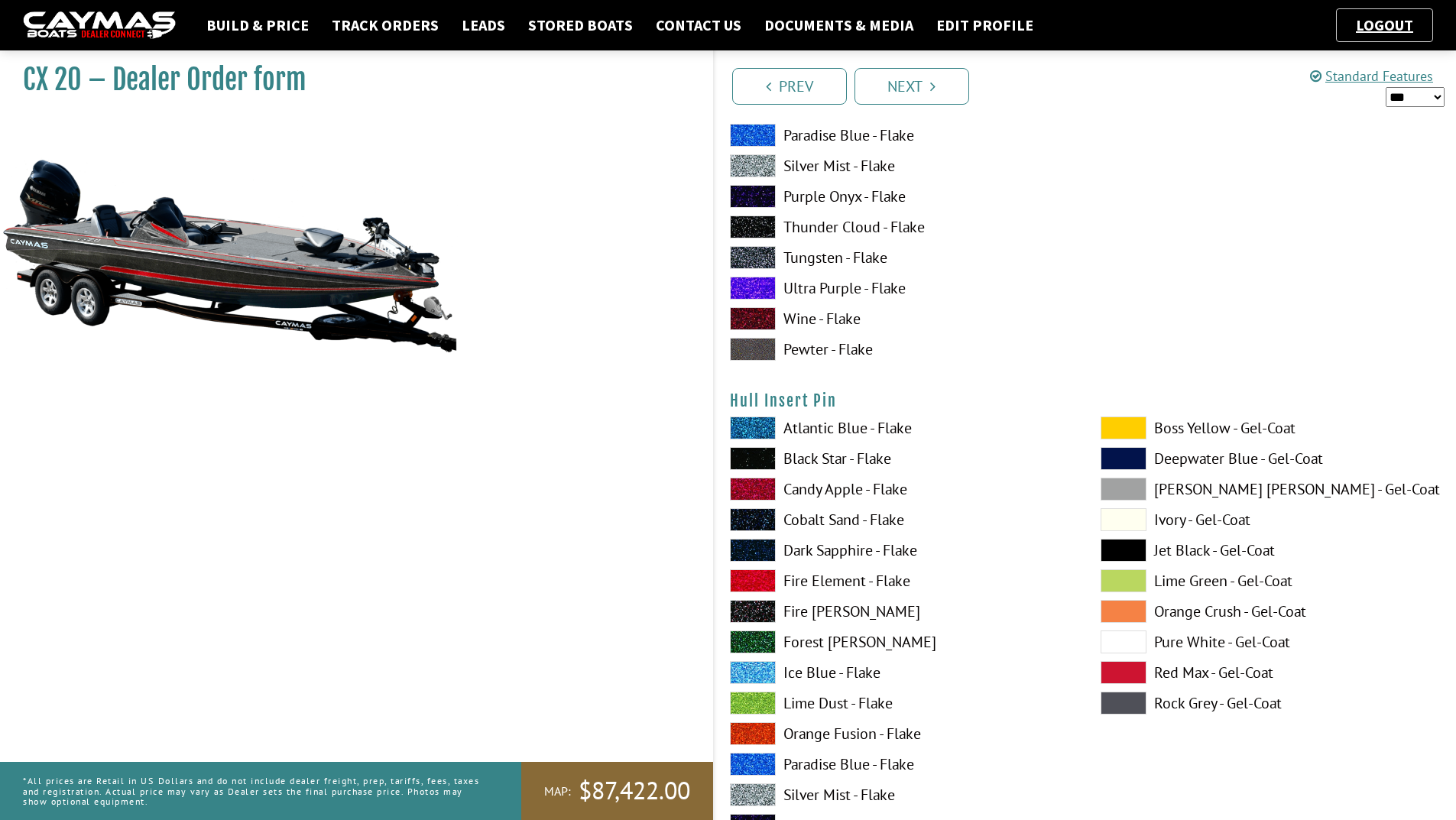
click at [760, 584] on span at bounding box center [752, 580] width 46 height 23
click at [750, 580] on span at bounding box center [752, 580] width 46 height 23
click at [753, 790] on span at bounding box center [752, 794] width 46 height 23
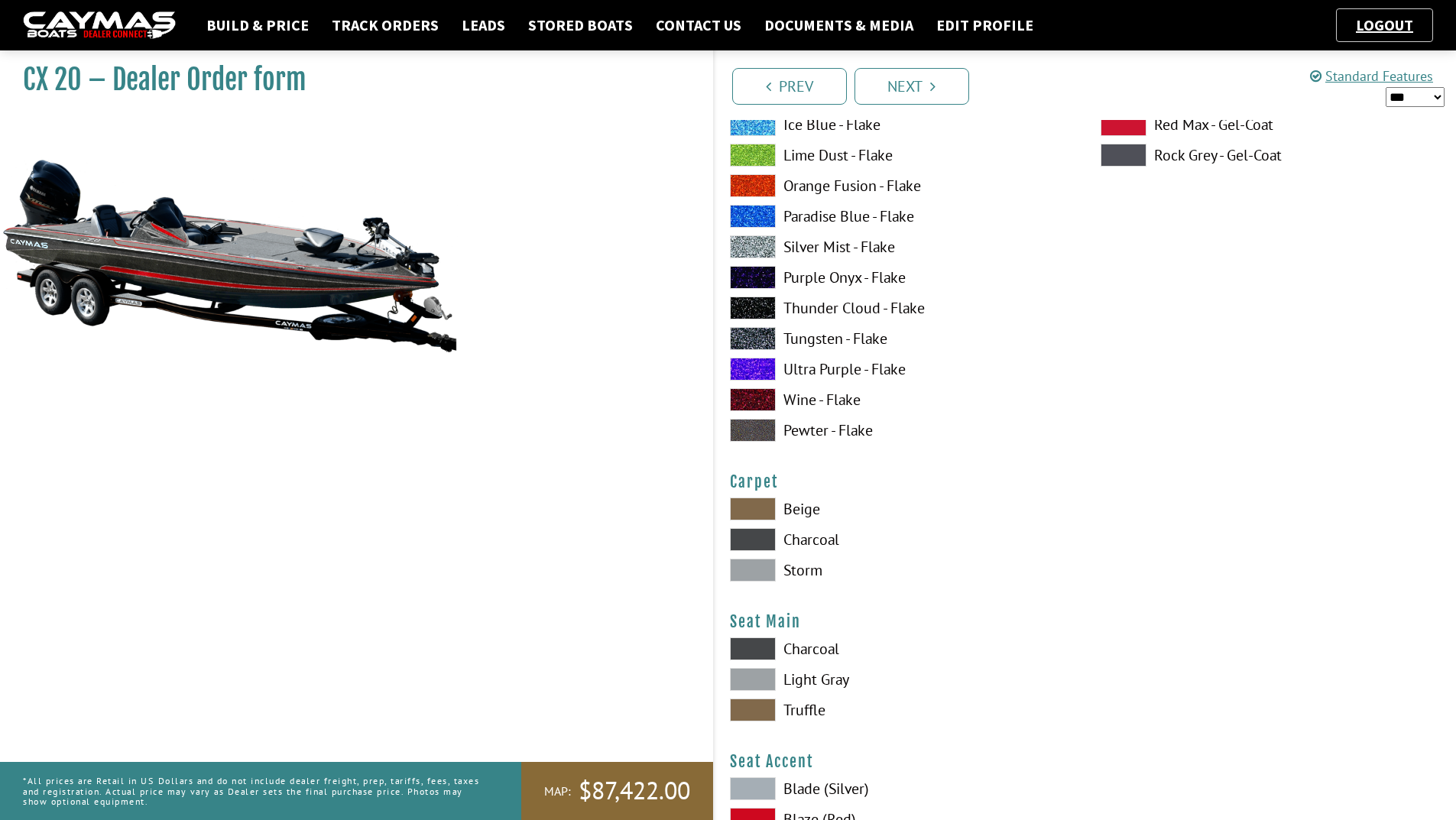
scroll to position [8410, 0]
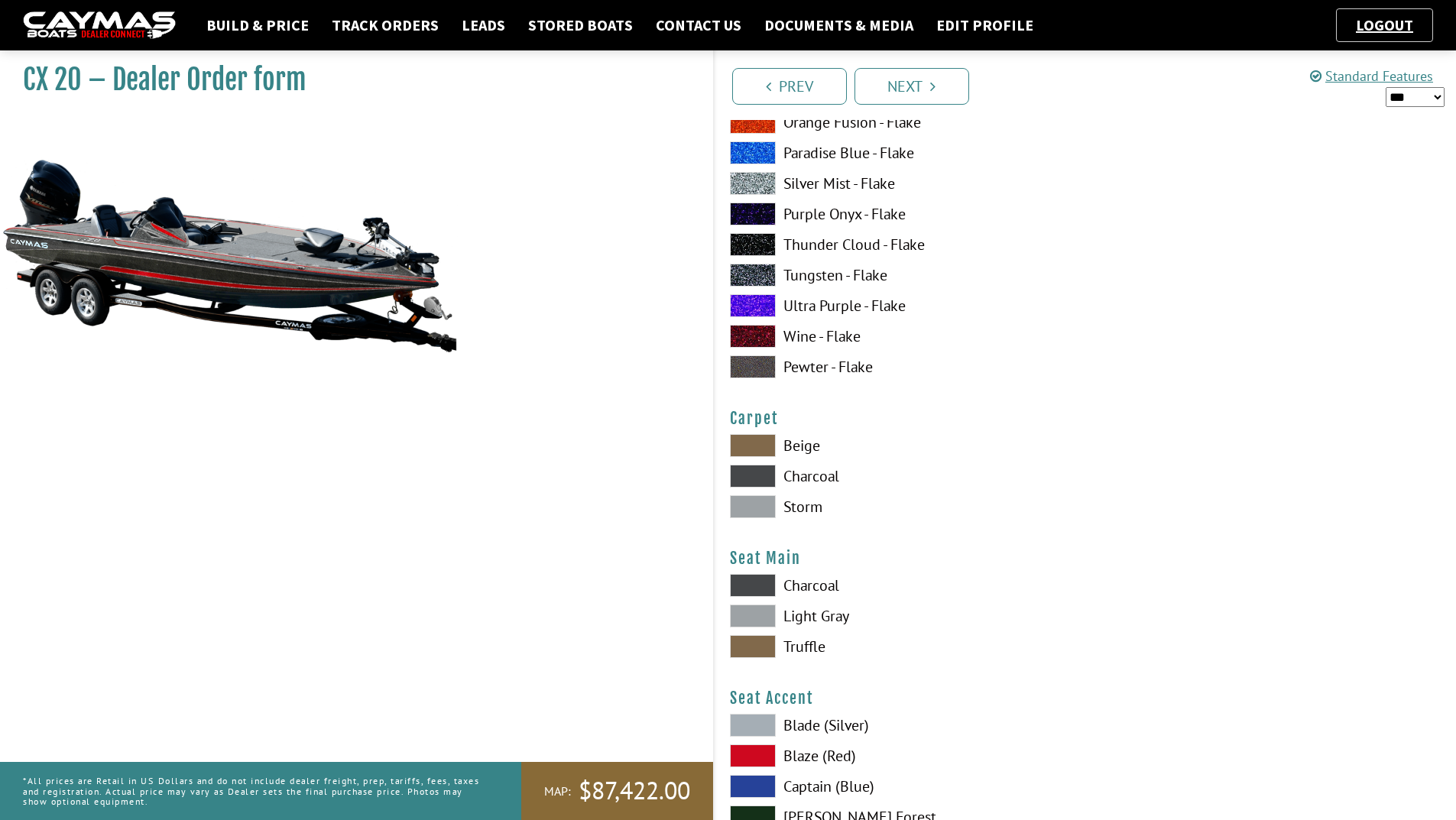
click at [765, 466] on span at bounding box center [752, 476] width 46 height 23
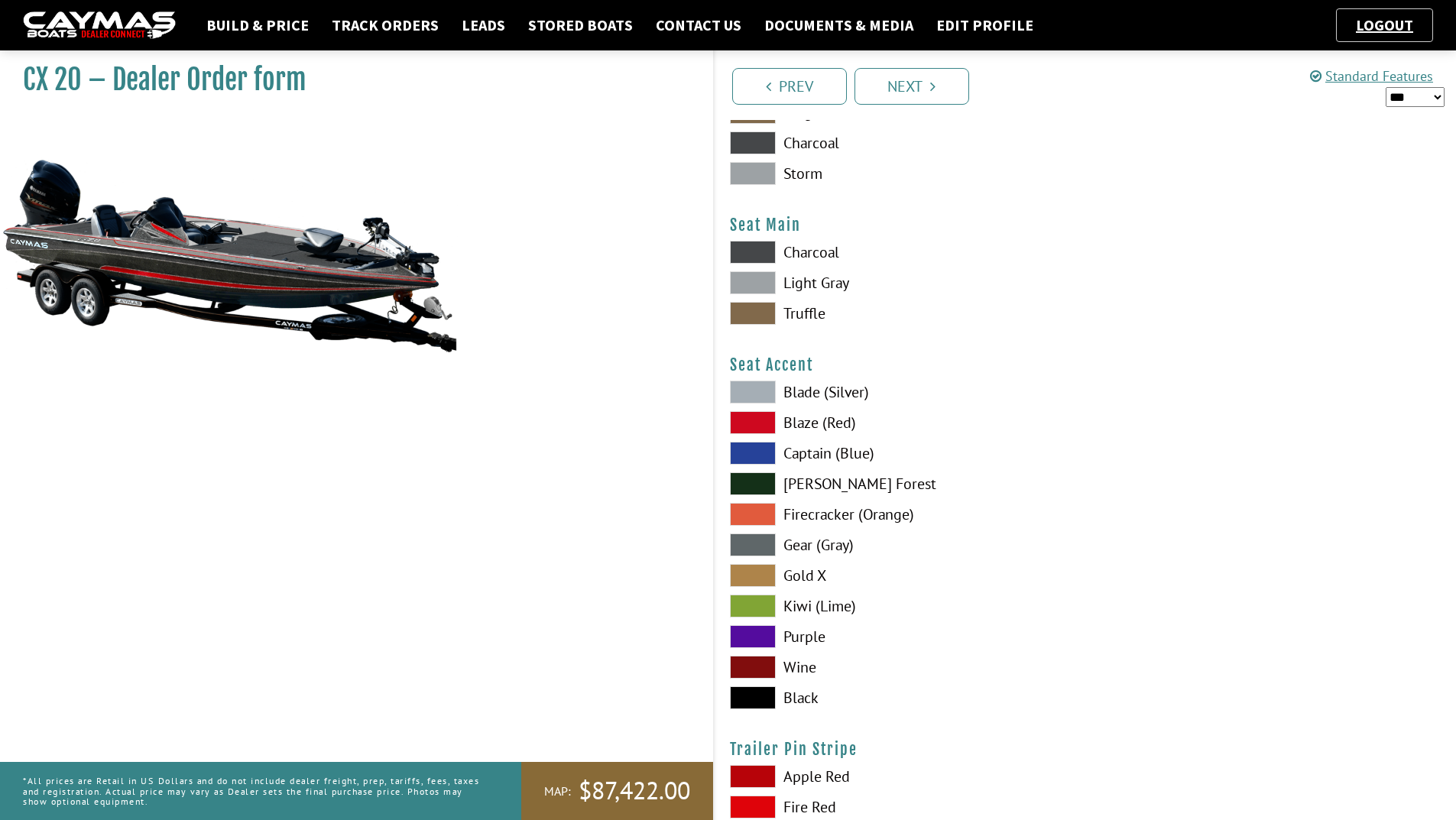
scroll to position [8716, 0]
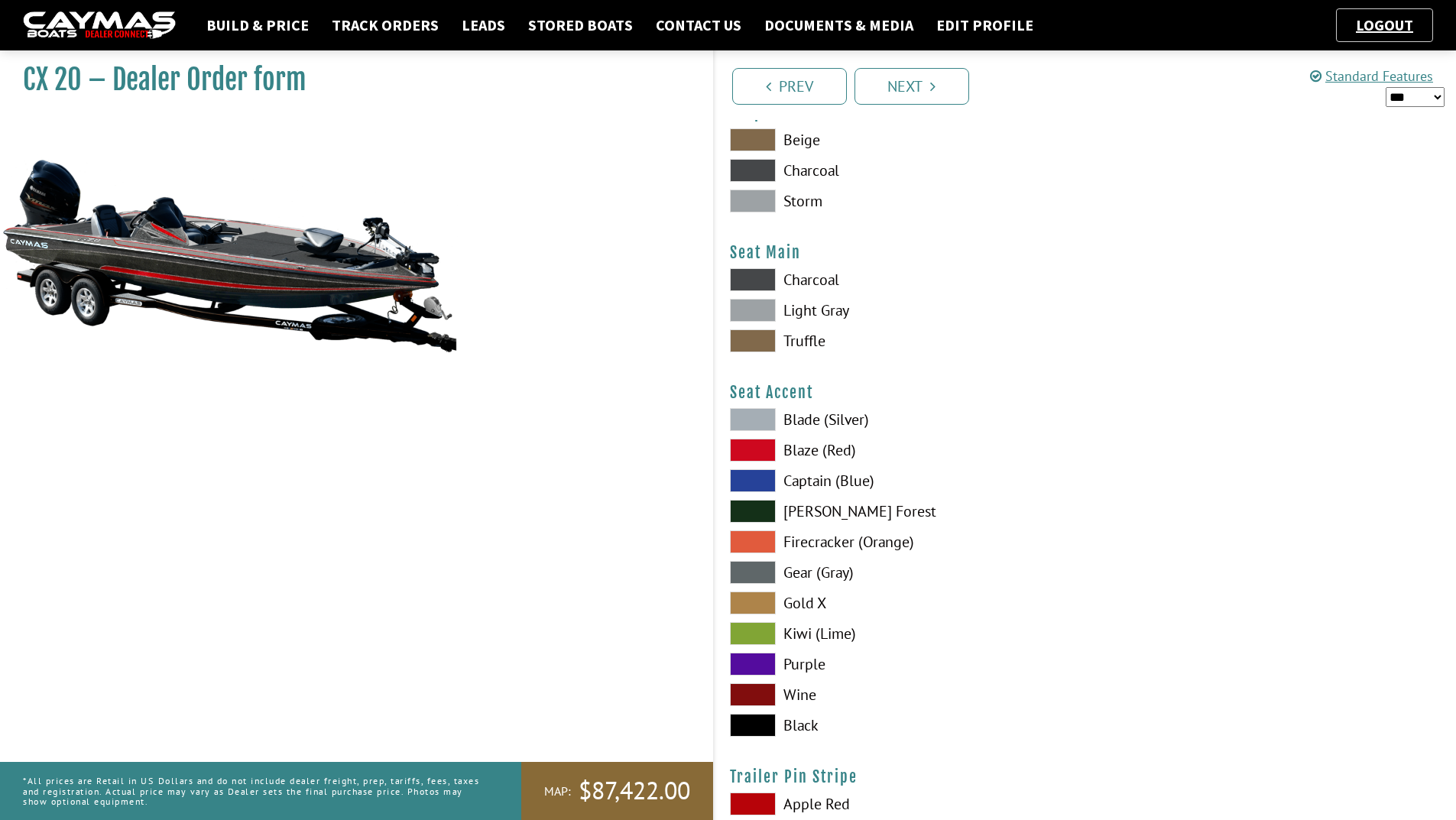
click at [747, 281] on span at bounding box center [752, 279] width 46 height 23
click at [754, 441] on span at bounding box center [752, 450] width 46 height 23
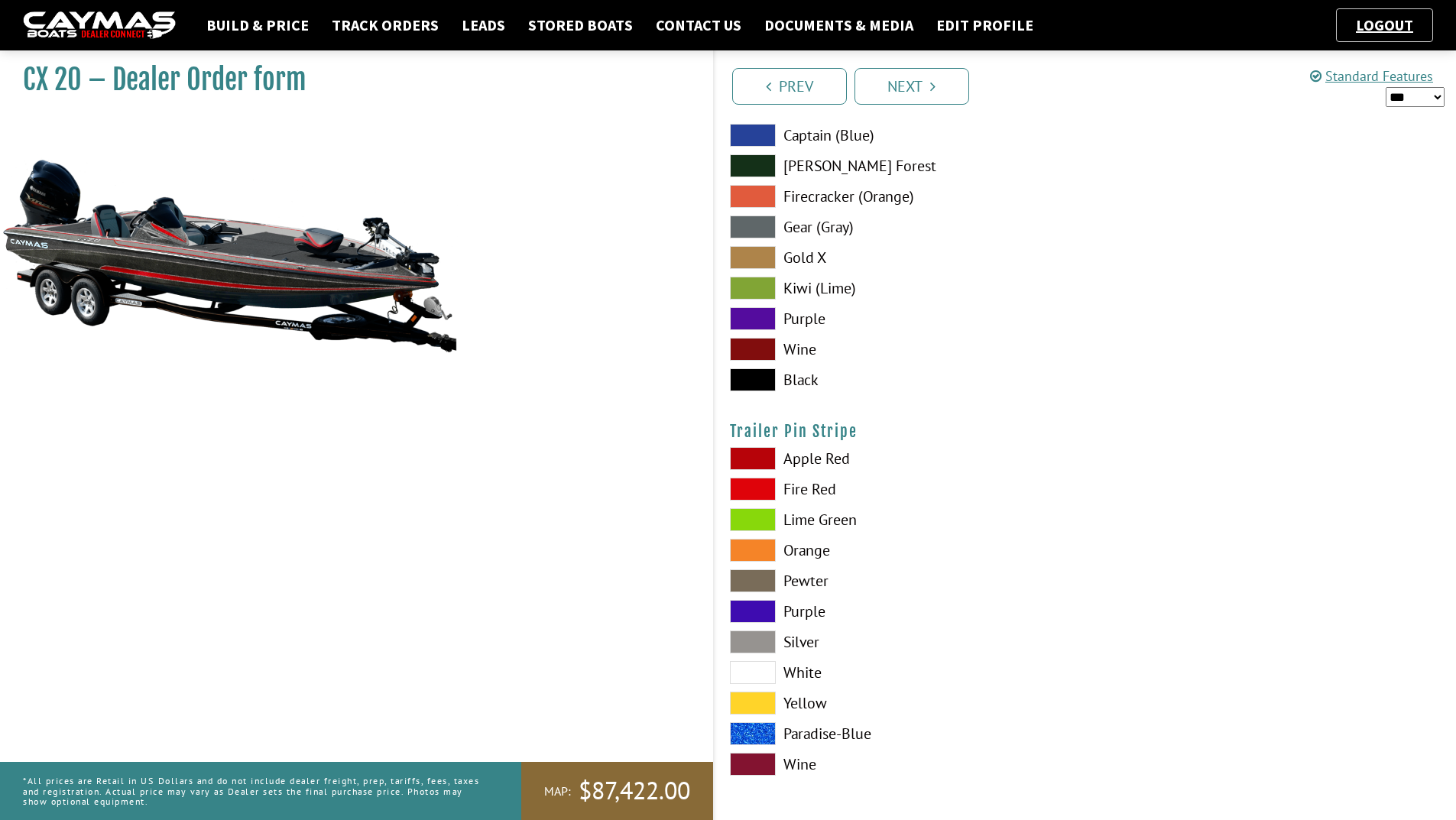
scroll to position [9062, 0]
click at [762, 493] on span at bounding box center [752, 488] width 46 height 23
click at [922, 97] on link "Next" at bounding box center [912, 86] width 115 height 37
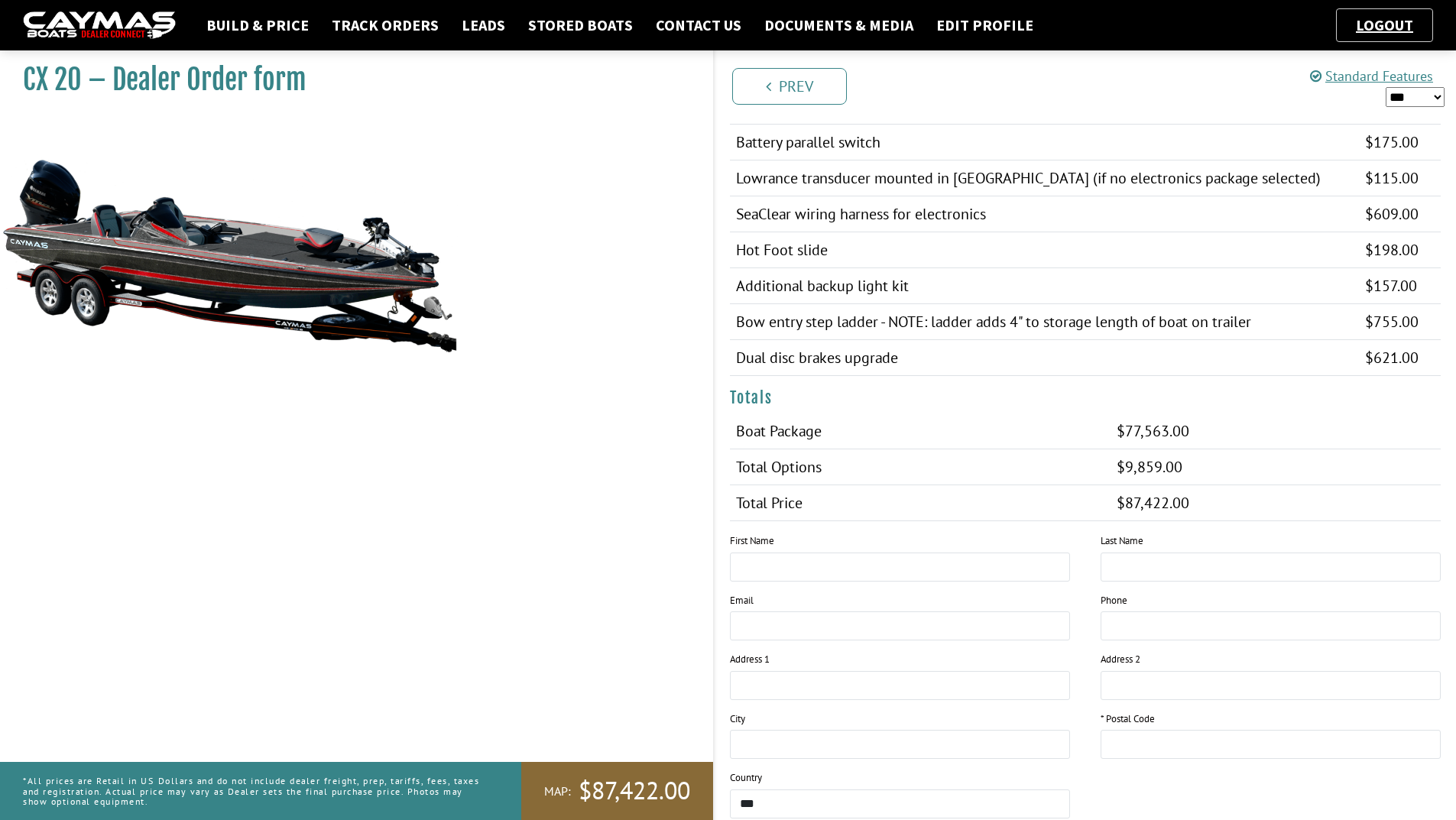
scroll to position [1377, 0]
click at [880, 553] on input "text" at bounding box center [900, 566] width 340 height 29
type input "******"
click at [1269, 567] on input "text" at bounding box center [1271, 566] width 340 height 29
type input "****"
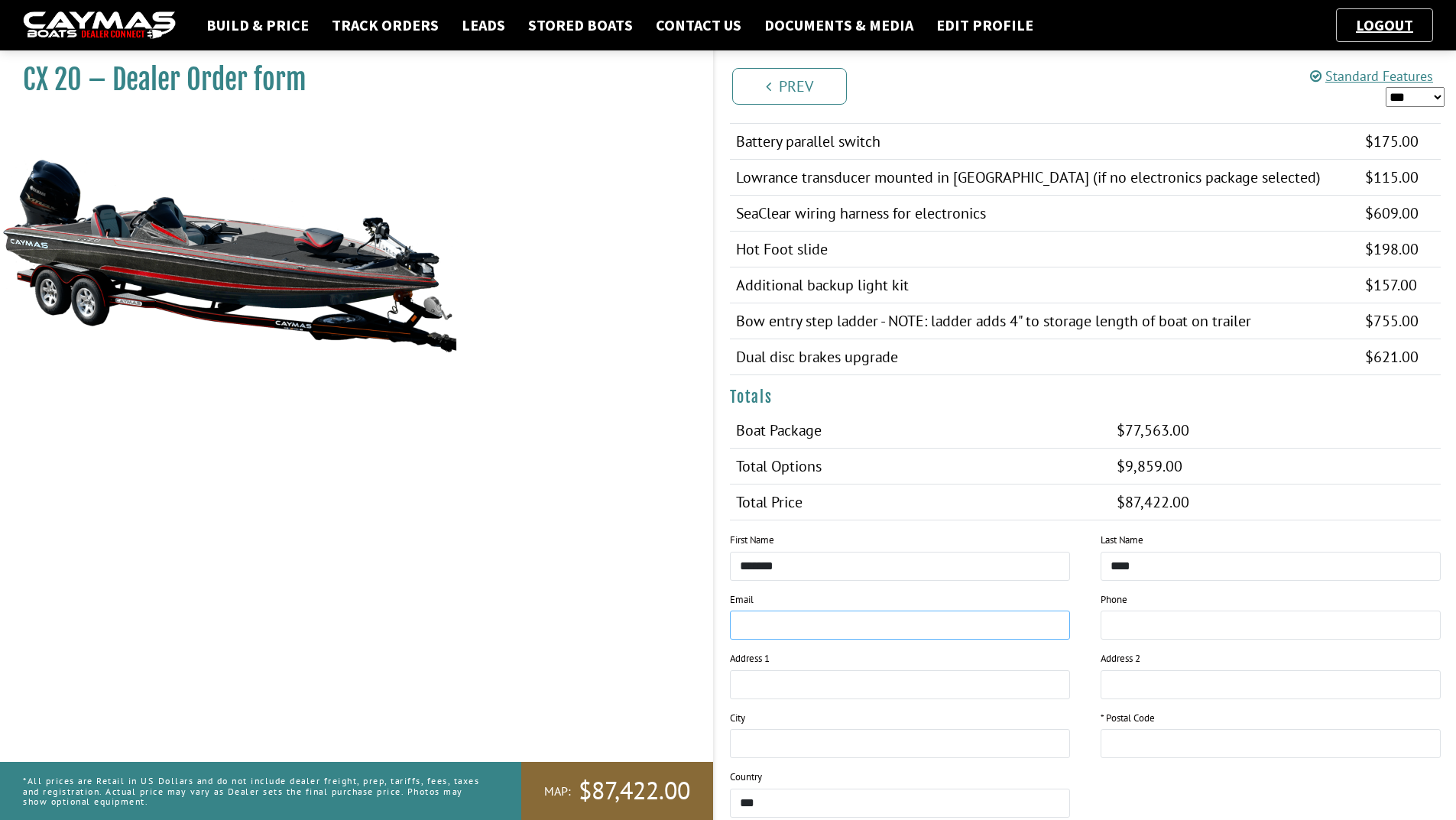
click at [950, 626] on input "email" at bounding box center [900, 625] width 340 height 29
type input "*"
type input "**********"
click at [1135, 611] on input "tel" at bounding box center [1271, 625] width 340 height 29
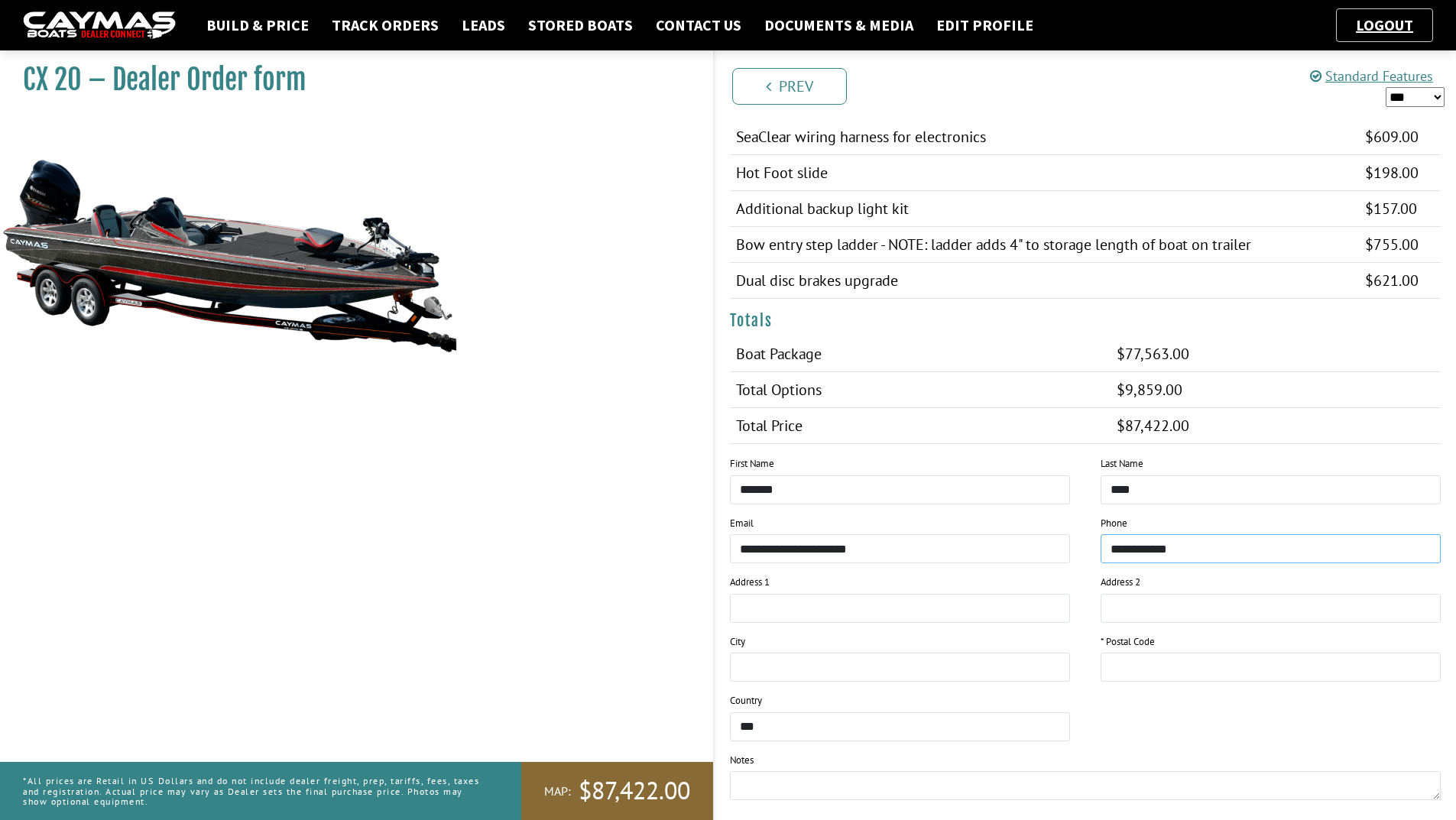
type input "**********"
click at [883, 620] on input "text" at bounding box center [900, 608] width 340 height 29
type input "**********"
click at [911, 658] on input "text" at bounding box center [900, 667] width 340 height 29
type input "******"
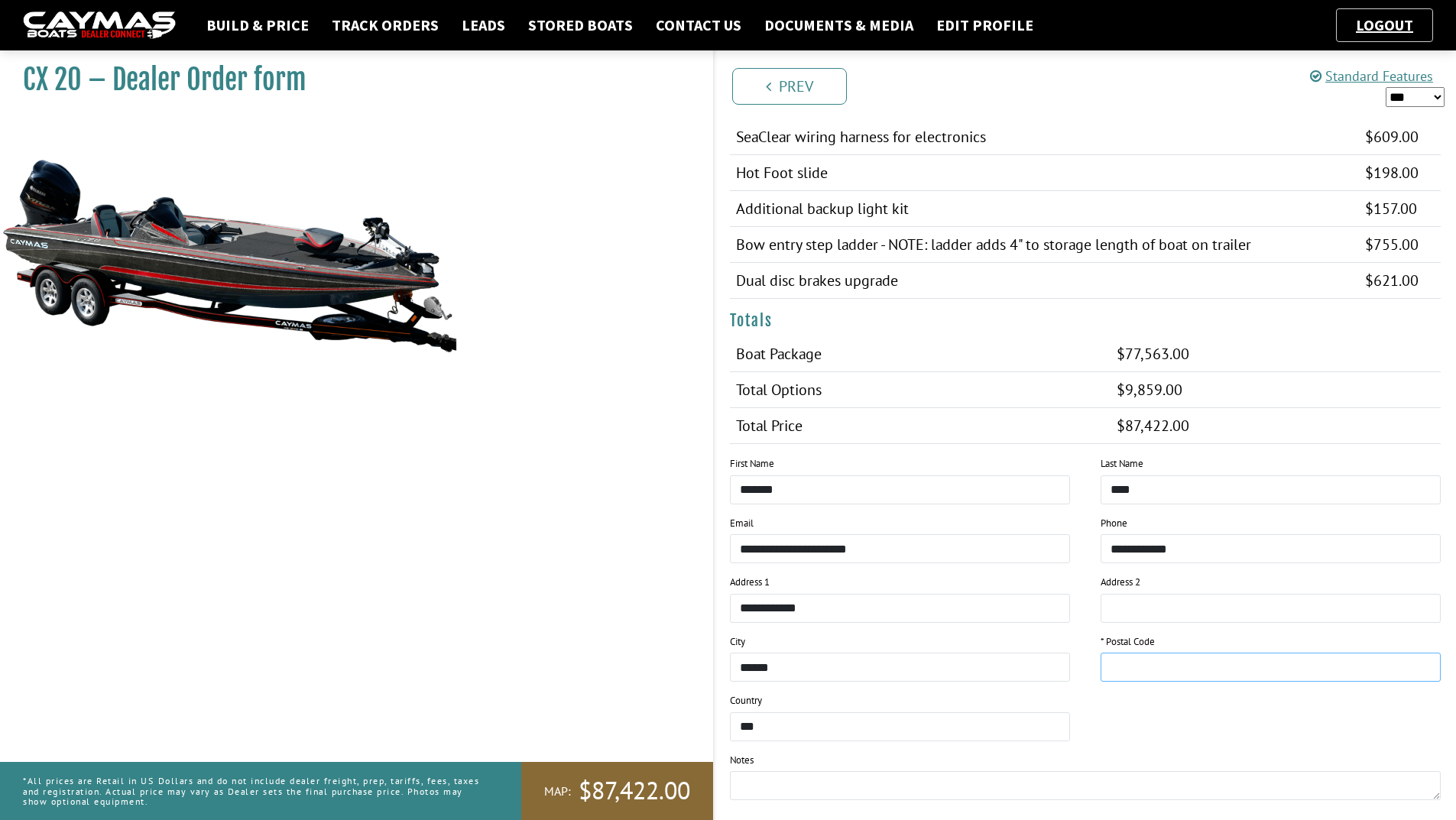
click at [1352, 667] on input "text" at bounding box center [1271, 667] width 340 height 29
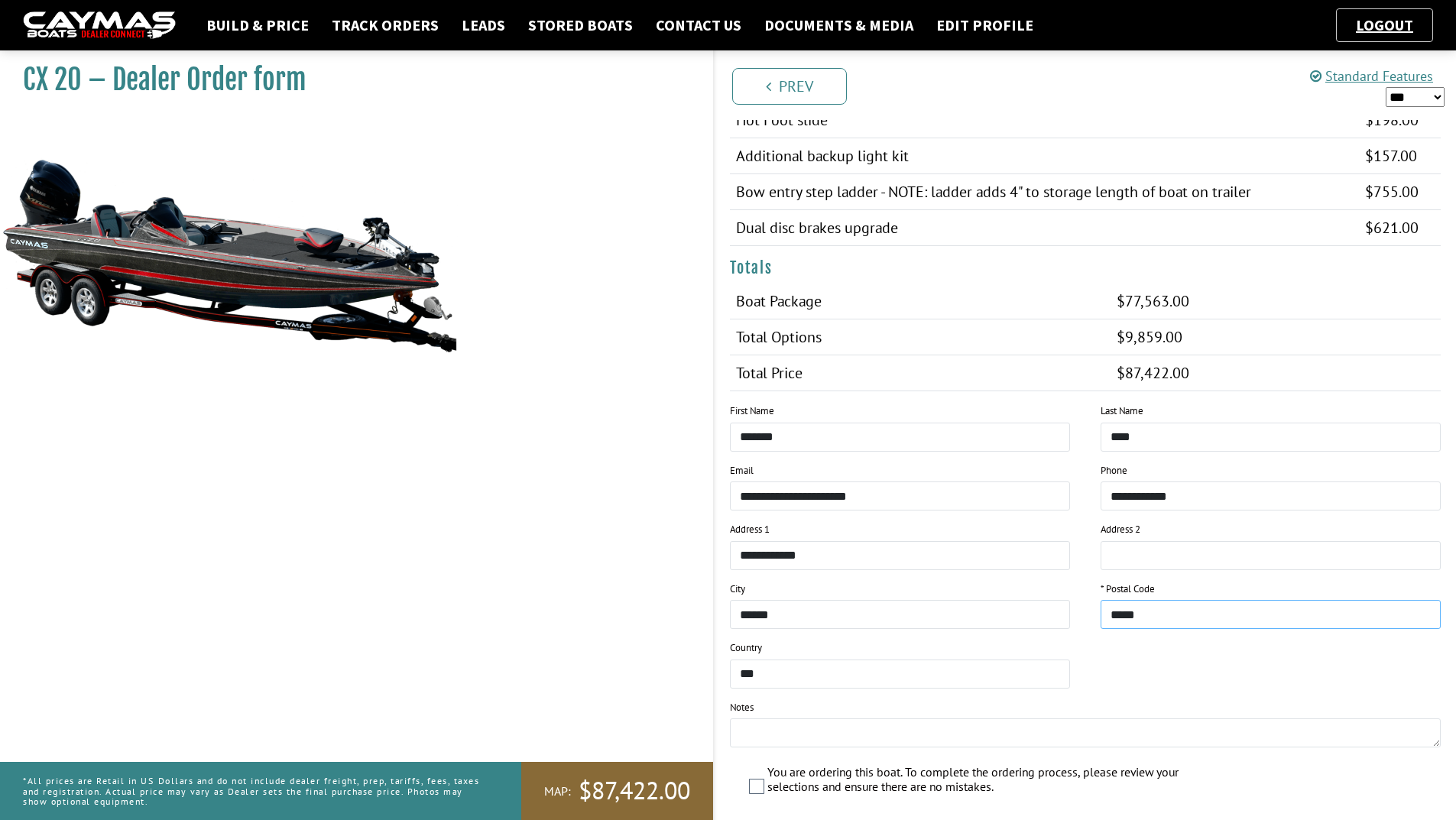
scroll to position [1606, 0]
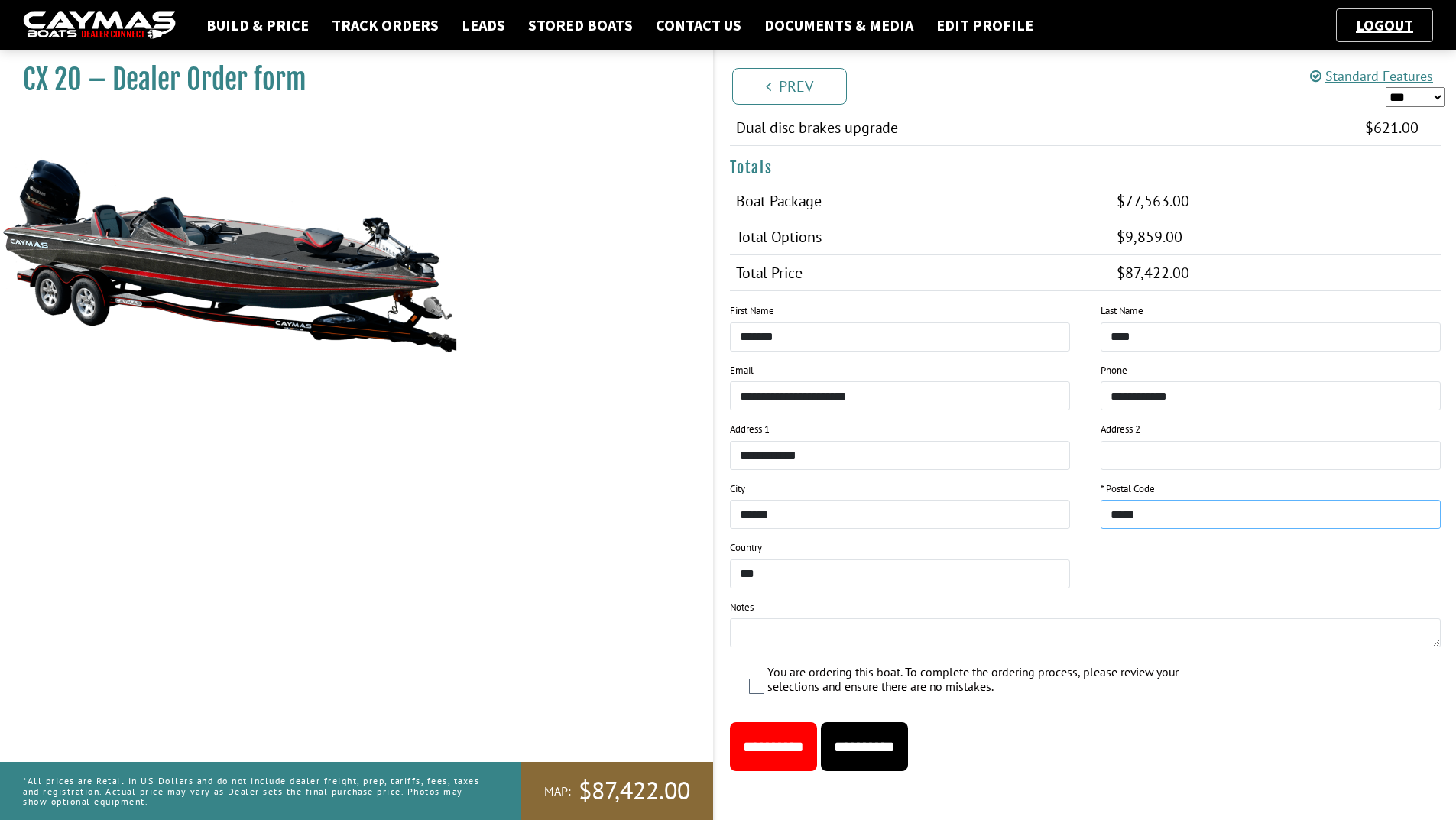
type input "*****"
click at [873, 628] on textarea at bounding box center [1085, 633] width 711 height 29
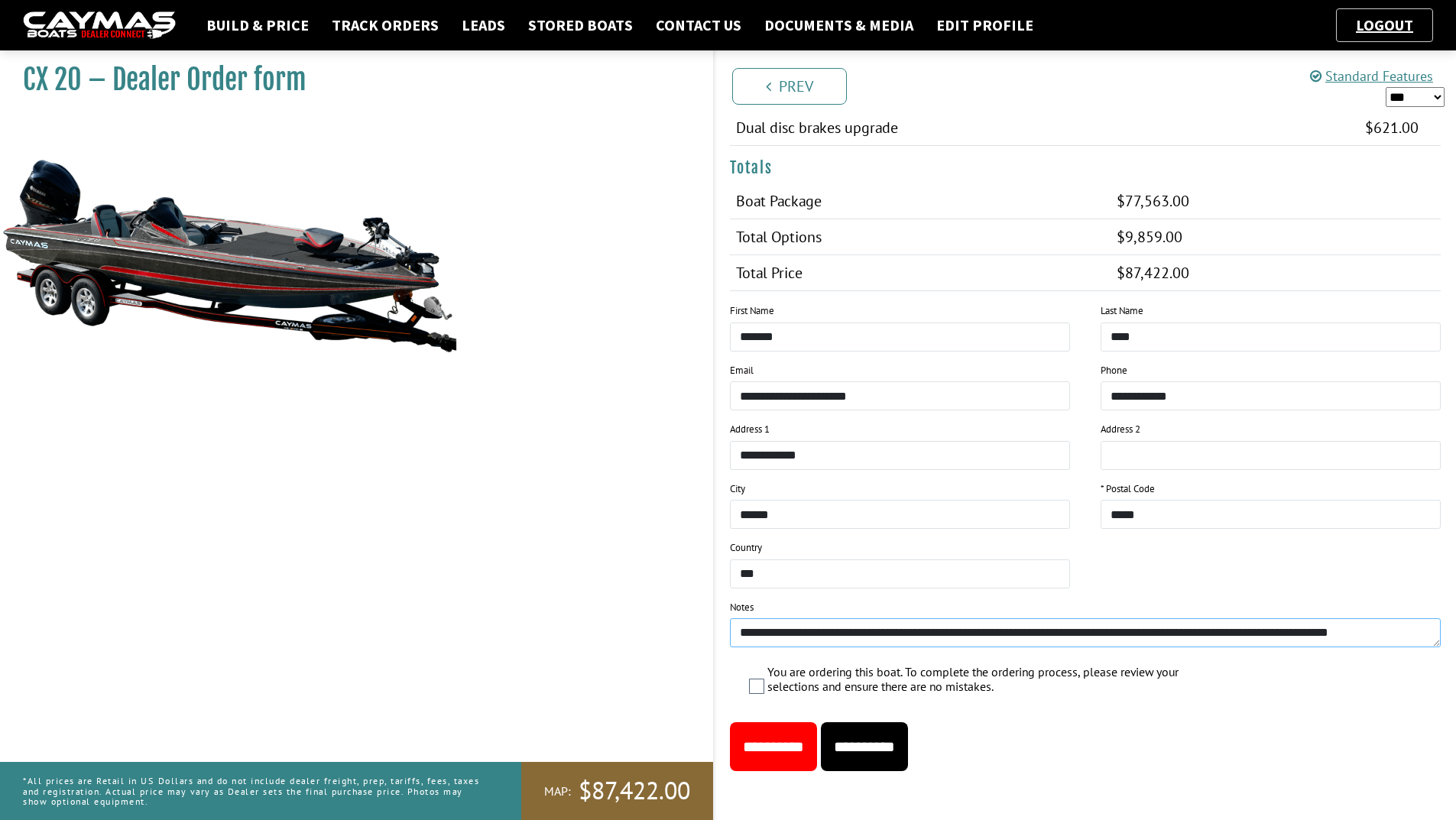
scroll to position [12, 0]
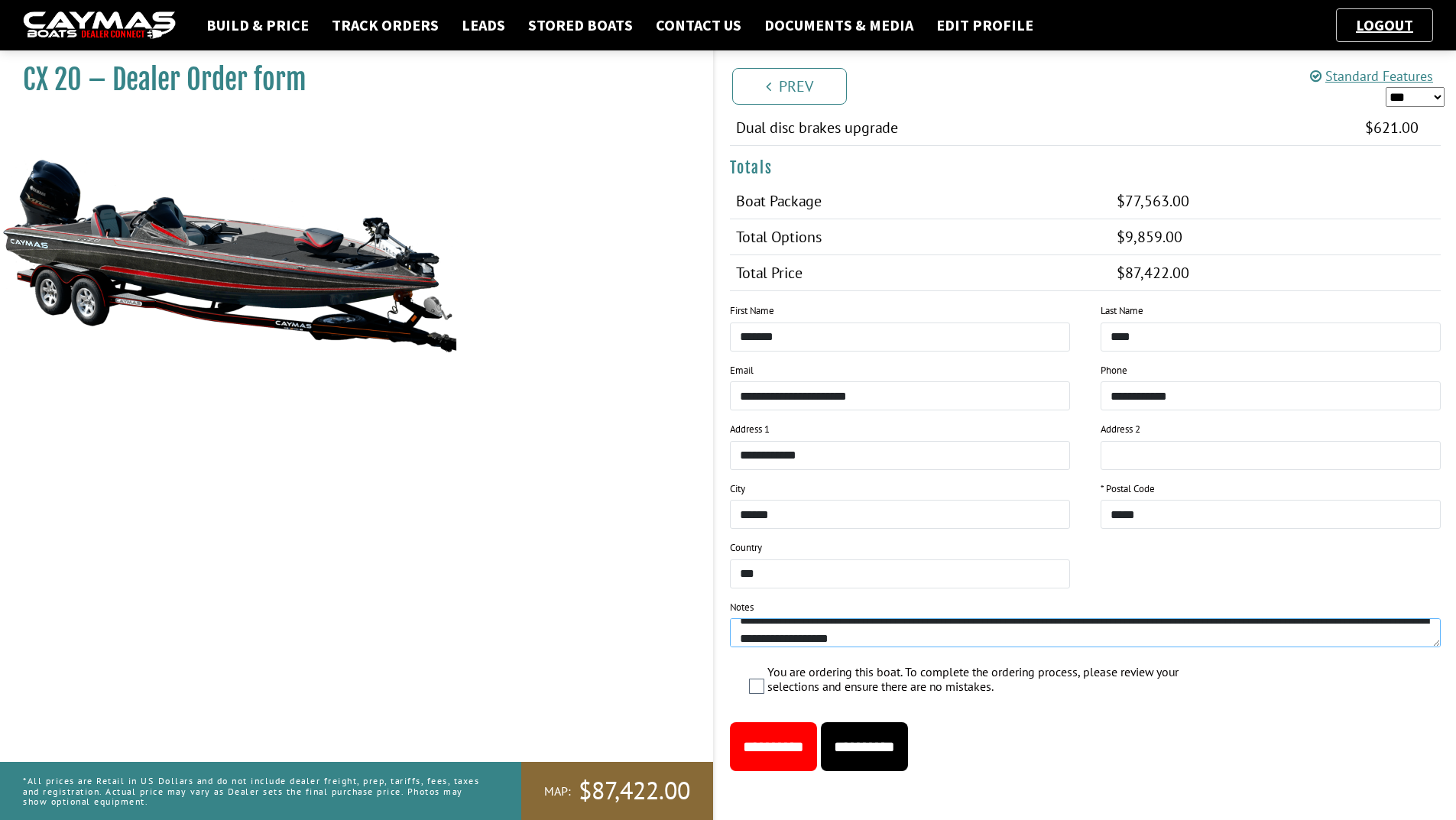
type textarea "**********"
click at [1426, 99] on select "*** ****** ******" at bounding box center [1415, 97] width 59 height 20
select select "*"
click at [1386, 87] on select "*** ****** ******" at bounding box center [1415, 97] width 59 height 20
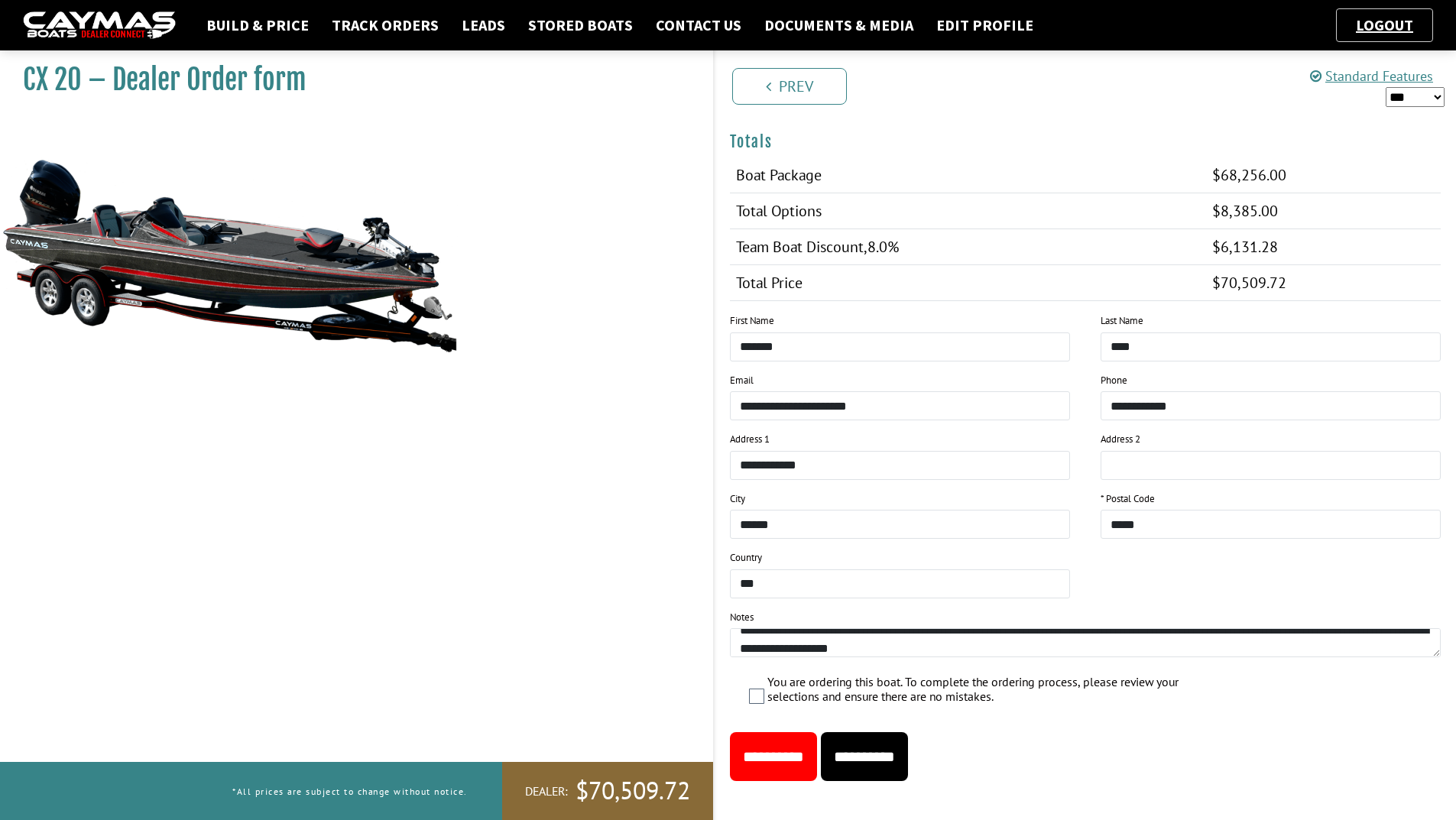
scroll to position [1645, 0]
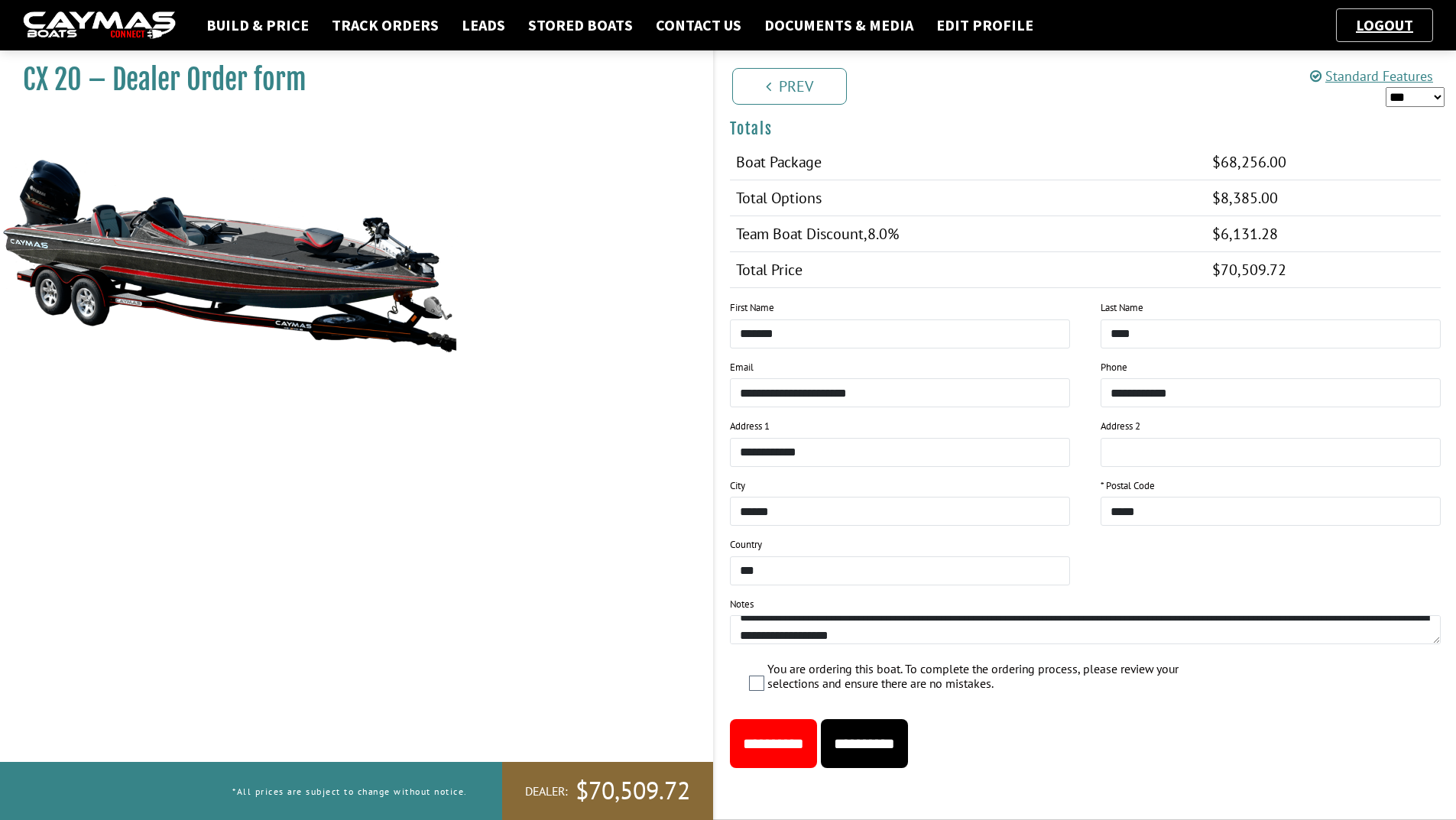
click at [812, 747] on input "**********" at bounding box center [773, 743] width 87 height 49
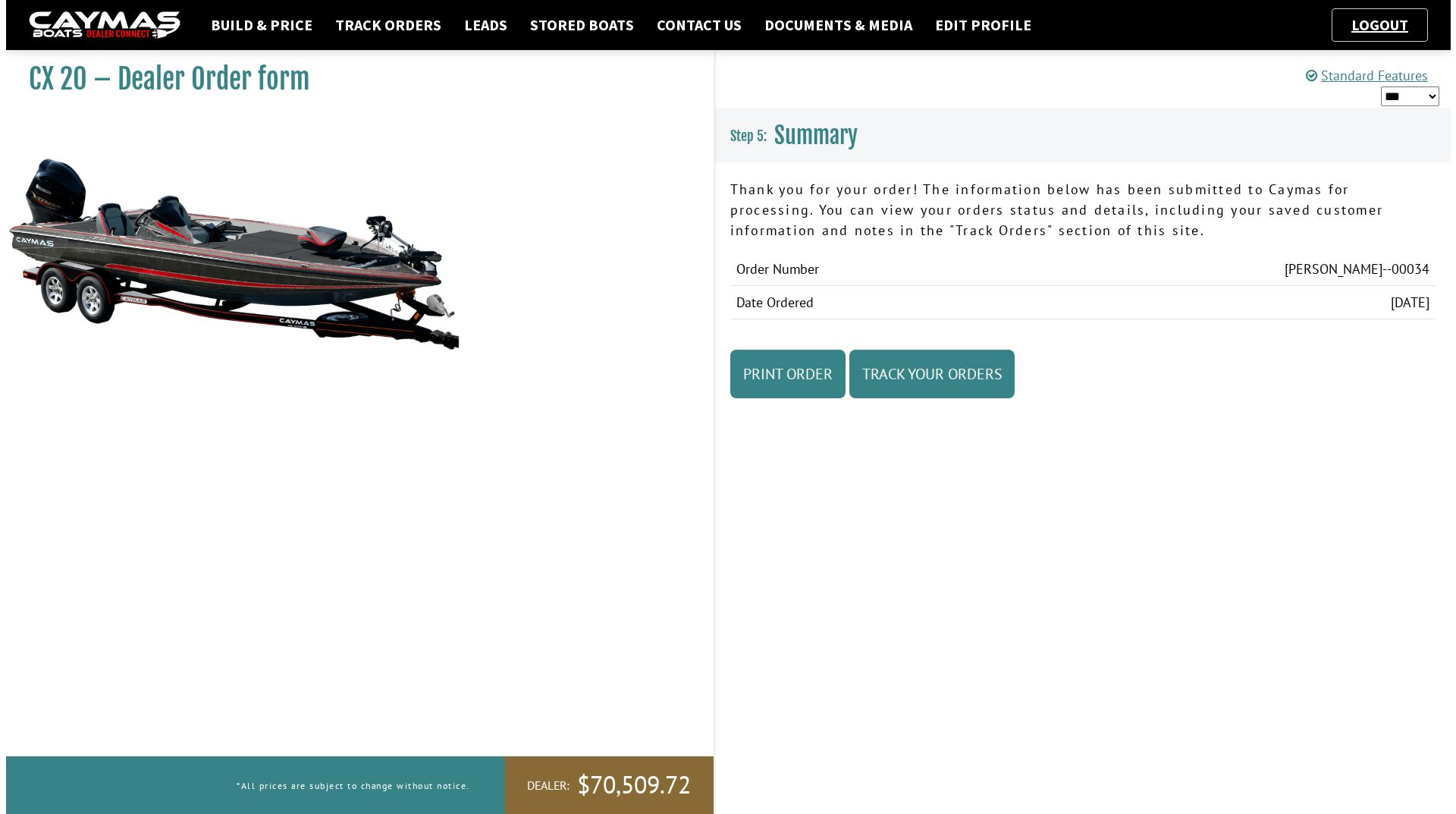
scroll to position [0, 0]
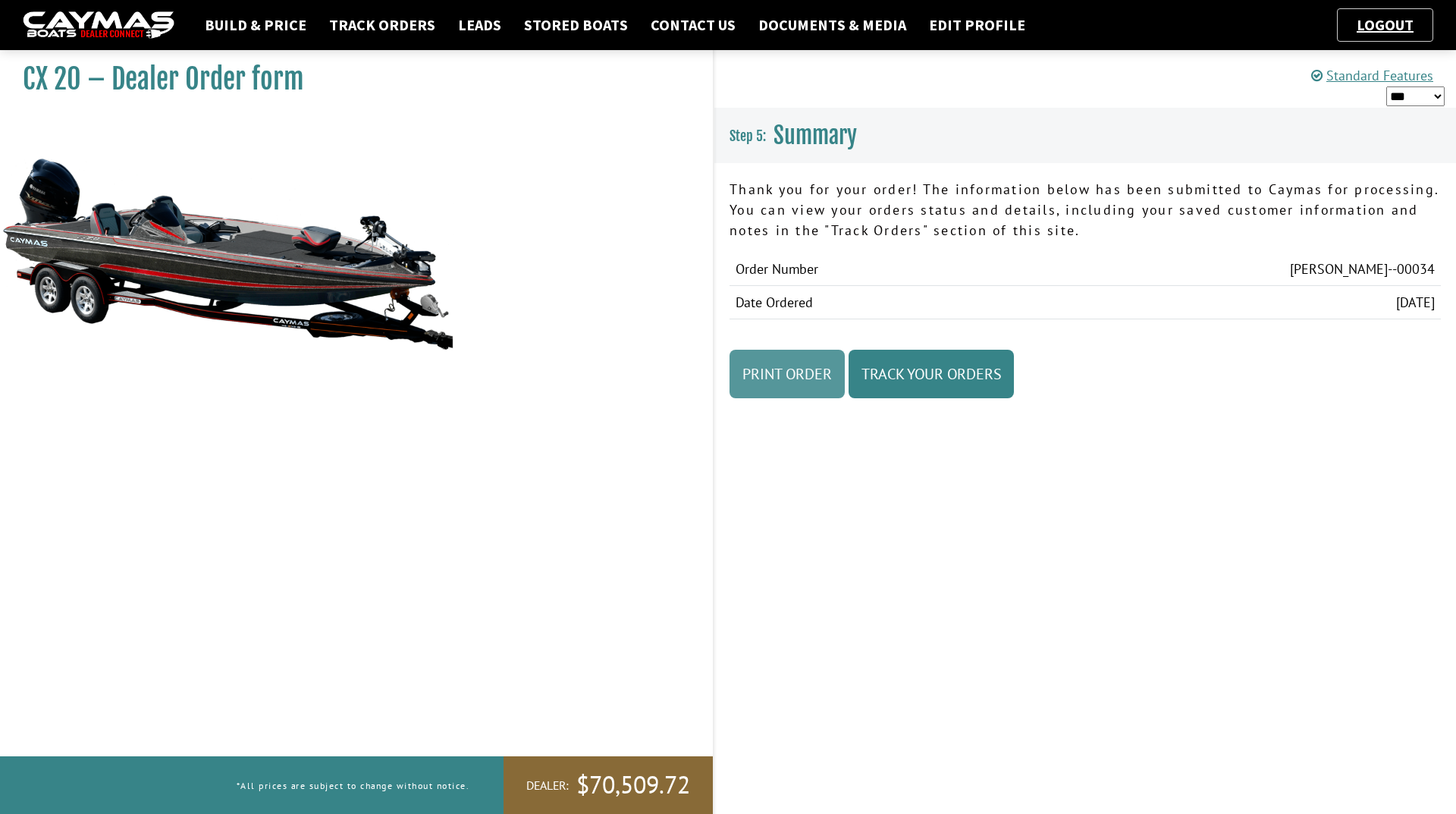
click at [779, 388] on link "Print Order" at bounding box center [787, 373] width 116 height 48
